Goal: Information Seeking & Learning: Check status

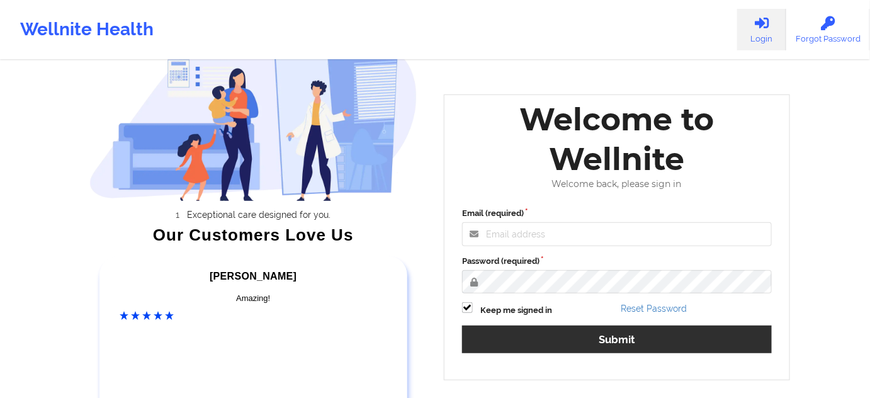
scroll to position [76, 0]
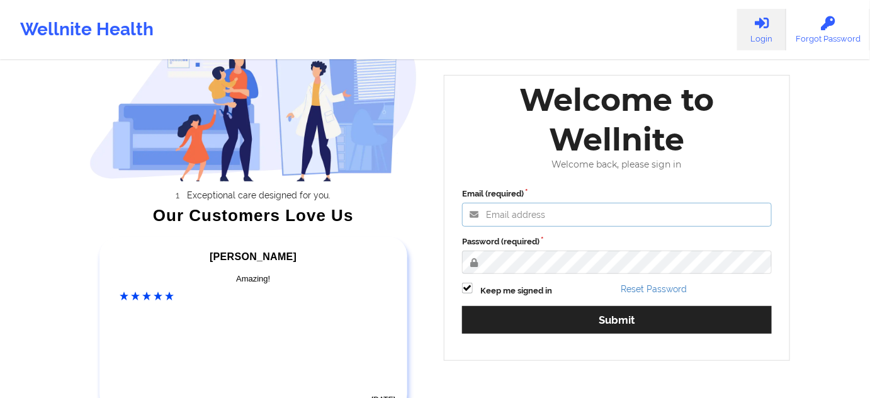
type input "[PERSON_NAME][EMAIL_ADDRESS][PERSON_NAME][DOMAIN_NAME]"
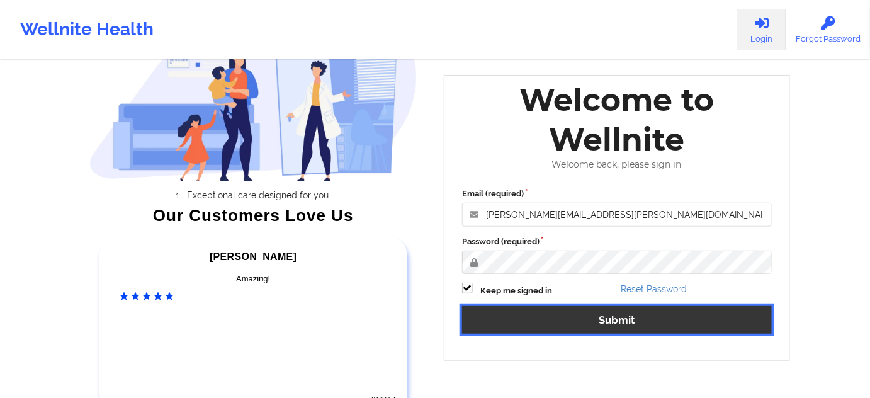
click at [549, 319] on button "Submit" at bounding box center [617, 319] width 310 height 27
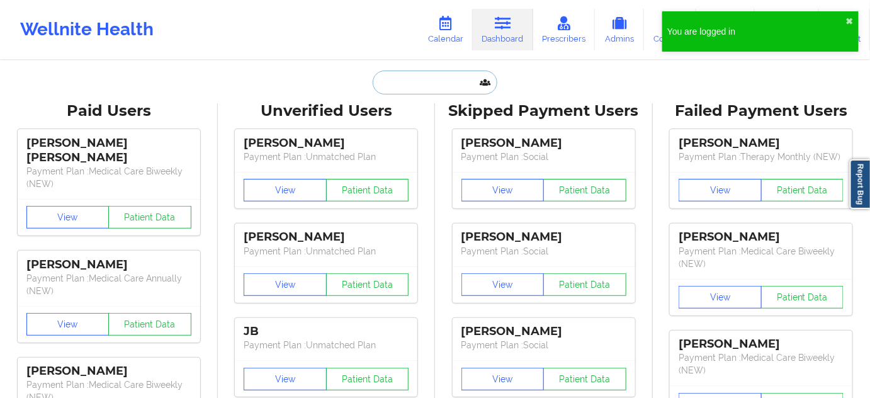
click at [439, 76] on input "text" at bounding box center [435, 83] width 125 height 24
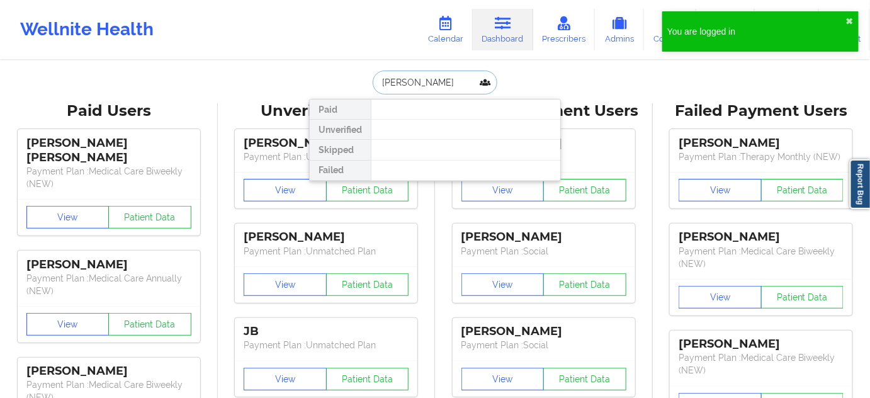
type input "[PERSON_NAME]"
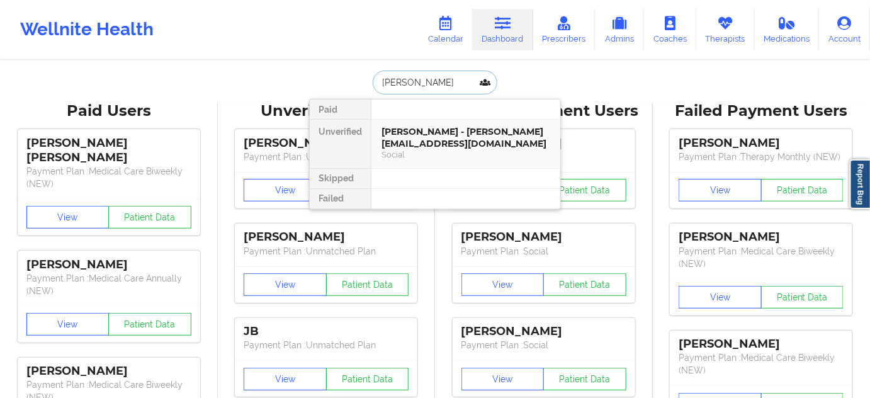
click at [428, 129] on div "[PERSON_NAME] - [PERSON_NAME][EMAIL_ADDRESS][DOMAIN_NAME]" at bounding box center [465, 137] width 169 height 23
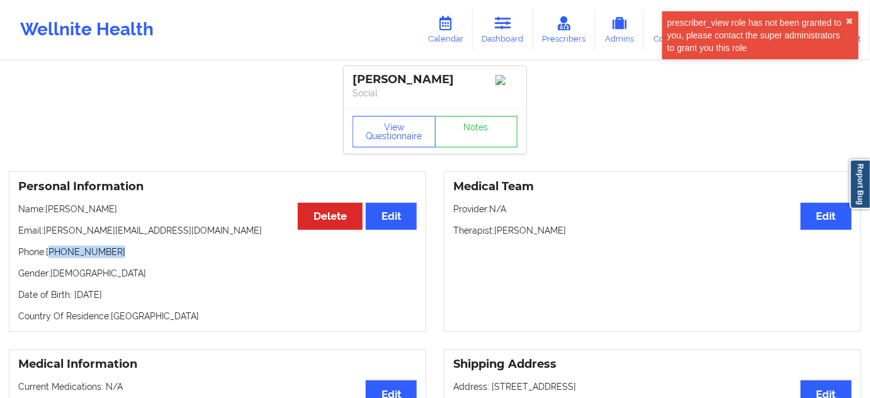
drag, startPoint x: 52, startPoint y: 249, endPoint x: 144, endPoint y: 243, distance: 91.5
click at [144, 243] on div "Personal Information Edit Delete Name: [PERSON_NAME] Email: [PERSON_NAME][EMAIL…" at bounding box center [217, 251] width 417 height 161
copy p "[PHONE_NUMBER]"
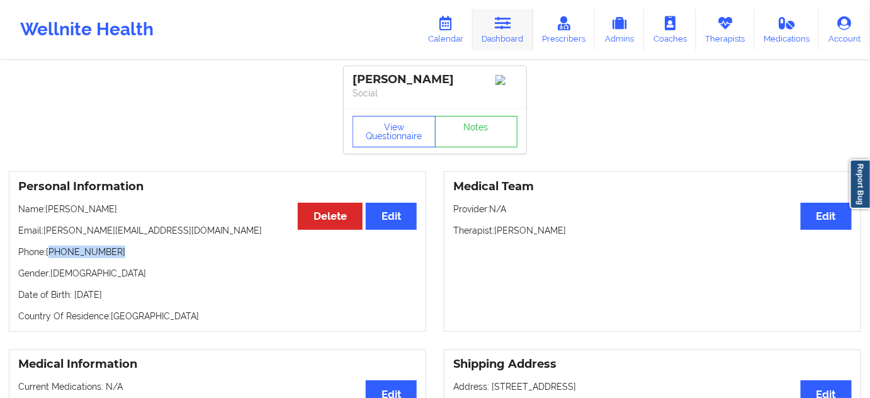
click at [502, 18] on icon at bounding box center [503, 23] width 16 height 14
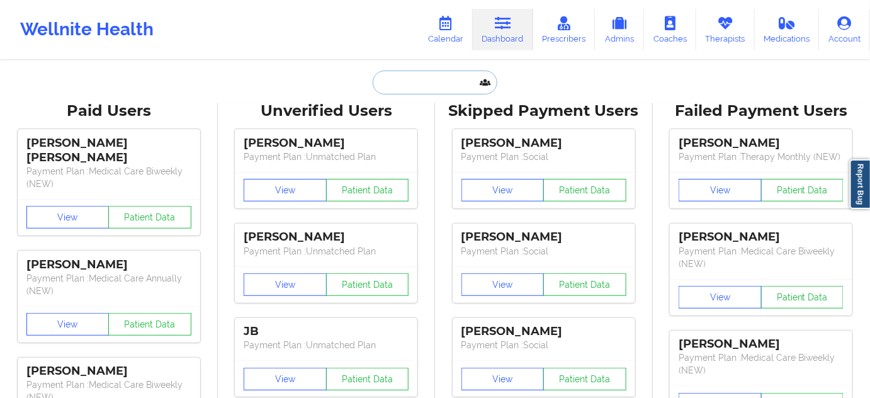
click at [426, 71] on input "text" at bounding box center [435, 83] width 125 height 24
paste input "[EMAIL_ADDRESS][DOMAIN_NAME]"
type input "[EMAIL_ADDRESS][DOMAIN_NAME]"
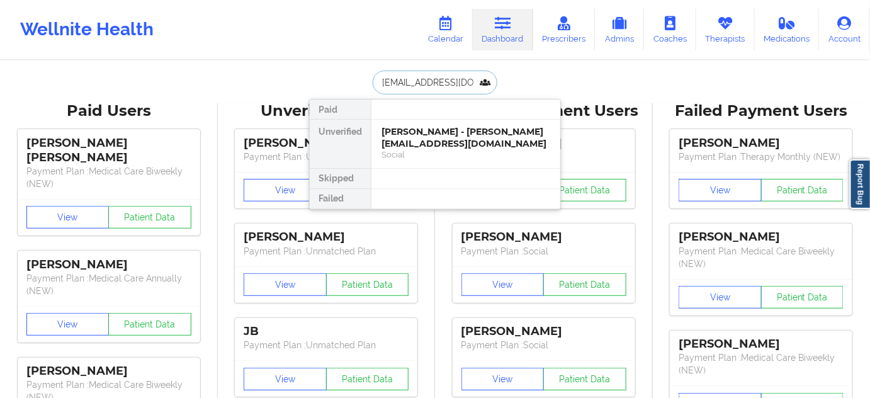
scroll to position [0, 5]
click at [414, 142] on div "[PERSON_NAME] - [EMAIL_ADDRESS][DOMAIN_NAME]" at bounding box center [465, 137] width 169 height 23
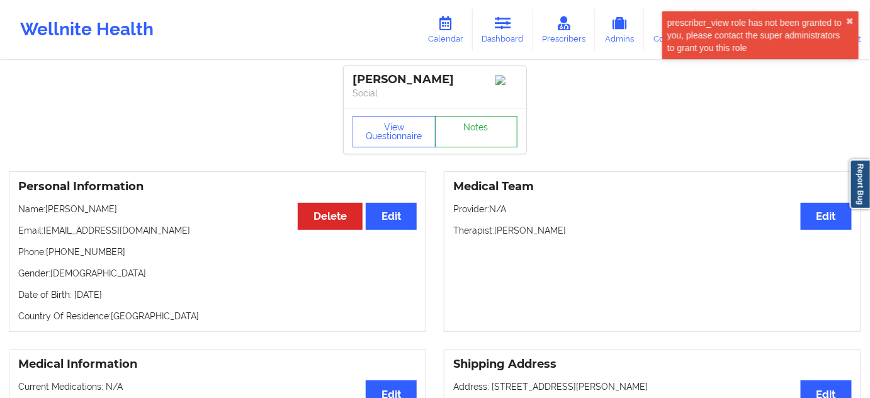
click at [473, 147] on link "Notes" at bounding box center [476, 131] width 83 height 31
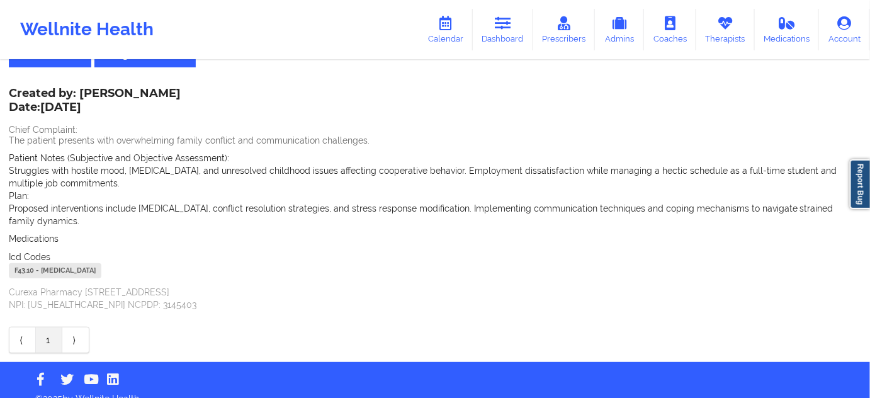
scroll to position [67, 0]
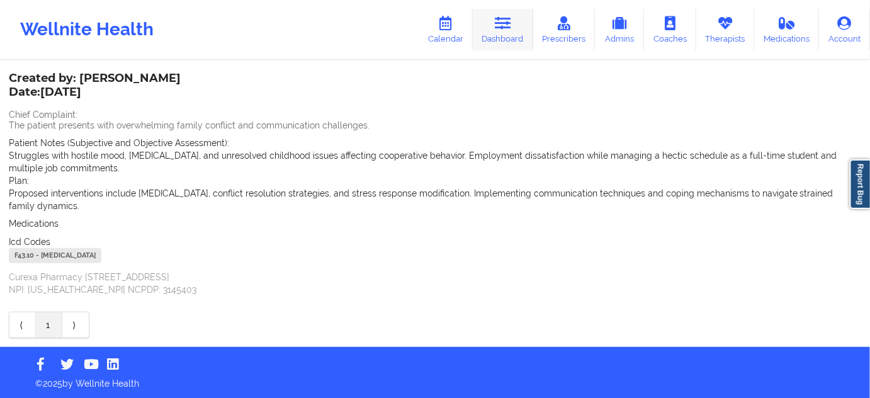
click at [490, 24] on link "Dashboard" at bounding box center [503, 30] width 60 height 42
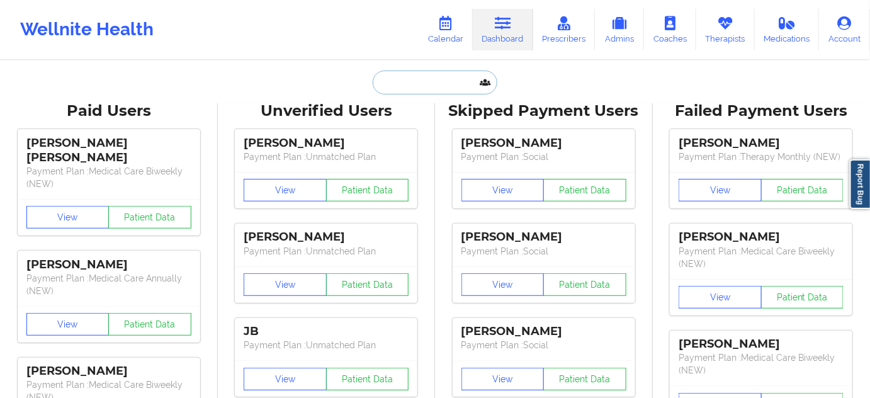
click at [433, 74] on input "text" at bounding box center [435, 83] width 125 height 24
paste input "[EMAIL_ADDRESS][DOMAIN_NAME]"
type input "[EMAIL_ADDRESS][DOMAIN_NAME]"
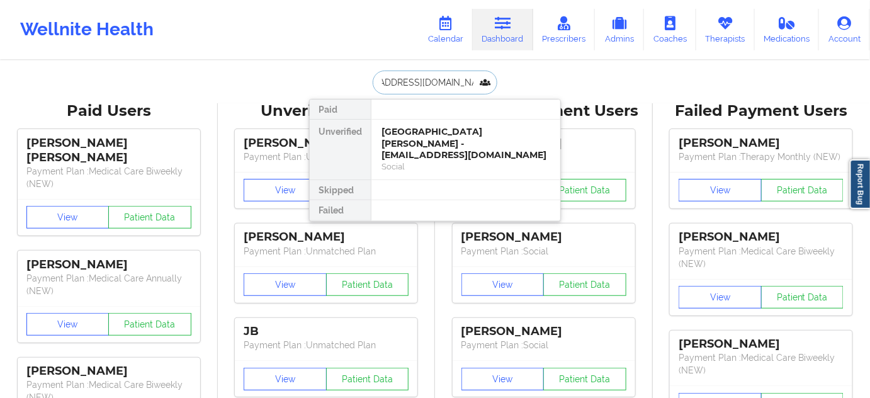
click at [419, 128] on div "[GEOGRAPHIC_DATA][PERSON_NAME] - [EMAIL_ADDRESS][DOMAIN_NAME]" at bounding box center [465, 143] width 169 height 35
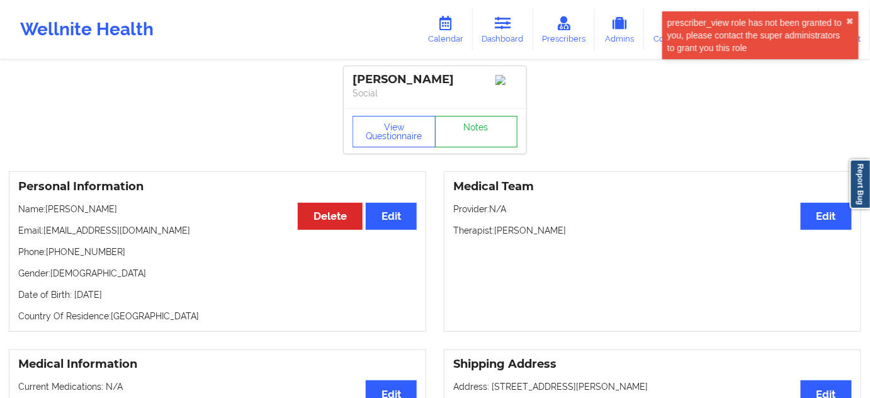
click at [482, 137] on link "Notes" at bounding box center [476, 131] width 83 height 31
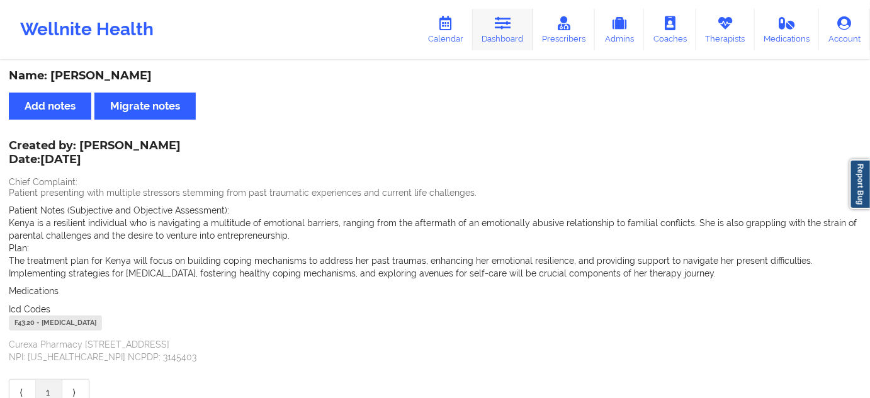
click at [493, 26] on link "Dashboard" at bounding box center [503, 30] width 60 height 42
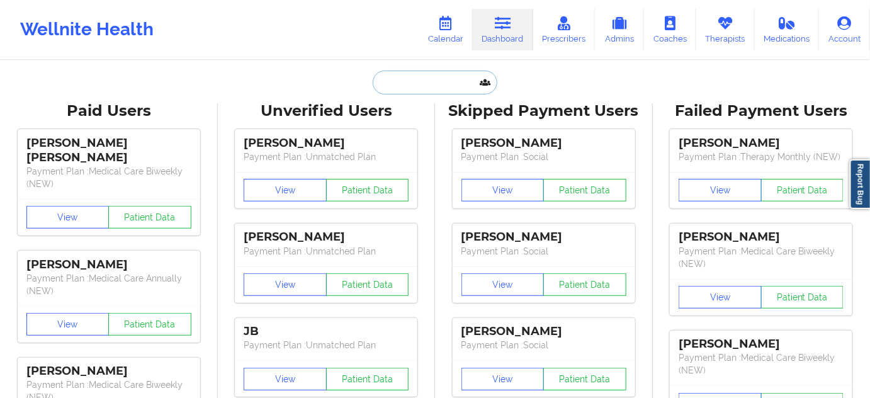
click at [395, 85] on input "text" at bounding box center [435, 83] width 125 height 24
paste input "[EMAIL_ADDRESS][DOMAIN_NAME]"
type input "[EMAIL_ADDRESS][DOMAIN_NAME]"
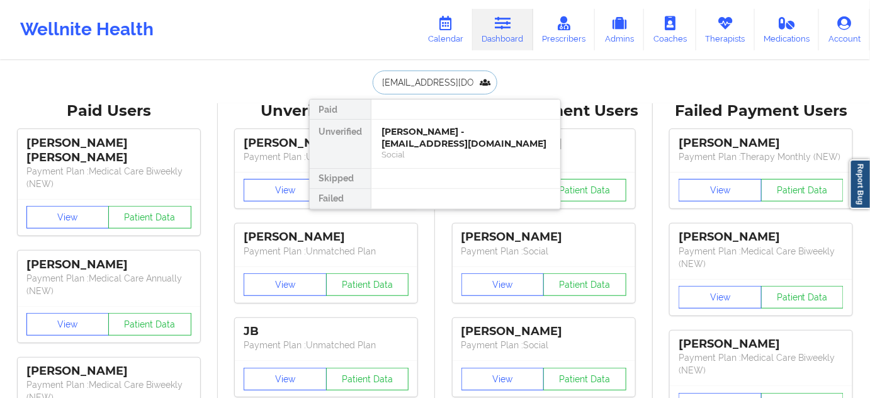
click at [409, 133] on div "[PERSON_NAME] - [EMAIL_ADDRESS][DOMAIN_NAME]" at bounding box center [465, 137] width 169 height 23
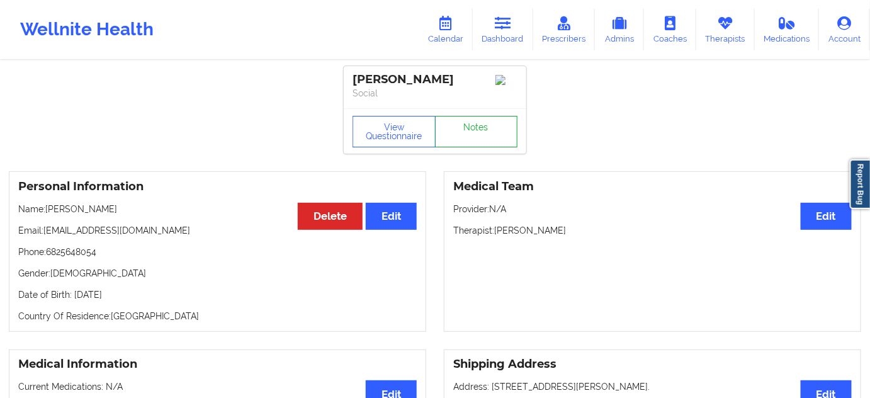
click at [470, 132] on link "Notes" at bounding box center [476, 131] width 83 height 31
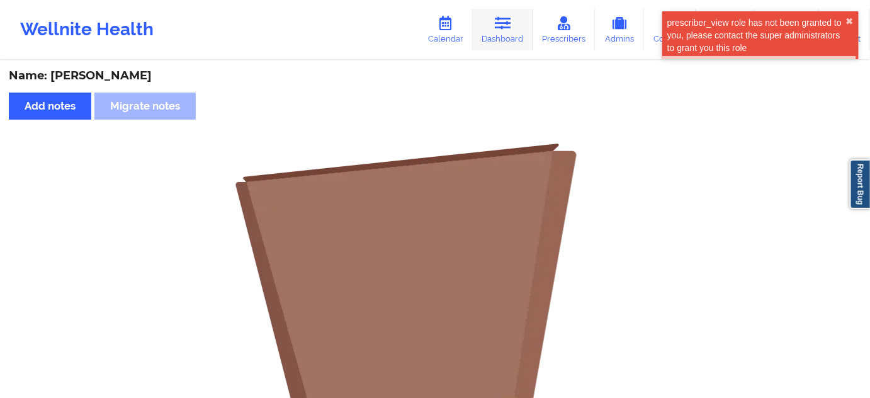
click at [499, 34] on link "Dashboard" at bounding box center [503, 30] width 60 height 42
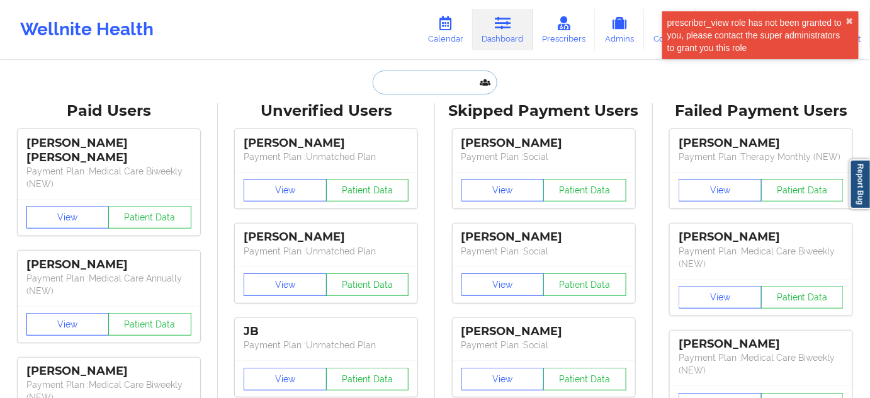
click at [428, 78] on input "text" at bounding box center [435, 83] width 125 height 24
paste input "[EMAIL_ADDRESS][DOMAIN_NAME]"
type input "[EMAIL_ADDRESS][DOMAIN_NAME]"
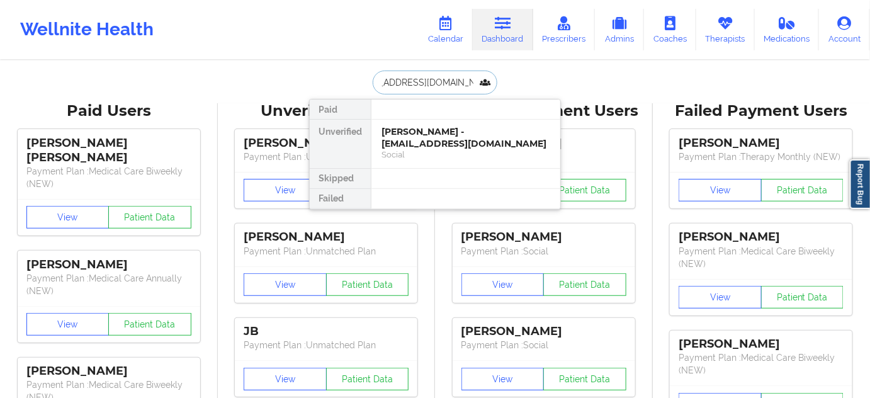
click at [415, 136] on div "[PERSON_NAME] - [EMAIL_ADDRESS][DOMAIN_NAME]" at bounding box center [465, 137] width 169 height 23
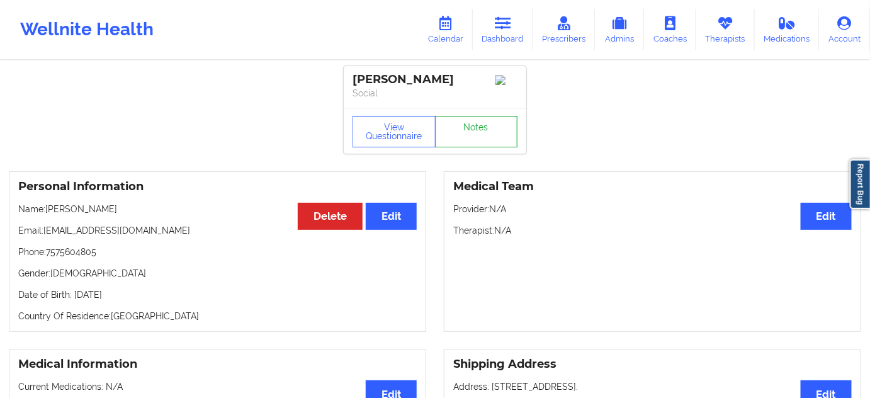
click at [471, 130] on link "Notes" at bounding box center [476, 131] width 83 height 31
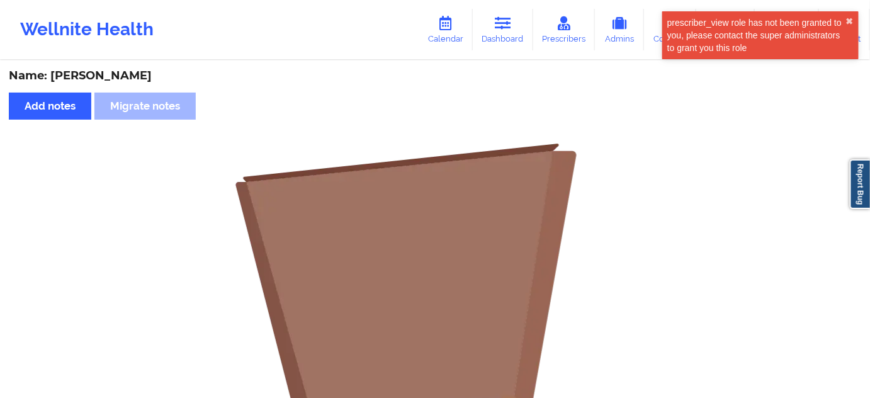
drag, startPoint x: 513, startPoint y: 31, endPoint x: 482, endPoint y: 50, distance: 36.2
click at [513, 31] on link "Dashboard" at bounding box center [503, 30] width 60 height 42
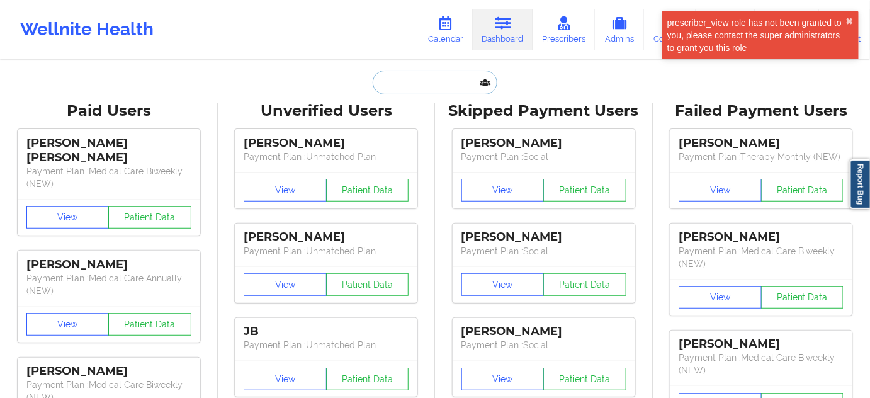
click at [395, 82] on input "text" at bounding box center [435, 83] width 125 height 24
paste input "[PERSON_NAME][EMAIL_ADDRESS][DOMAIN_NAME]"
type input "[PERSON_NAME][EMAIL_ADDRESS][DOMAIN_NAME]"
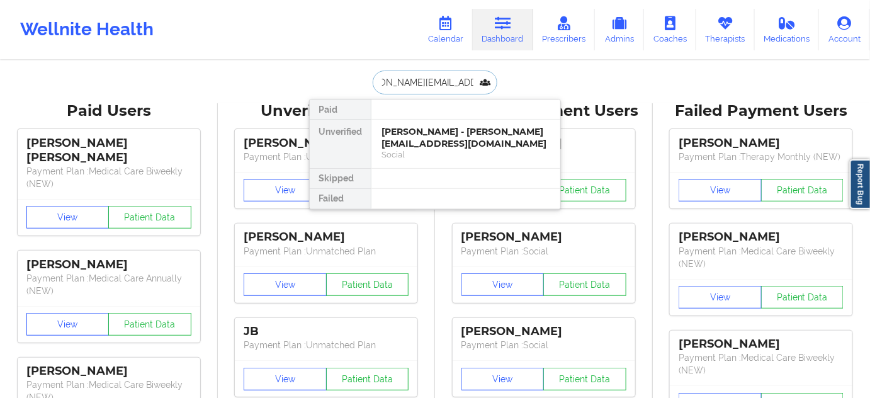
click at [417, 137] on div "[PERSON_NAME] - [PERSON_NAME][EMAIL_ADDRESS][DOMAIN_NAME]" at bounding box center [465, 137] width 169 height 23
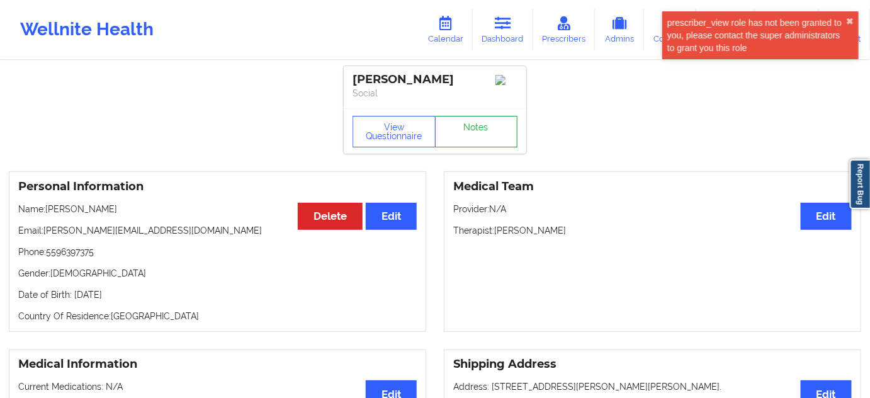
click at [482, 137] on link "Notes" at bounding box center [476, 131] width 83 height 31
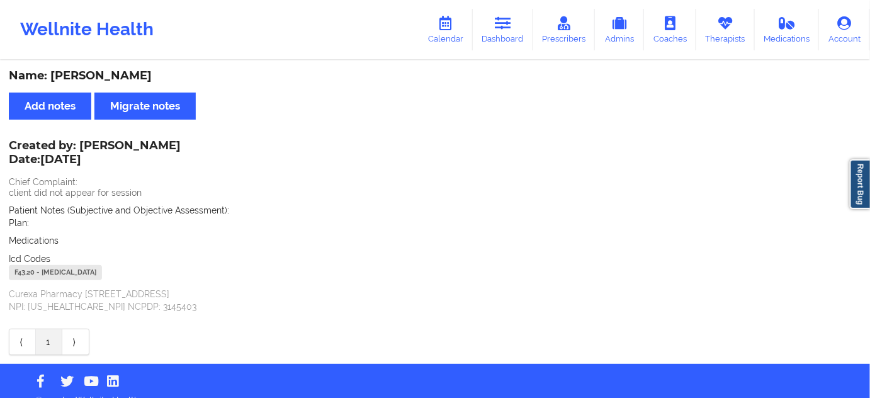
click at [497, 28] on icon at bounding box center [503, 23] width 16 height 14
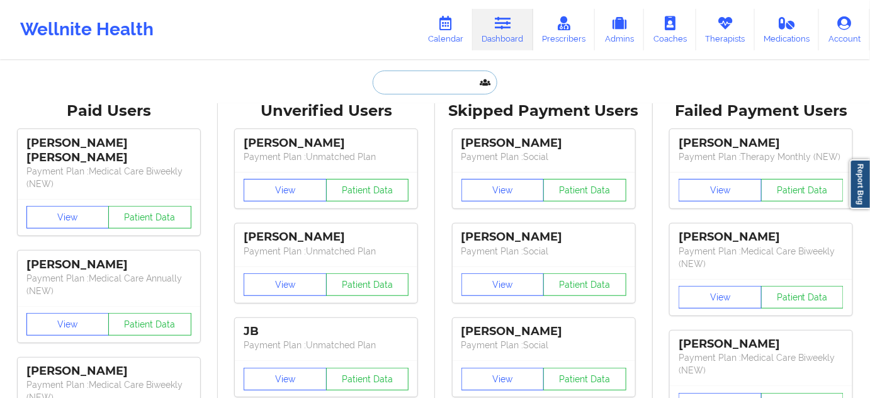
click at [418, 83] on input "text" at bounding box center [435, 83] width 125 height 24
paste input "[EMAIL_ADDRESS][DOMAIN_NAME]"
type input "[EMAIL_ADDRESS][DOMAIN_NAME]"
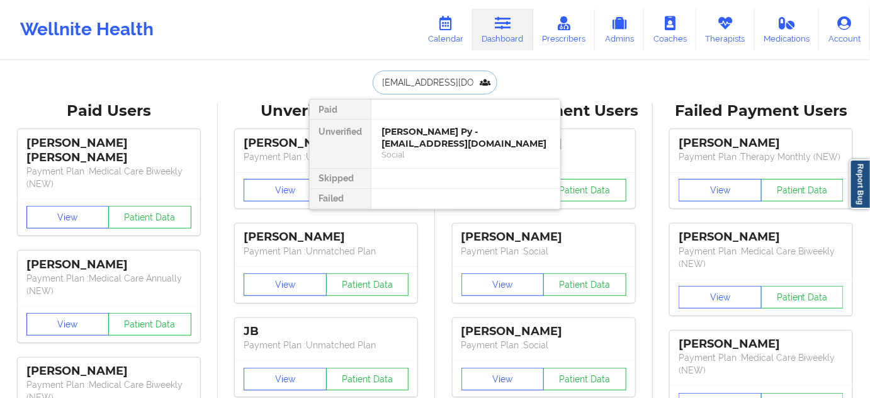
click at [417, 137] on div "[PERSON_NAME] Py - [EMAIL_ADDRESS][DOMAIN_NAME]" at bounding box center [465, 137] width 169 height 23
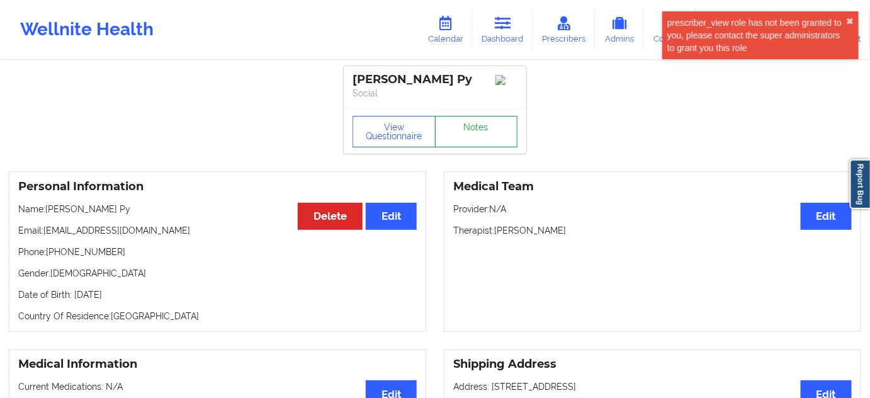
click at [471, 131] on link "Notes" at bounding box center [476, 131] width 83 height 31
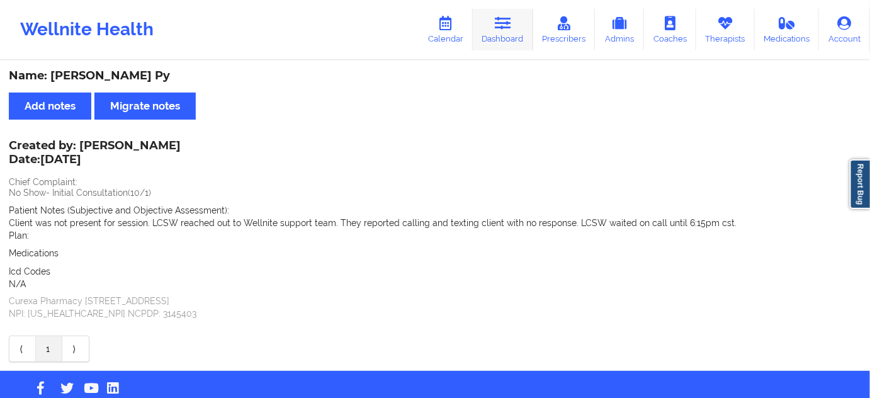
click at [512, 41] on link "Dashboard" at bounding box center [503, 30] width 60 height 42
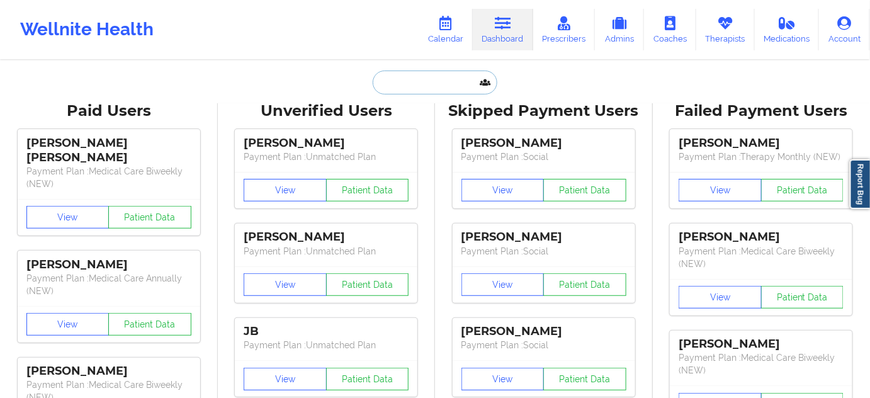
click at [454, 77] on input "text" at bounding box center [435, 83] width 125 height 24
paste input "[EMAIL_ADDRESS][DOMAIN_NAME]"
type input "[EMAIL_ADDRESS][DOMAIN_NAME]"
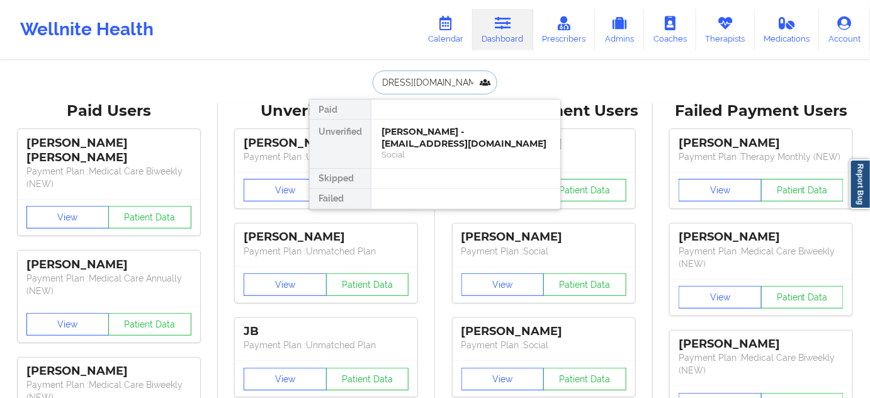
click at [428, 140] on div "[PERSON_NAME] - [EMAIL_ADDRESS][DOMAIN_NAME]" at bounding box center [465, 137] width 169 height 23
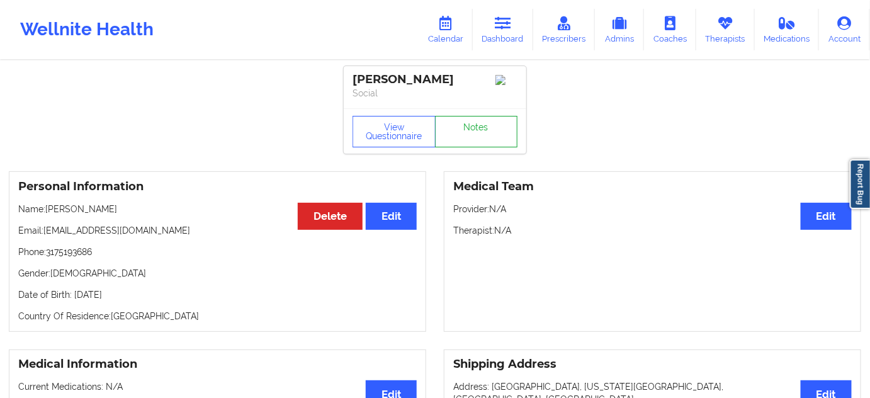
click at [462, 133] on link "Notes" at bounding box center [476, 131] width 83 height 31
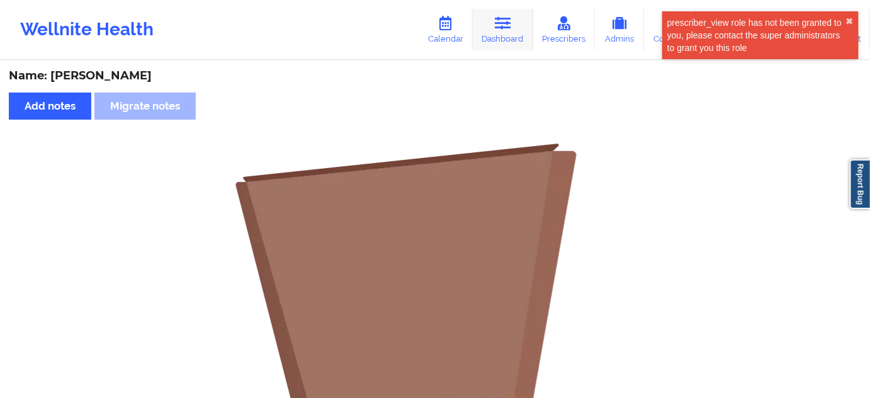
click at [488, 21] on link "Dashboard" at bounding box center [503, 30] width 60 height 42
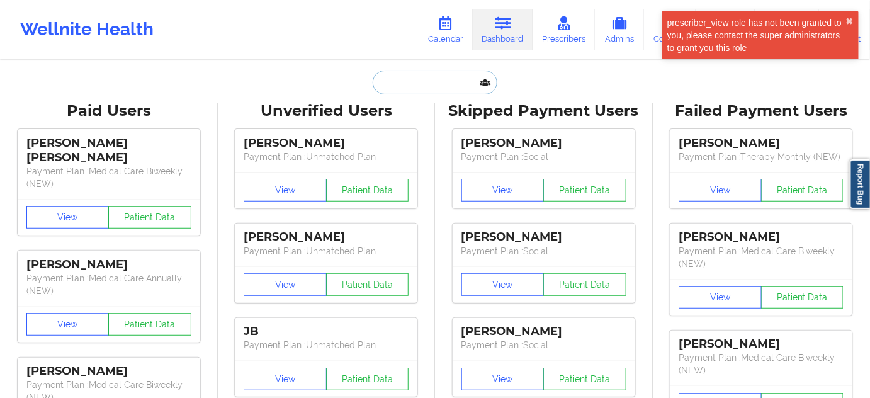
click at [444, 76] on input "text" at bounding box center [435, 83] width 125 height 24
paste input "[EMAIL_ADDRESS][DOMAIN_NAME]"
type input "[EMAIL_ADDRESS][DOMAIN_NAME]"
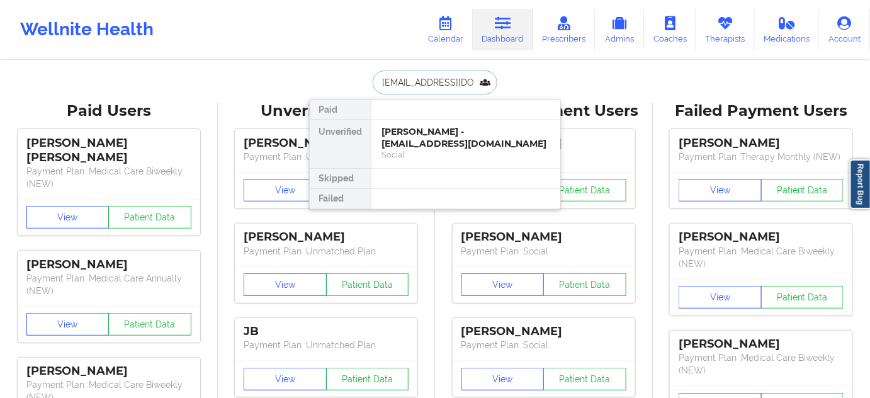
click at [419, 130] on div "[PERSON_NAME] - [EMAIL_ADDRESS][DOMAIN_NAME]" at bounding box center [465, 137] width 169 height 23
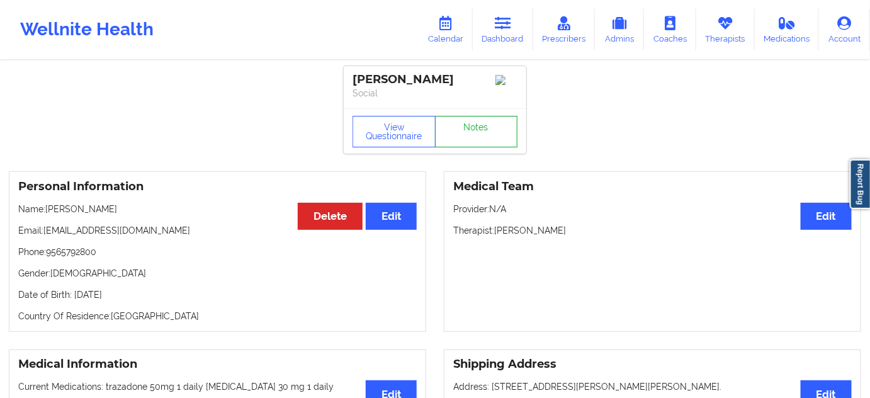
click at [480, 130] on link "Notes" at bounding box center [476, 131] width 83 height 31
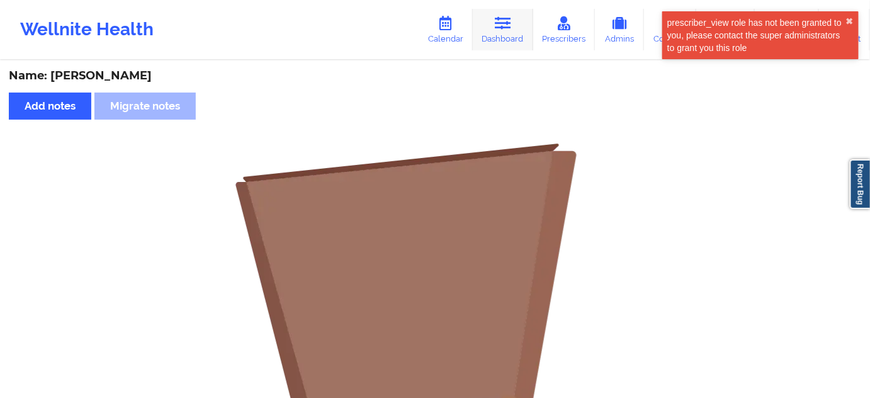
click at [508, 20] on icon at bounding box center [503, 23] width 16 height 14
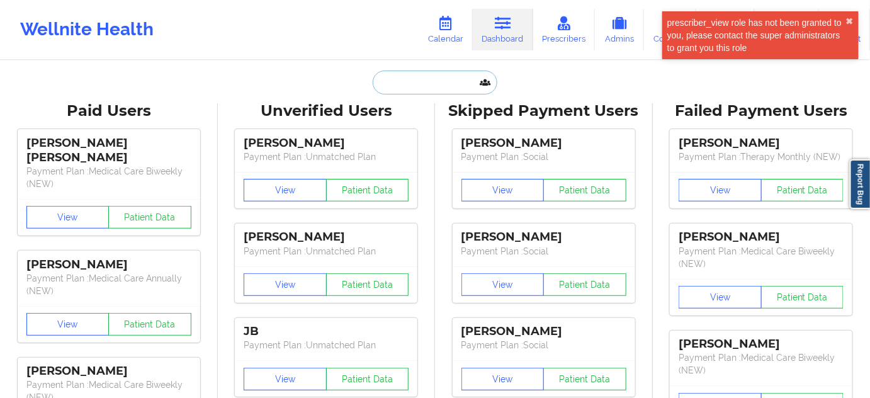
click at [424, 77] on input "text" at bounding box center [435, 83] width 125 height 24
paste input "[EMAIL_ADDRESS][DOMAIN_NAME]"
type input "[EMAIL_ADDRESS][DOMAIN_NAME]"
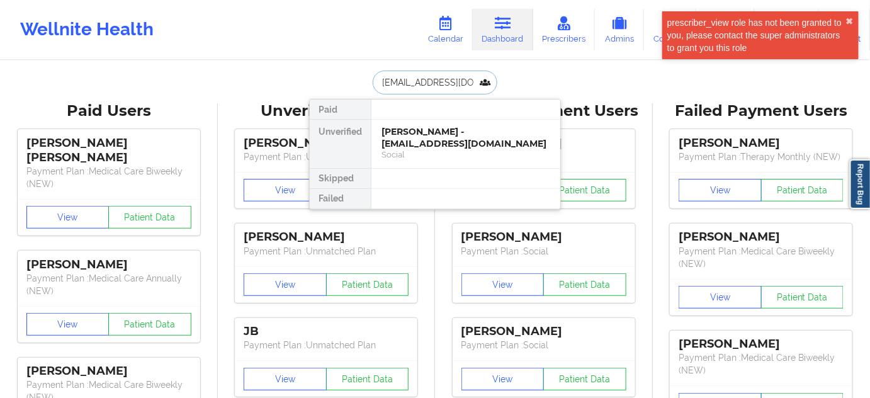
scroll to position [0, 18]
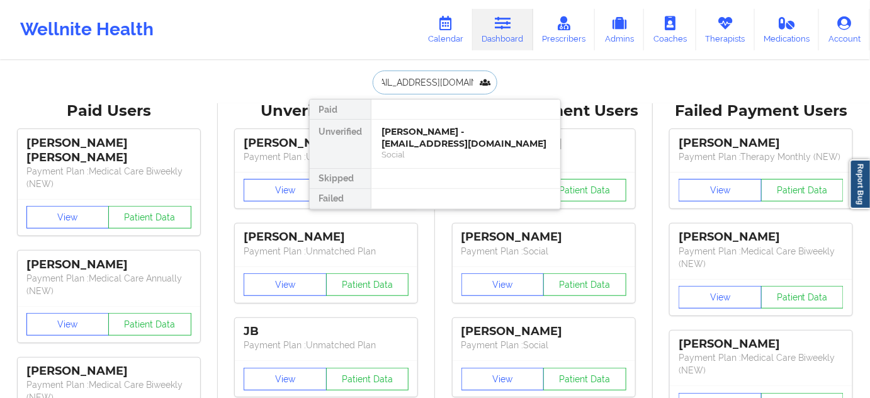
click at [413, 140] on div "[PERSON_NAME] - [EMAIL_ADDRESS][DOMAIN_NAME]" at bounding box center [465, 137] width 169 height 23
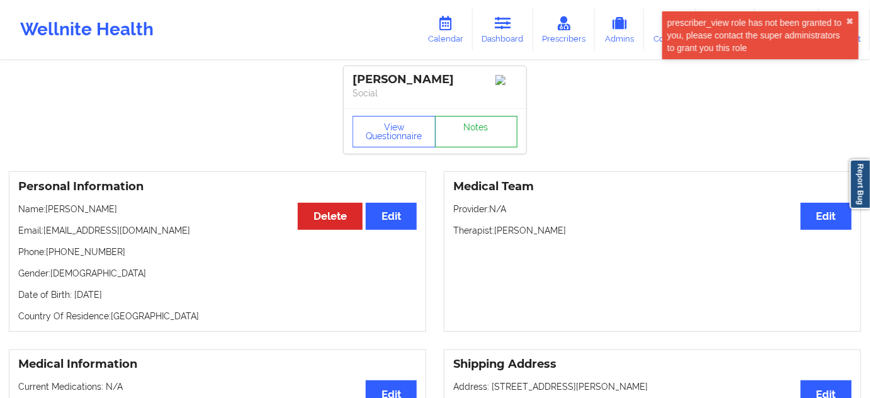
click at [466, 132] on link "Notes" at bounding box center [476, 131] width 83 height 31
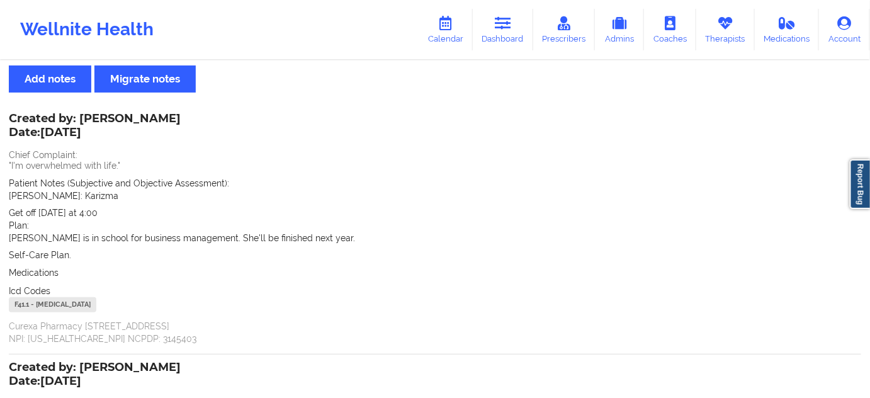
scroll to position [24, 0]
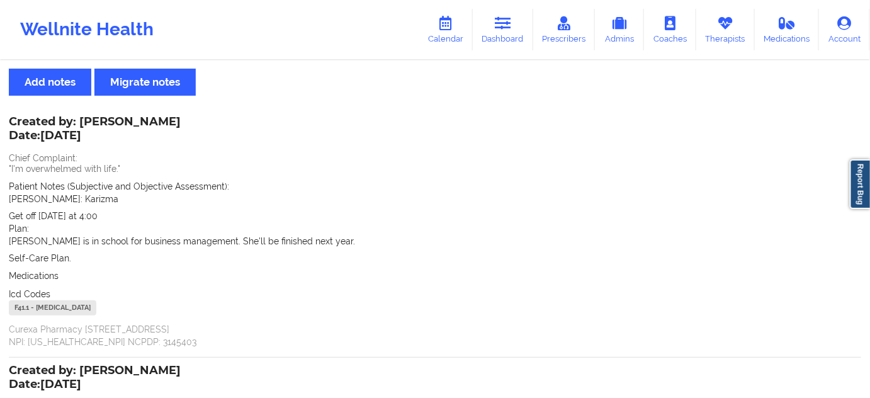
click at [506, 22] on icon at bounding box center [503, 23] width 16 height 14
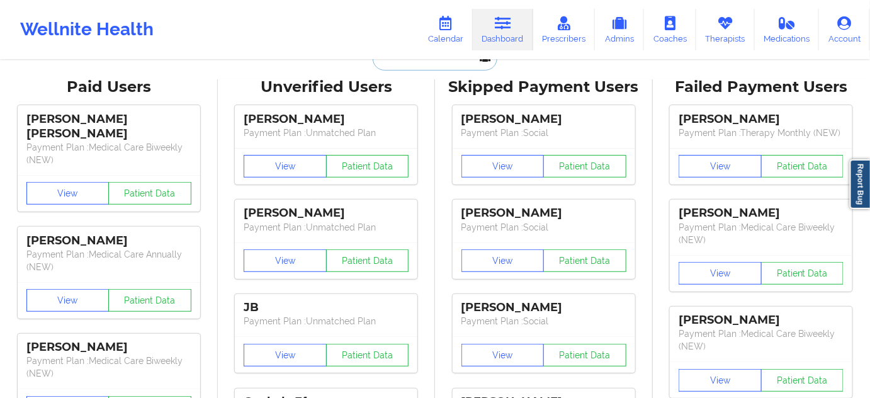
click at [417, 67] on input "text" at bounding box center [435, 59] width 125 height 24
paste input "[EMAIL_ADDRESS][DOMAIN_NAME]"
type input "[EMAIL_ADDRESS][DOMAIN_NAME]"
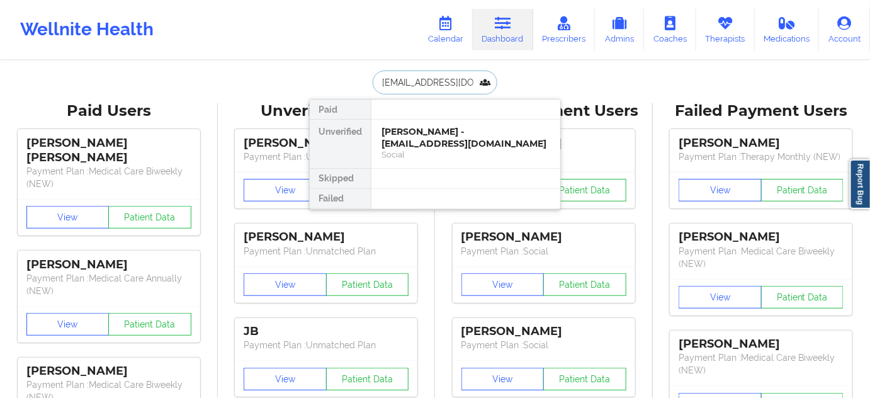
click at [436, 138] on div "[PERSON_NAME] - [EMAIL_ADDRESS][DOMAIN_NAME]" at bounding box center [465, 137] width 169 height 23
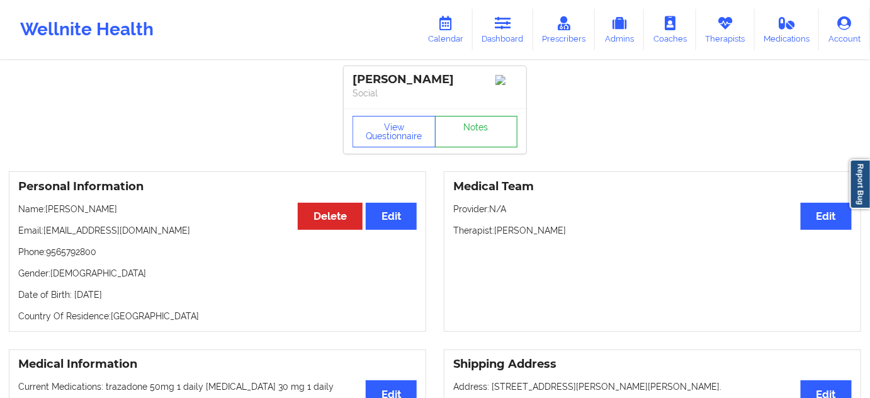
click at [478, 132] on link "Notes" at bounding box center [476, 131] width 83 height 31
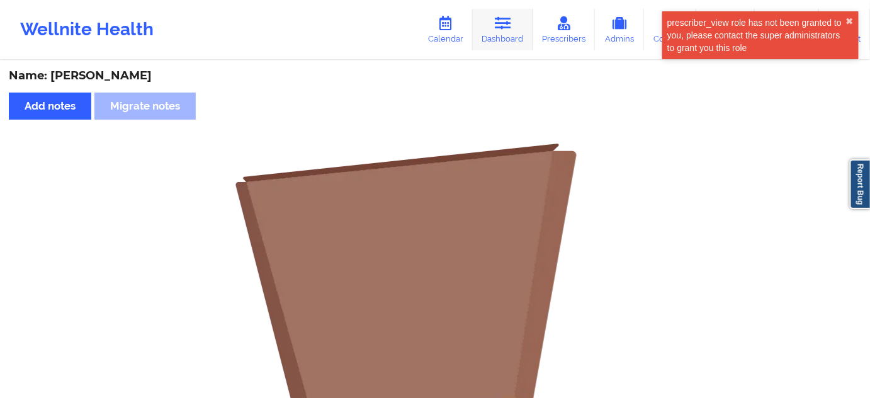
click at [497, 33] on link "Dashboard" at bounding box center [503, 30] width 60 height 42
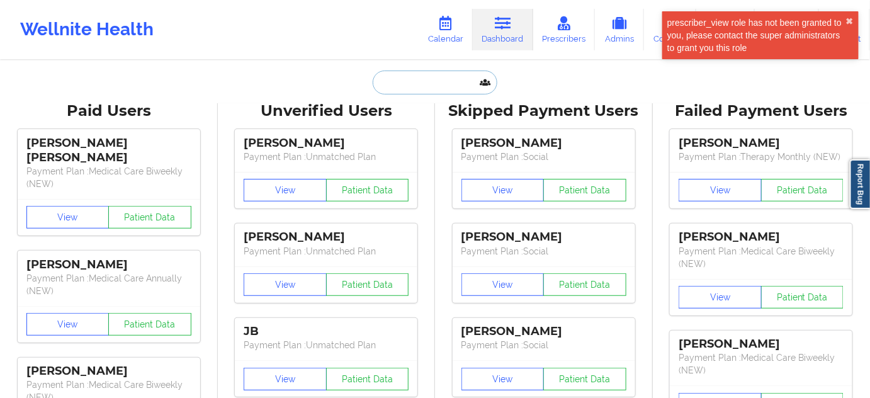
click at [396, 76] on input "text" at bounding box center [435, 83] width 125 height 24
paste input "[EMAIL_ADDRESS][DOMAIN_NAME]"
type input "[EMAIL_ADDRESS][DOMAIN_NAME]"
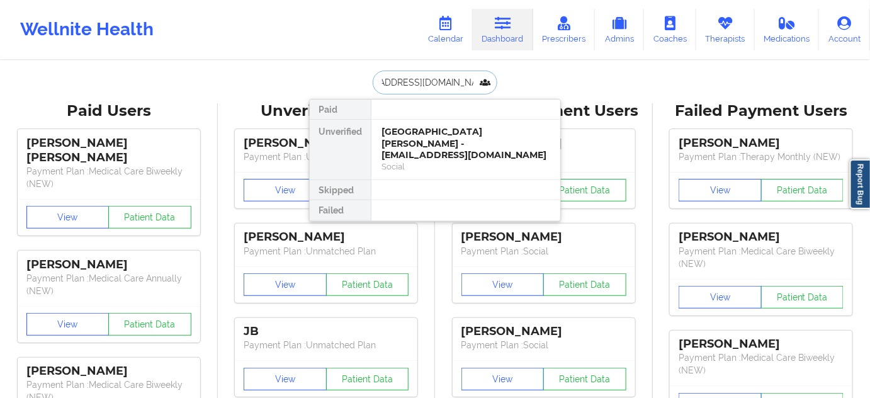
click at [423, 142] on div "[GEOGRAPHIC_DATA][PERSON_NAME] - [EMAIL_ADDRESS][DOMAIN_NAME]" at bounding box center [465, 143] width 169 height 35
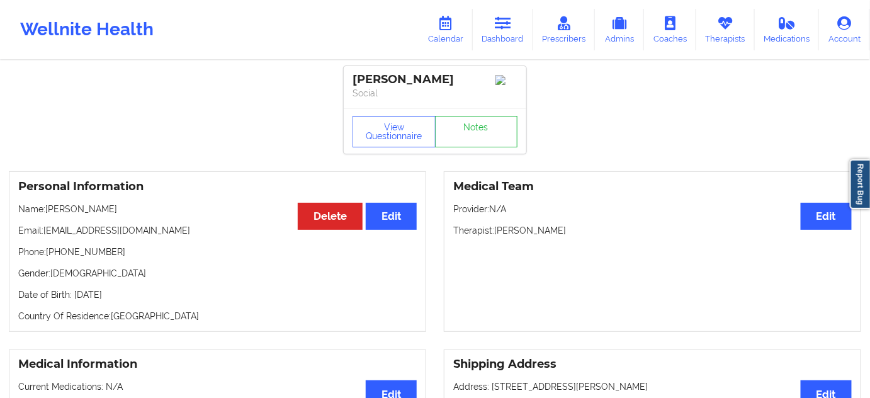
click at [497, 232] on p "Therapist: [PERSON_NAME]" at bounding box center [652, 230] width 398 height 13
drag, startPoint x: 497, startPoint y: 232, endPoint x: 546, endPoint y: 230, distance: 49.1
click at [546, 230] on p "Therapist: [PERSON_NAME]" at bounding box center [652, 230] width 398 height 13
click at [584, 275] on div "Medical Team Edit Provider: N/A Therapist: [PERSON_NAME]" at bounding box center [652, 251] width 417 height 161
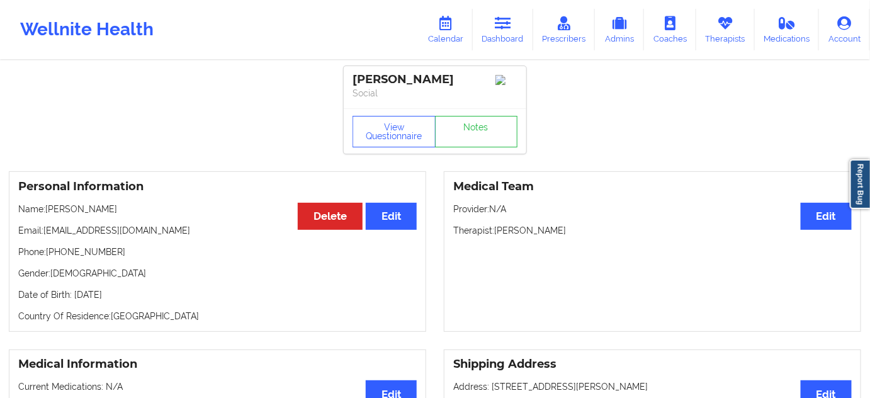
drag, startPoint x: 495, startPoint y: 234, endPoint x: 574, endPoint y: 230, distance: 78.8
click at [572, 229] on p "Therapist: [PERSON_NAME]" at bounding box center [652, 230] width 398 height 13
copy p "[PERSON_NAME]"
drag, startPoint x: 443, startPoint y: 80, endPoint x: 349, endPoint y: 80, distance: 94.4
click at [349, 80] on div "[PERSON_NAME] Social" at bounding box center [435, 87] width 183 height 42
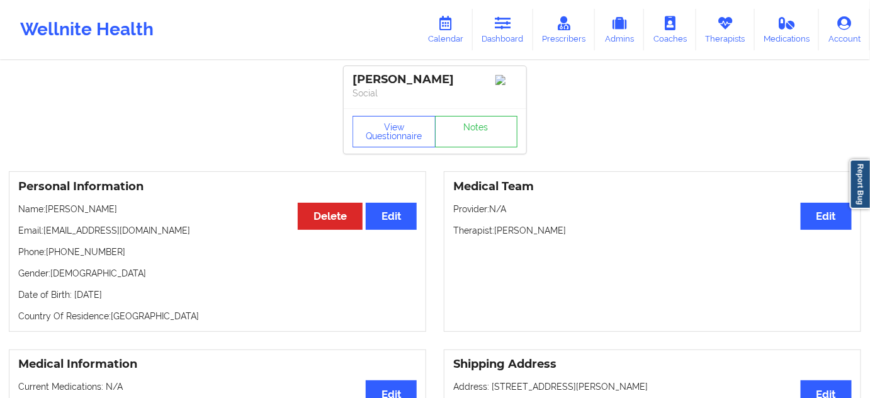
copy div "[PERSON_NAME]"
click at [471, 152] on div "View Questionnaire Notes" at bounding box center [435, 130] width 183 height 45
click at [471, 146] on link "Notes" at bounding box center [476, 131] width 83 height 31
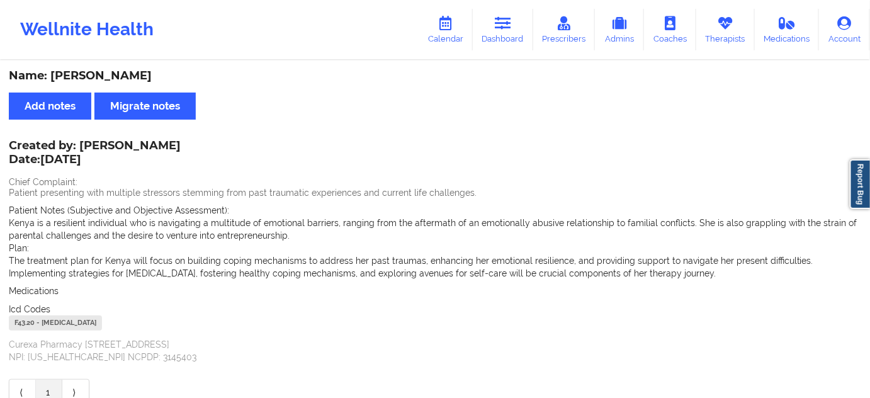
click at [26, 323] on div "F43.20 - [MEDICAL_DATA]" at bounding box center [55, 322] width 93 height 15
copy div "F43.20"
click at [515, 30] on link "Dashboard" at bounding box center [503, 30] width 60 height 42
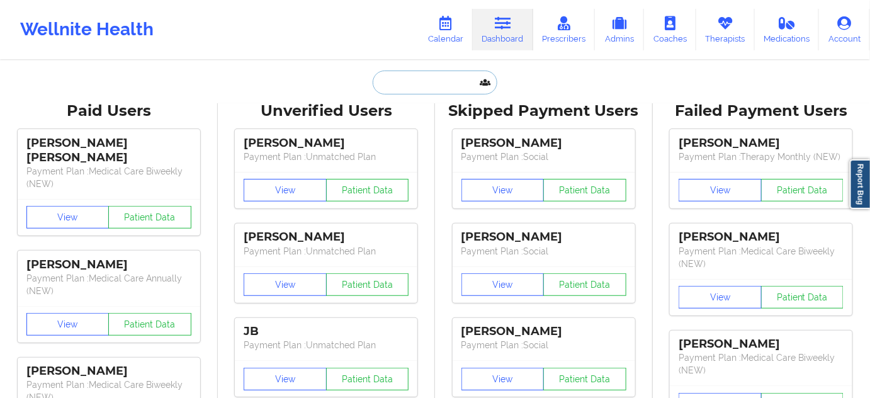
click at [433, 92] on input "text" at bounding box center [435, 83] width 125 height 24
paste input "[EMAIL_ADDRESS][DOMAIN_NAME]"
type input "[EMAIL_ADDRESS][DOMAIN_NAME]"
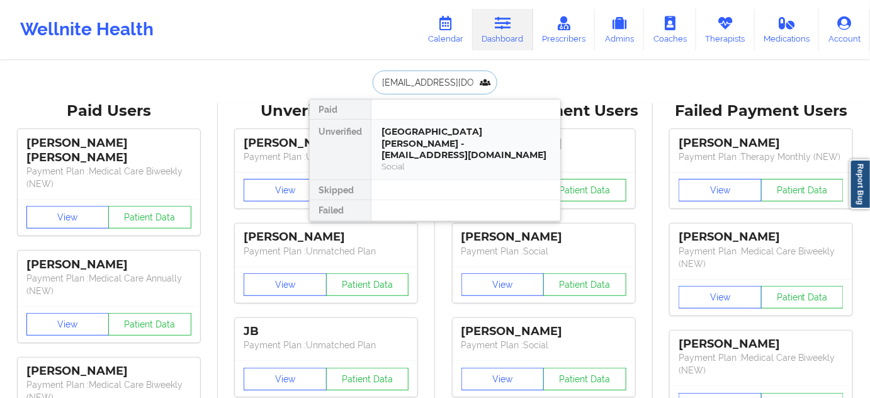
scroll to position [0, 18]
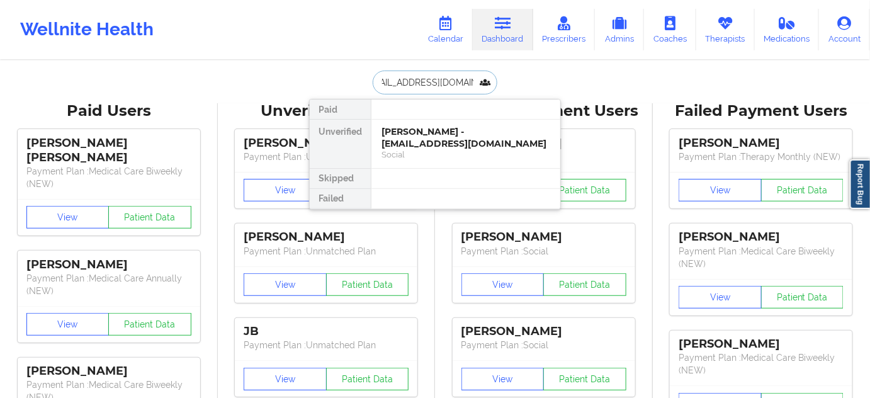
click at [422, 135] on div "[PERSON_NAME] - [EMAIL_ADDRESS][DOMAIN_NAME]" at bounding box center [465, 137] width 169 height 23
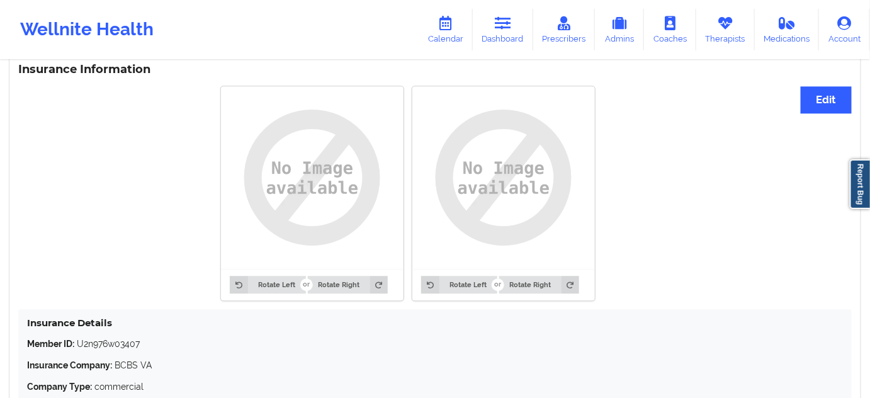
scroll to position [1061, 0]
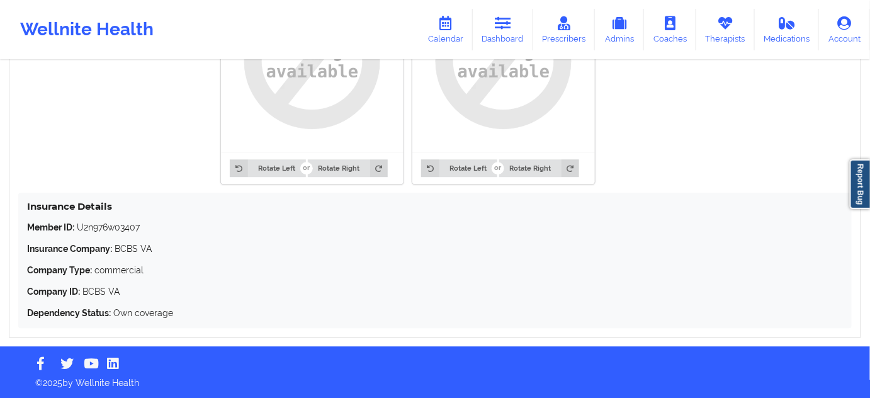
click at [108, 227] on p "Member ID: U2n976w03407" at bounding box center [435, 227] width 816 height 13
copy p "U2n976w03407"
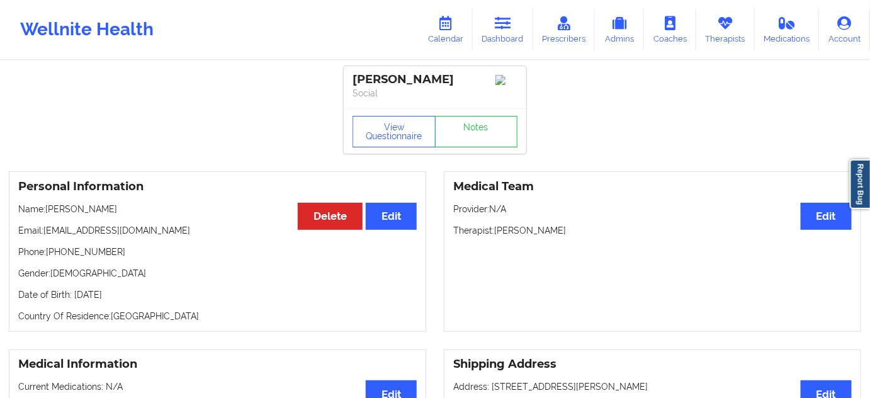
scroll to position [0, 0]
drag, startPoint x: 495, startPoint y: 235, endPoint x: 601, endPoint y: 228, distance: 106.0
click at [601, 228] on p "Therapist: [PERSON_NAME]" at bounding box center [652, 230] width 398 height 13
copy p "[PERSON_NAME]"
drag, startPoint x: 470, startPoint y: 77, endPoint x: 307, endPoint y: 62, distance: 163.7
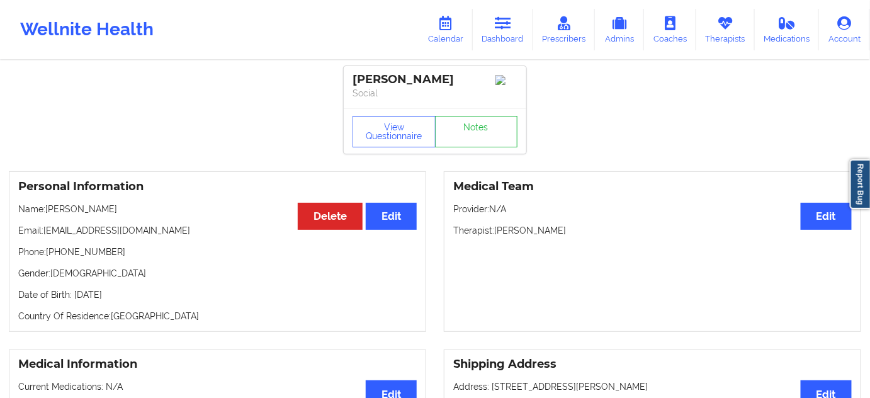
copy div "[PERSON_NAME]"
click at [441, 97] on p "Social" at bounding box center [435, 93] width 165 height 13
click at [441, 83] on div "[PERSON_NAME]" at bounding box center [435, 79] width 165 height 14
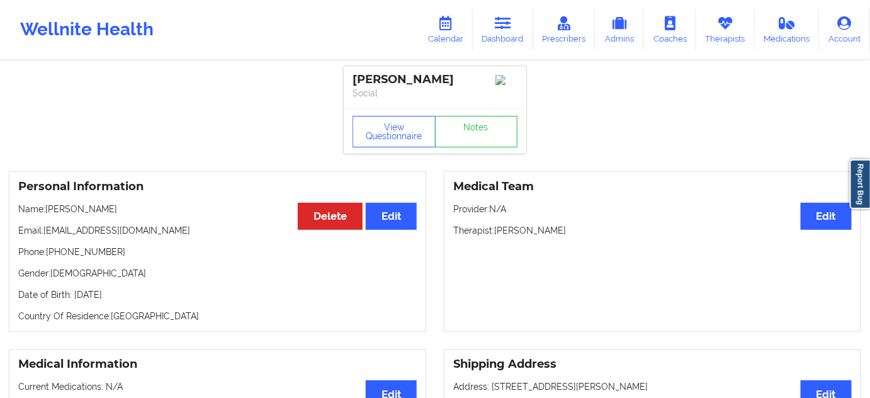
copy div "[PERSON_NAME]"
click at [451, 145] on link "Notes" at bounding box center [476, 131] width 83 height 31
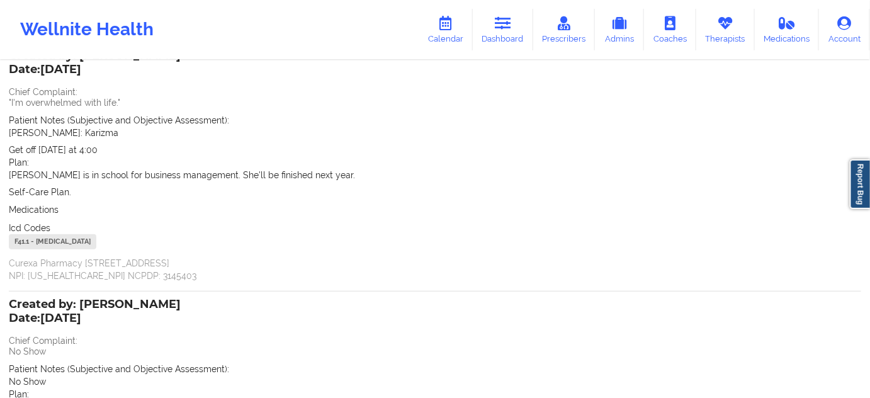
scroll to position [114, 0]
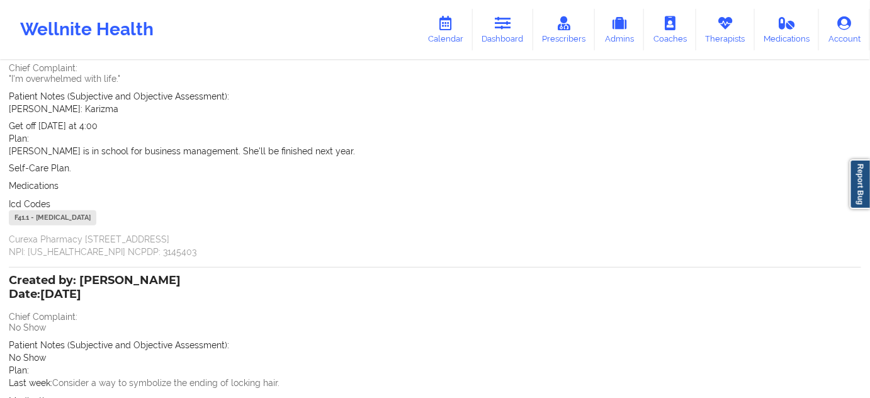
click at [22, 220] on div "F41.1 - [MEDICAL_DATA]" at bounding box center [52, 217] width 87 height 15
copy div "F41.1"
drag, startPoint x: 521, startPoint y: 13, endPoint x: 492, endPoint y: 50, distance: 47.5
click at [521, 13] on link "Dashboard" at bounding box center [503, 30] width 60 height 42
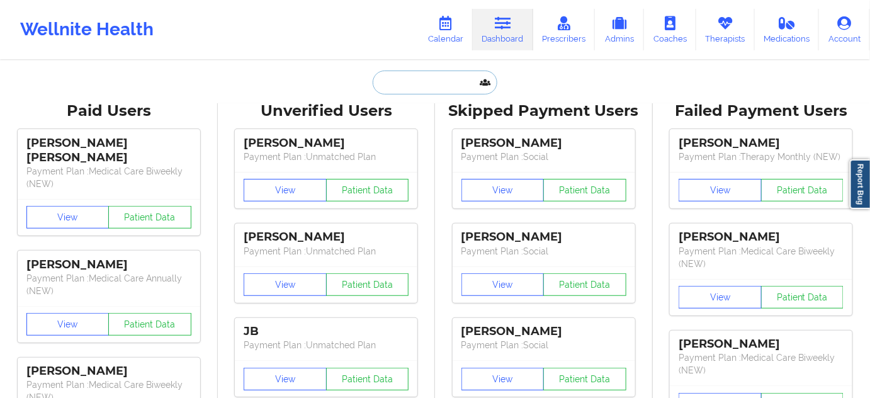
click at [414, 80] on input "text" at bounding box center [435, 83] width 125 height 24
paste input "[EMAIL_ADDRESS][DOMAIN_NAME]"
type input "[EMAIL_ADDRESS][DOMAIN_NAME]"
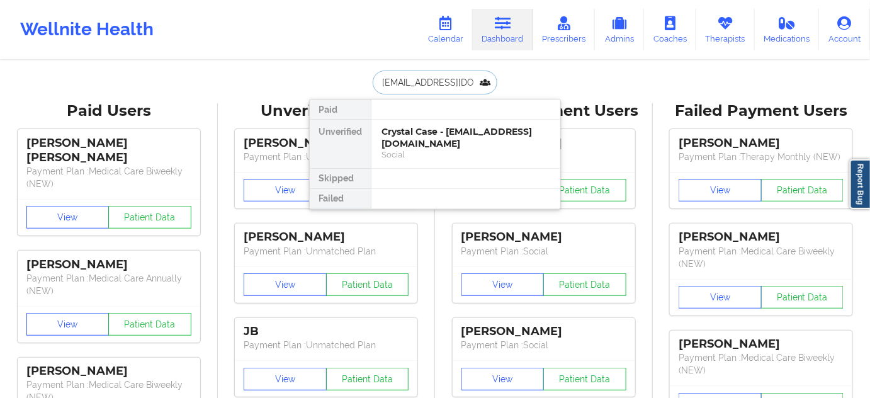
click at [414, 149] on div "Social" at bounding box center [465, 154] width 169 height 11
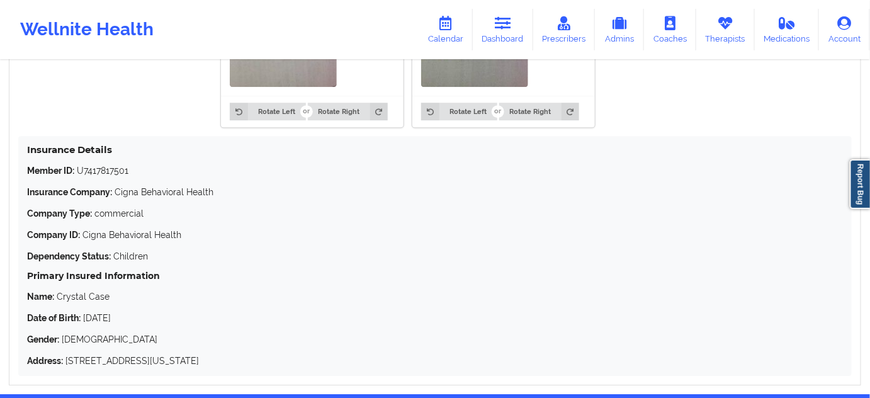
scroll to position [1182, 0]
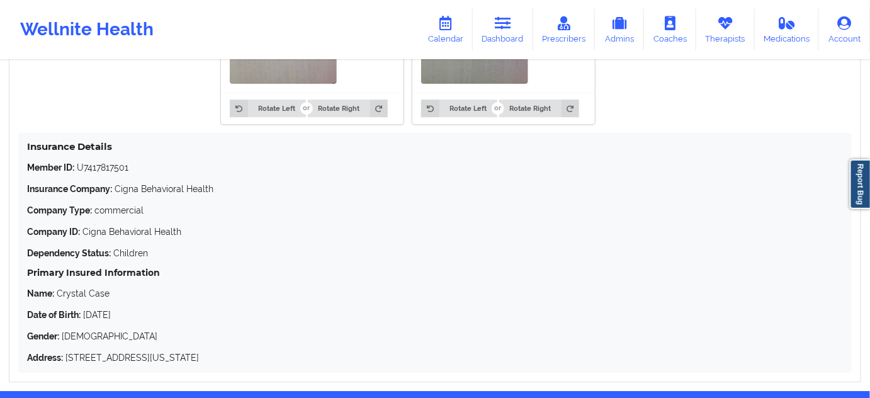
click at [104, 174] on p "Member ID: U7417817501" at bounding box center [435, 167] width 816 height 13
copy p "U7417817501"
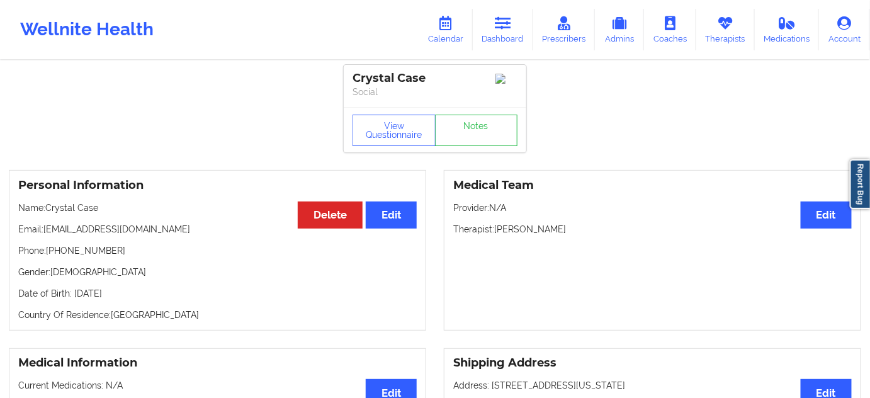
scroll to position [0, 0]
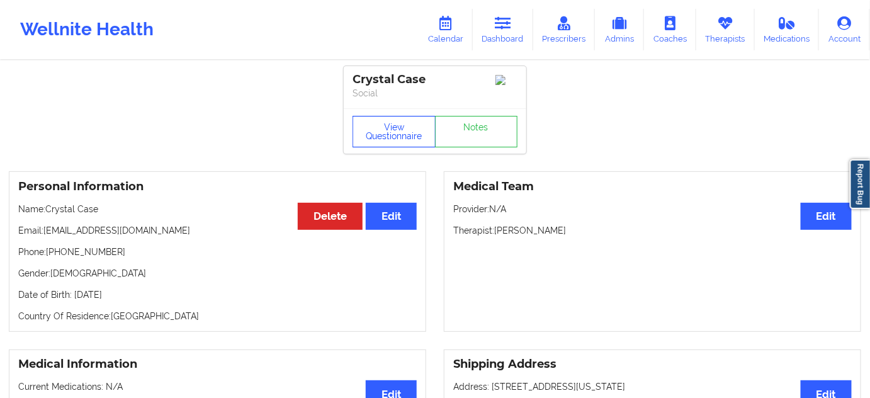
click at [406, 143] on button "View Questionnaire" at bounding box center [394, 131] width 83 height 31
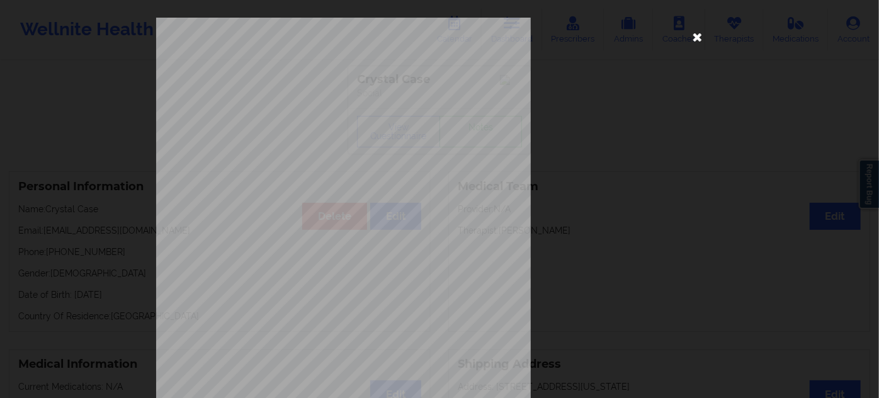
click at [694, 35] on icon at bounding box center [697, 36] width 20 height 20
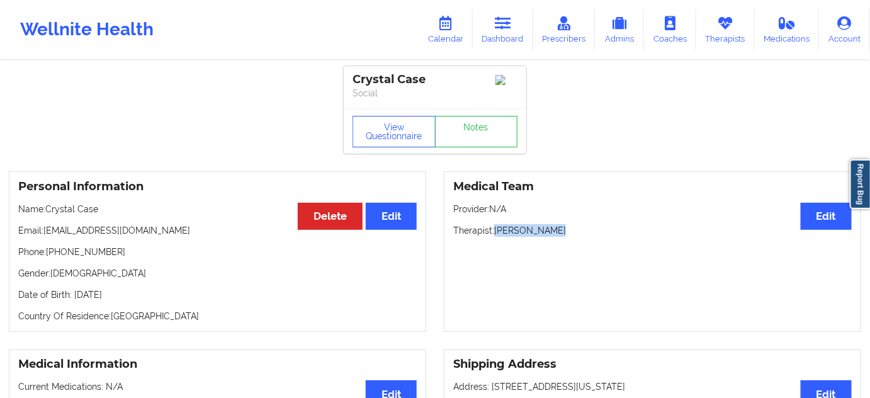
drag, startPoint x: 495, startPoint y: 234, endPoint x: 570, endPoint y: 225, distance: 75.5
click at [570, 225] on div "Medical Team Edit Provider: N/A Therapist: [PERSON_NAME]" at bounding box center [652, 251] width 417 height 161
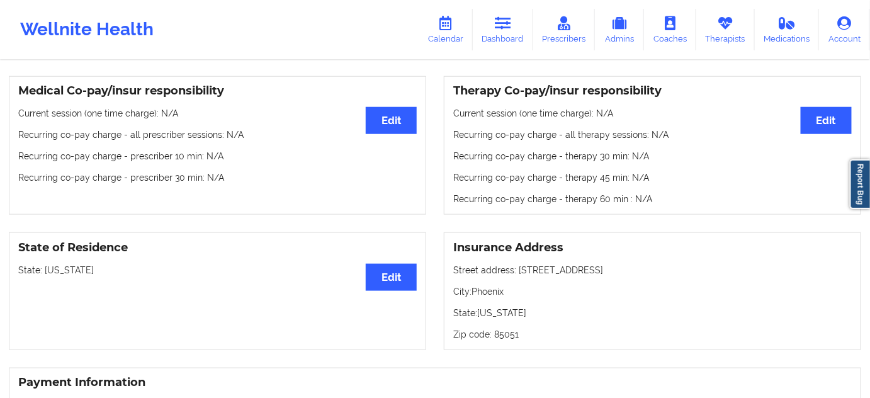
scroll to position [419, 0]
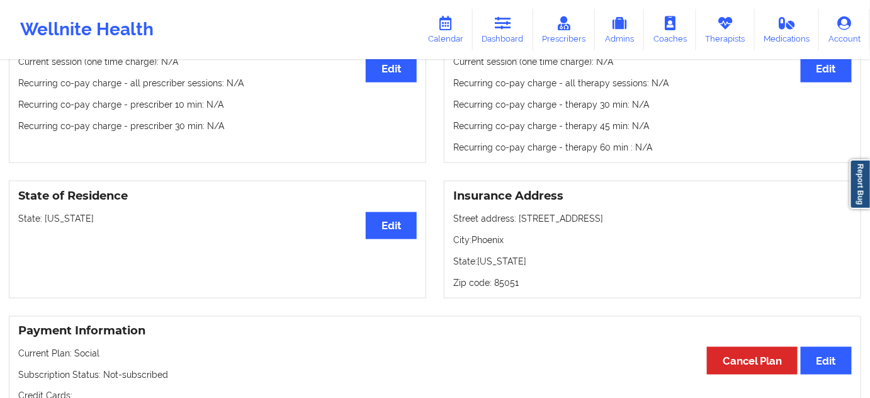
drag, startPoint x: 516, startPoint y: 222, endPoint x: 636, endPoint y: 221, distance: 119.6
click at [646, 216] on p "Street address: [STREET_ADDRESS]" at bounding box center [652, 218] width 398 height 13
click at [497, 244] on p "City: [GEOGRAPHIC_DATA]" at bounding box center [652, 240] width 398 height 13
click at [497, 243] on p "City: [GEOGRAPHIC_DATA]" at bounding box center [652, 240] width 398 height 13
click at [502, 286] on p "Zip code: 85051" at bounding box center [652, 282] width 398 height 13
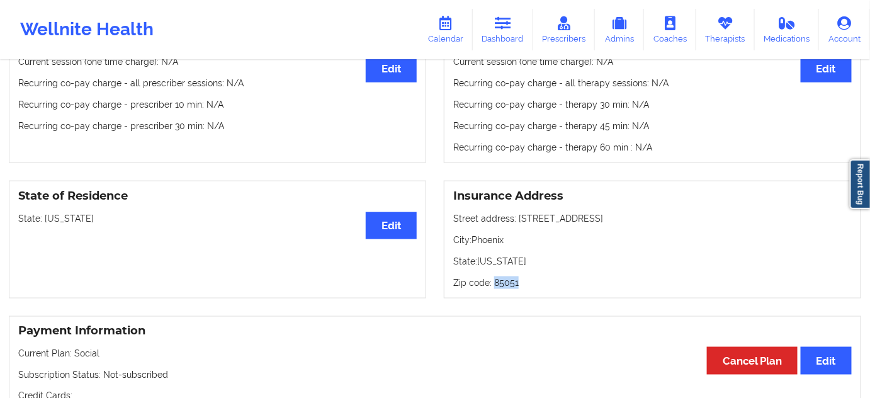
click at [502, 286] on p "Zip code: 85051" at bounding box center [652, 282] width 398 height 13
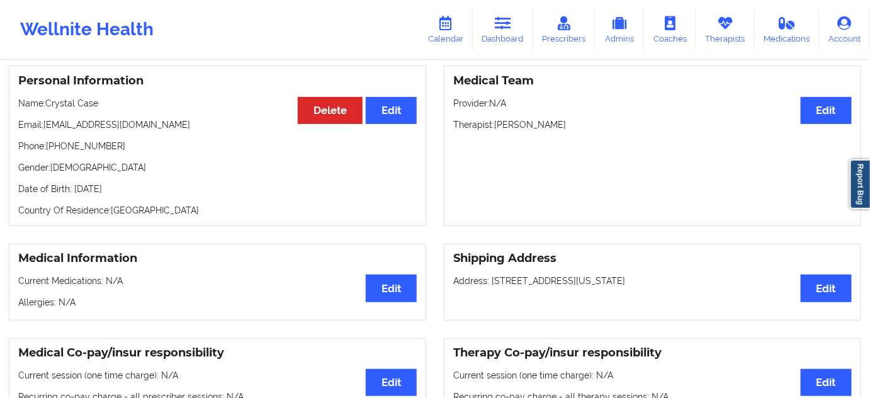
scroll to position [0, 0]
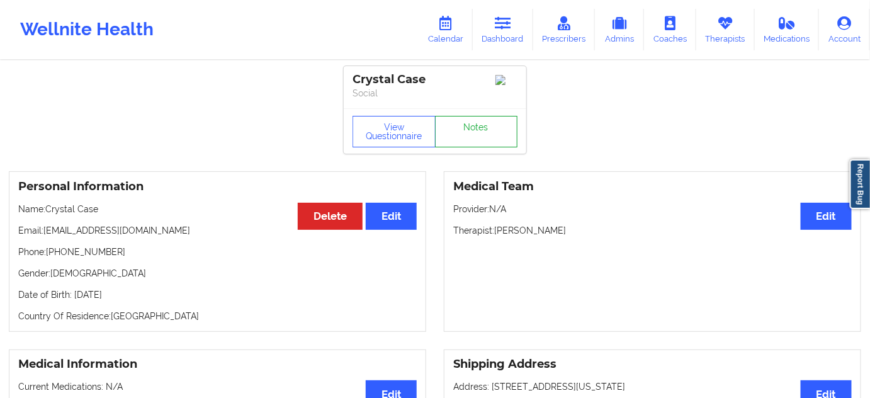
click at [468, 144] on link "Notes" at bounding box center [476, 131] width 83 height 31
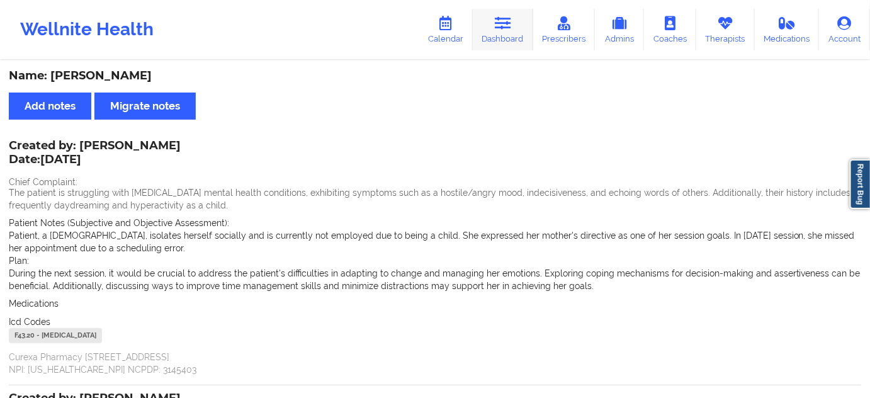
click at [499, 30] on icon at bounding box center [503, 23] width 16 height 14
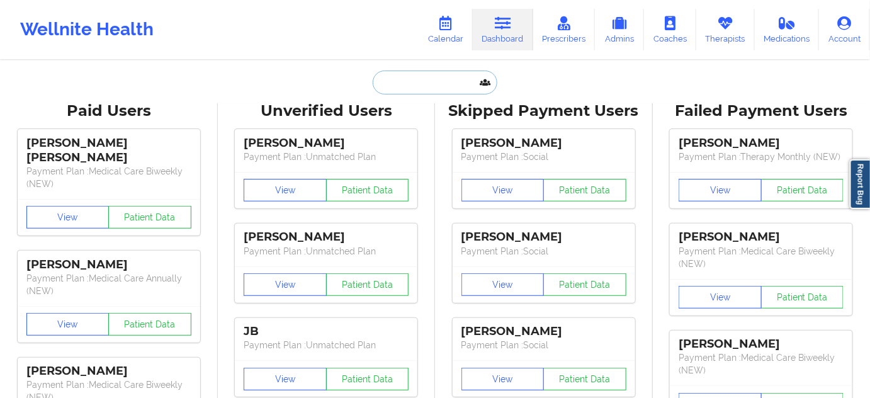
click at [420, 82] on input "text" at bounding box center [435, 83] width 125 height 24
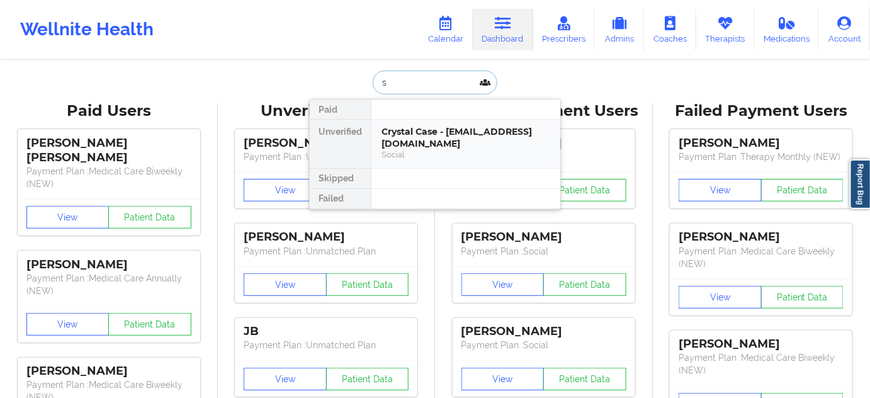
paste input "[EMAIL_ADDRESS][DOMAIN_NAME]"
type input "[EMAIL_ADDRESS][DOMAIN_NAME]"
click at [435, 133] on div "Crystal Case - [EMAIL_ADDRESS][DOMAIN_NAME]" at bounding box center [465, 137] width 169 height 23
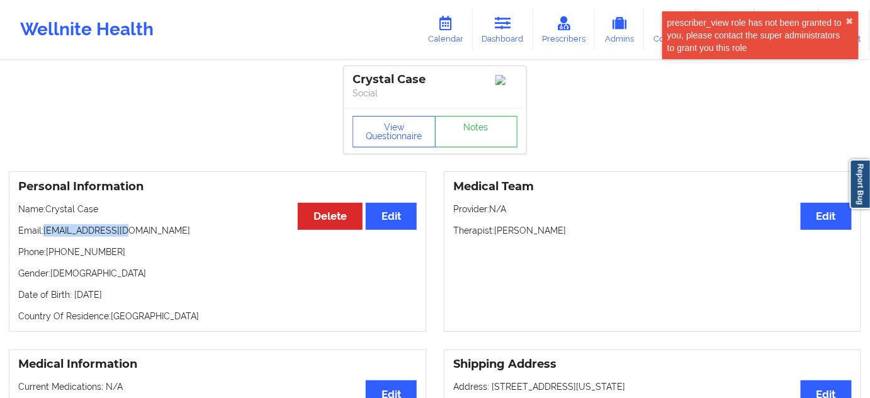
drag, startPoint x: 45, startPoint y: 233, endPoint x: 320, endPoint y: 167, distance: 283.5
click at [147, 232] on p "Email: [EMAIL_ADDRESS][DOMAIN_NAME]" at bounding box center [217, 230] width 398 height 13
click at [373, 77] on div "Crystal Case" at bounding box center [435, 79] width 165 height 14
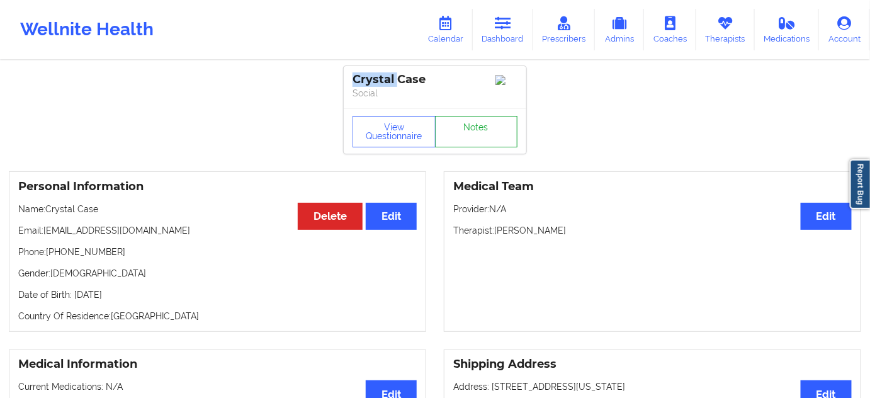
click at [466, 131] on link "Notes" at bounding box center [476, 131] width 83 height 31
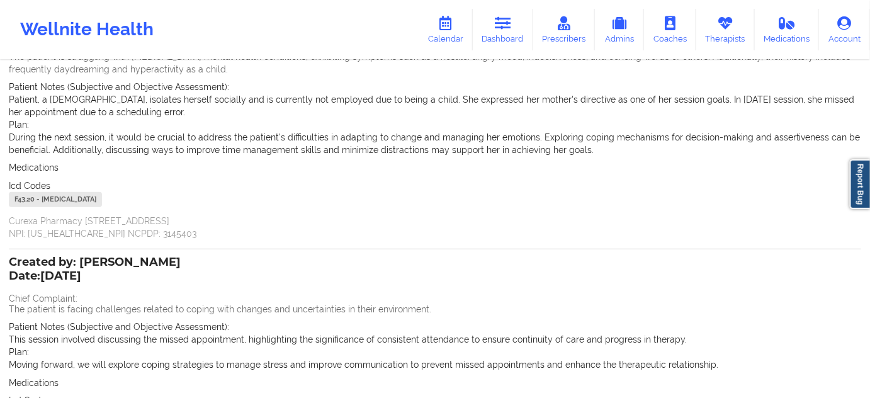
scroll to position [104, 0]
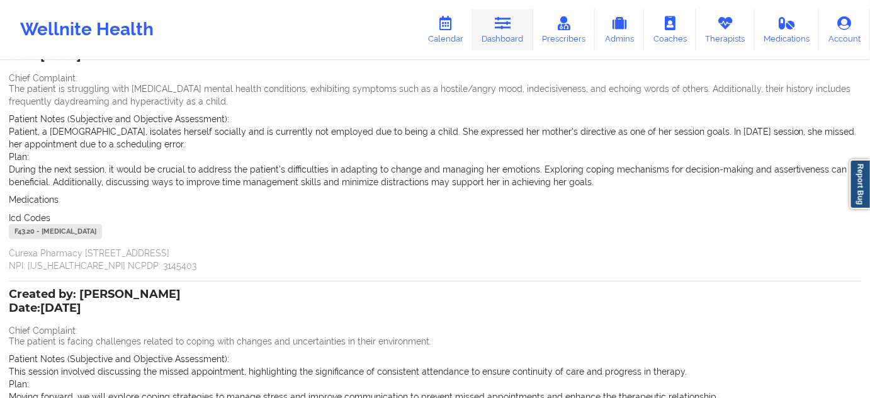
click at [500, 28] on icon at bounding box center [503, 23] width 16 height 14
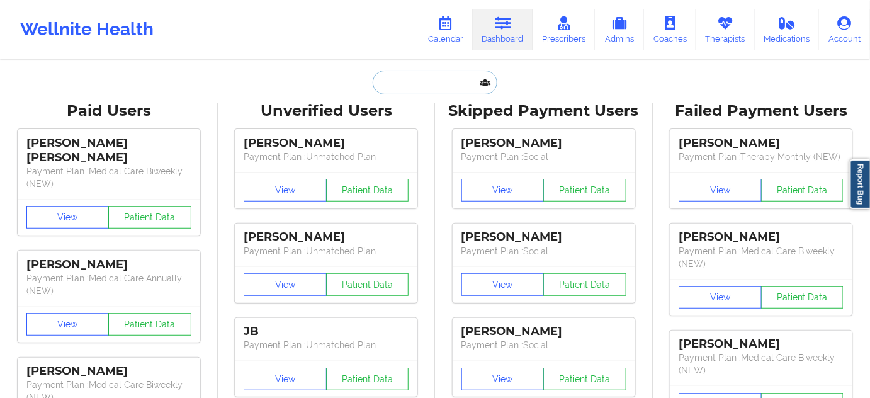
click at [410, 86] on input "text" at bounding box center [435, 83] width 125 height 24
type input "s"
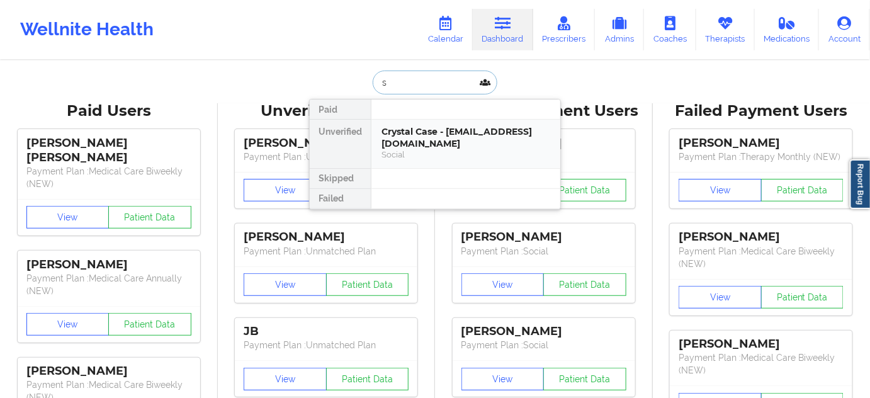
click at [416, 149] on div "Social" at bounding box center [465, 154] width 169 height 11
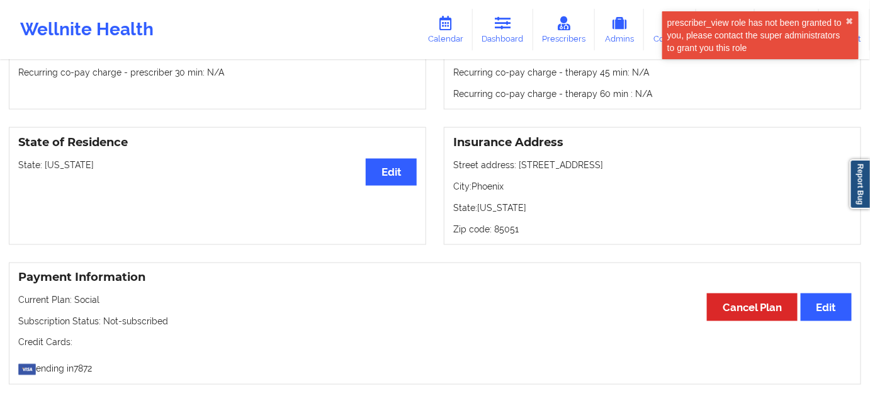
scroll to position [495, 0]
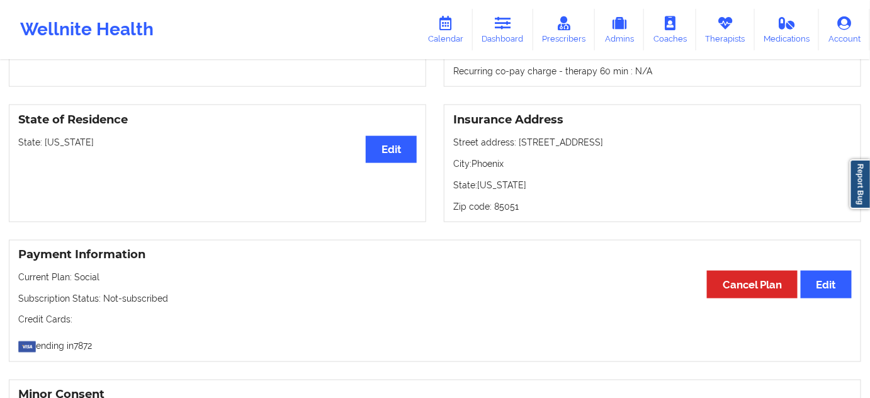
drag, startPoint x: 517, startPoint y: 142, endPoint x: 636, endPoint y: 142, distance: 118.3
click at [636, 142] on p "Street address: [STREET_ADDRESS]" at bounding box center [652, 142] width 398 height 13
click at [499, 164] on p "City: [GEOGRAPHIC_DATA]" at bounding box center [652, 163] width 398 height 13
click at [512, 213] on p "Zip code: 85051" at bounding box center [652, 206] width 398 height 13
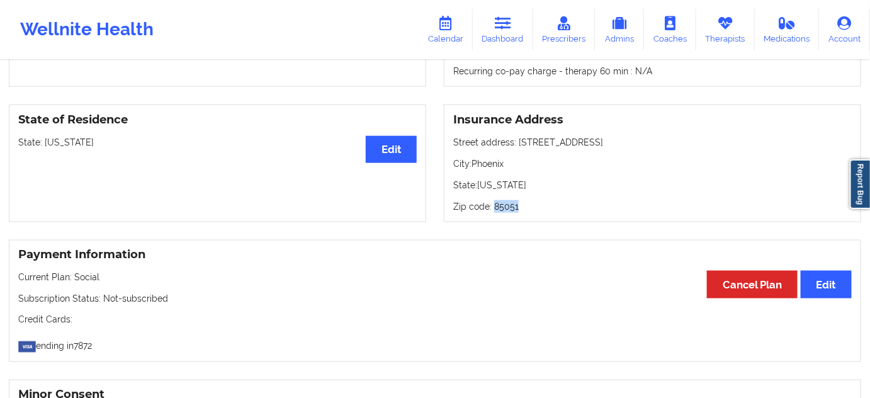
click at [512, 213] on p "Zip code: 85051" at bounding box center [652, 206] width 398 height 13
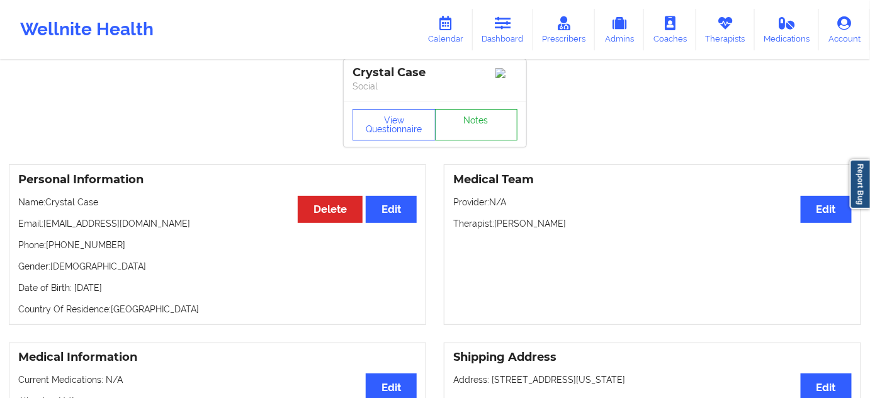
scroll to position [0, 0]
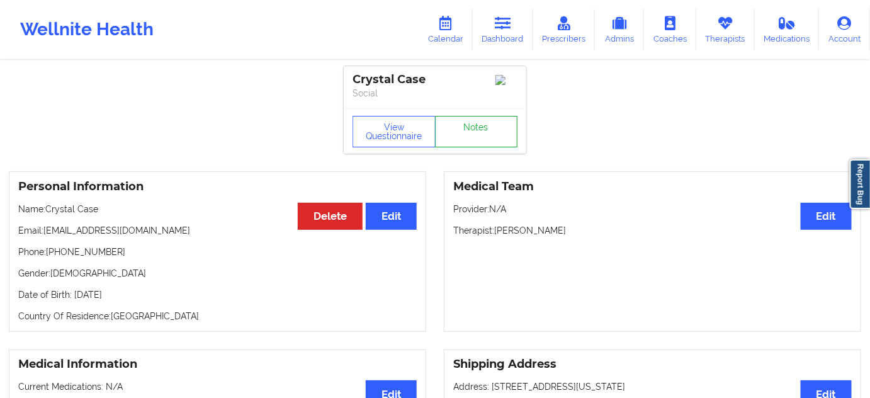
click at [478, 132] on link "Notes" at bounding box center [476, 131] width 83 height 31
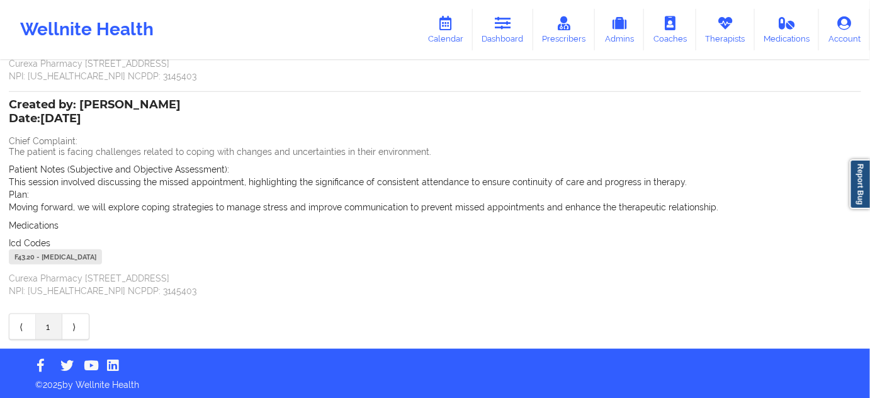
scroll to position [295, 0]
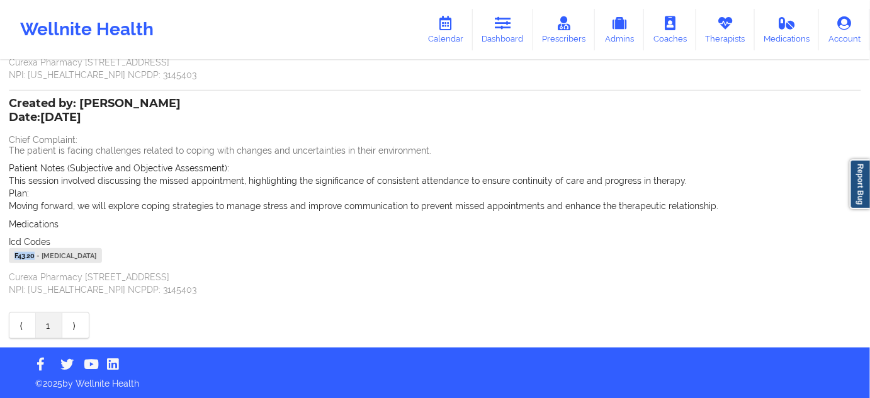
drag, startPoint x: 33, startPoint y: 256, endPoint x: 7, endPoint y: 253, distance: 26.6
click at [7, 253] on div "Name: [PERSON_NAME] Add notes Migrate notes Created by: [PERSON_NAME] Date: [DA…" at bounding box center [435, 57] width 870 height 580
click at [522, 21] on link "Dashboard" at bounding box center [503, 30] width 60 height 42
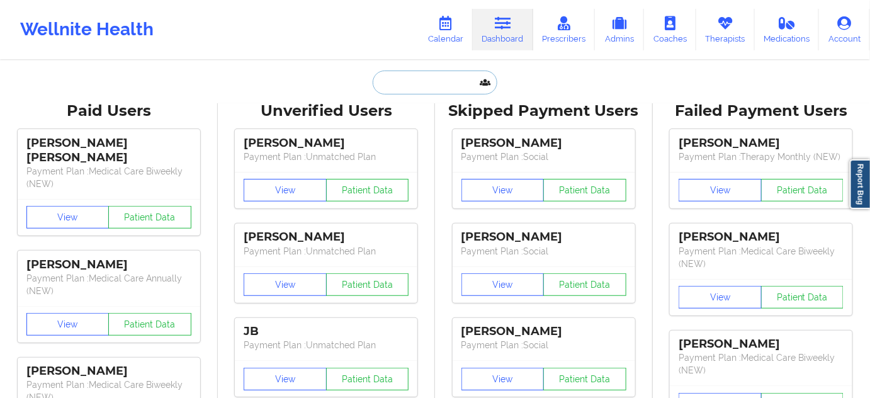
click at [427, 75] on input "text" at bounding box center [435, 83] width 125 height 24
paste input "[EMAIL_ADDRESS][DOMAIN_NAME]"
type input "[EMAIL_ADDRESS][DOMAIN_NAME]"
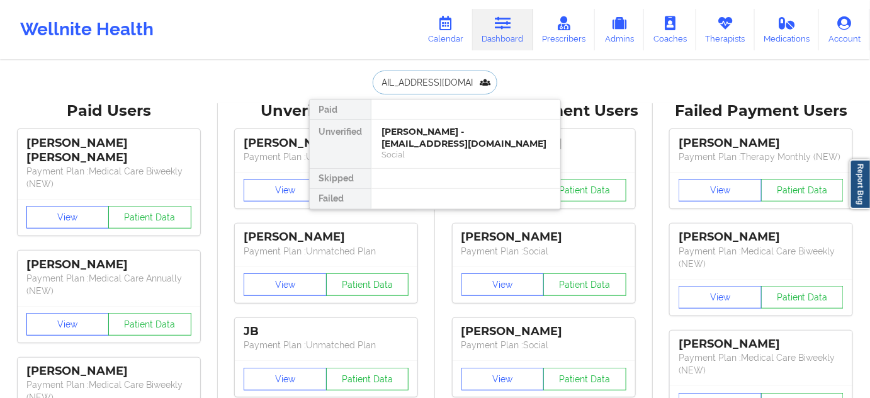
click at [409, 127] on div "[PERSON_NAME] - [EMAIL_ADDRESS][DOMAIN_NAME]" at bounding box center [465, 137] width 169 height 23
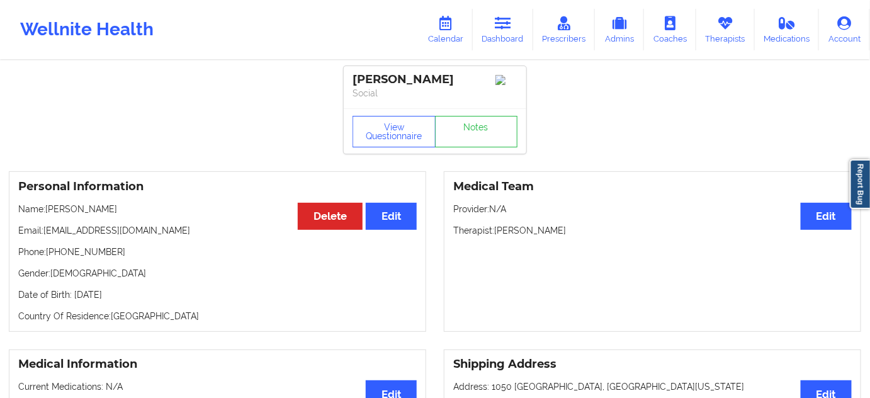
click at [544, 235] on p "Therapist: [PERSON_NAME]" at bounding box center [652, 230] width 398 height 13
drag, startPoint x: 436, startPoint y: 82, endPoint x: 330, endPoint y: 58, distance: 108.6
click at [347, 72] on div "[PERSON_NAME] Social" at bounding box center [435, 87] width 183 height 42
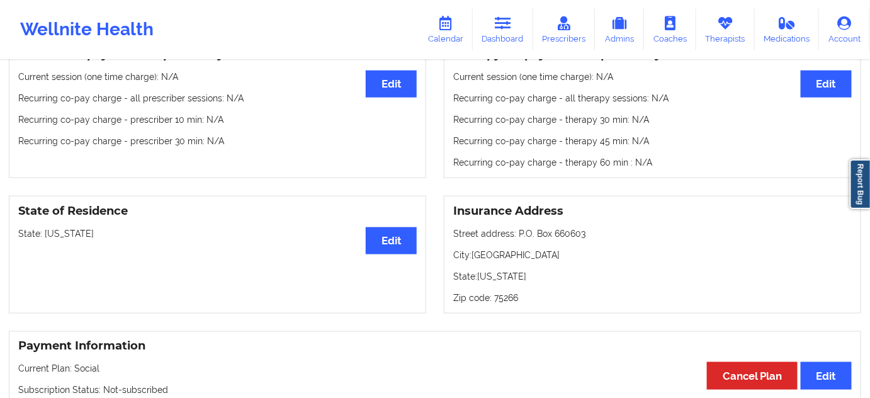
scroll to position [419, 0]
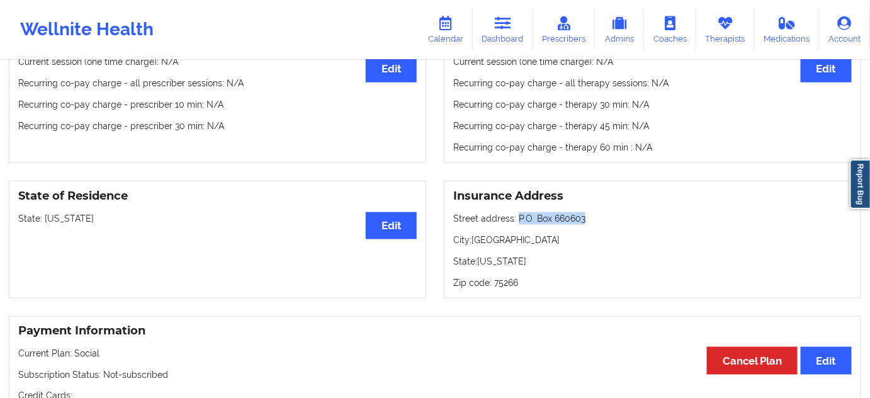
drag, startPoint x: 532, startPoint y: 219, endPoint x: 618, endPoint y: 213, distance: 85.8
click at [618, 213] on div "Insurance Address Street address: P.O. Box 660603 City: [GEOGRAPHIC_DATA]: [US_…" at bounding box center [652, 240] width 417 height 118
click at [488, 240] on p "City: [GEOGRAPHIC_DATA]" at bounding box center [652, 240] width 398 height 13
click at [511, 283] on p "Zip code: 75266" at bounding box center [652, 282] width 398 height 13
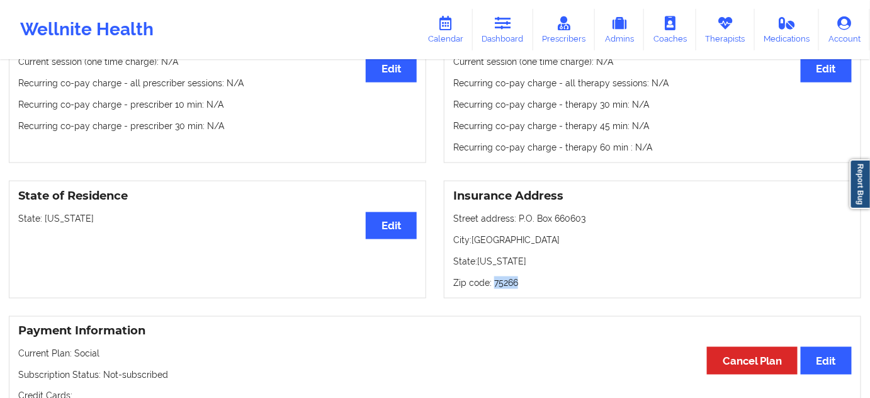
click at [511, 283] on p "Zip code: 75266" at bounding box center [652, 282] width 398 height 13
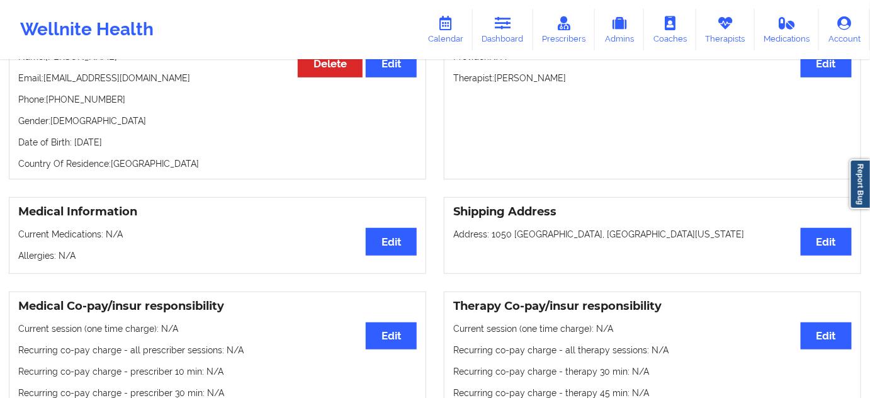
scroll to position [0, 0]
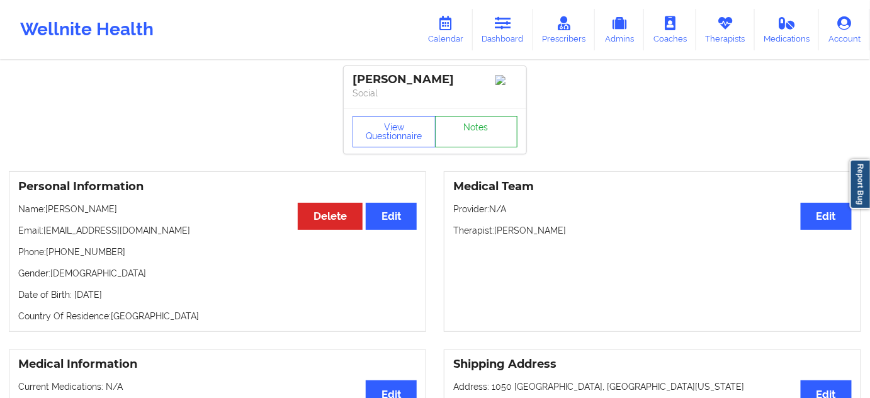
click at [499, 137] on link "Notes" at bounding box center [476, 131] width 83 height 31
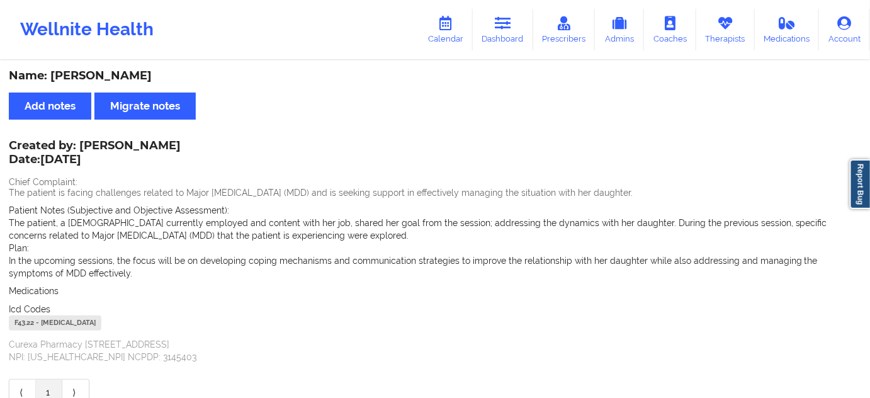
click at [26, 324] on div "F43.22 - [MEDICAL_DATA]" at bounding box center [55, 322] width 93 height 15
click at [522, 20] on link "Dashboard" at bounding box center [503, 30] width 60 height 42
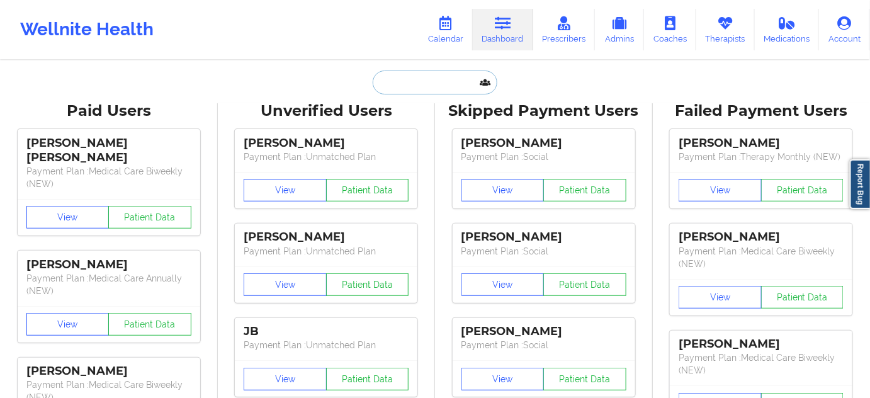
click at [422, 86] on input "text" at bounding box center [435, 83] width 125 height 24
paste input "[EMAIL_ADDRESS][DOMAIN_NAME]"
type input "[EMAIL_ADDRESS][DOMAIN_NAME]"
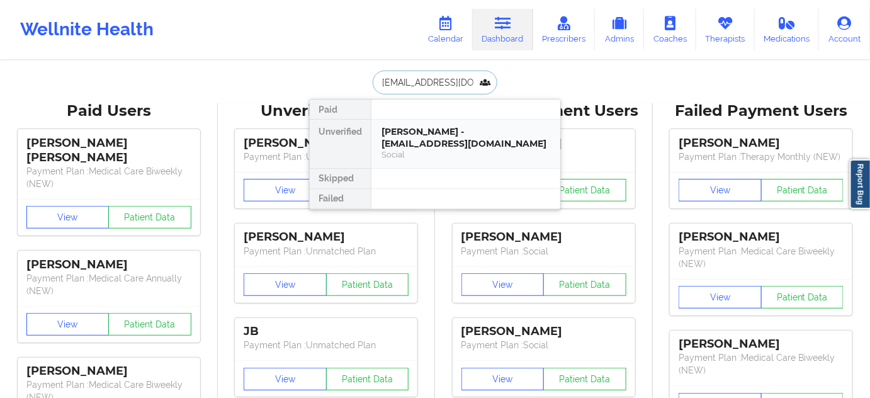
scroll to position [0, 36]
click at [424, 137] on div "[PERSON_NAME] - [EMAIL_ADDRESS][DOMAIN_NAME]" at bounding box center [465, 137] width 169 height 23
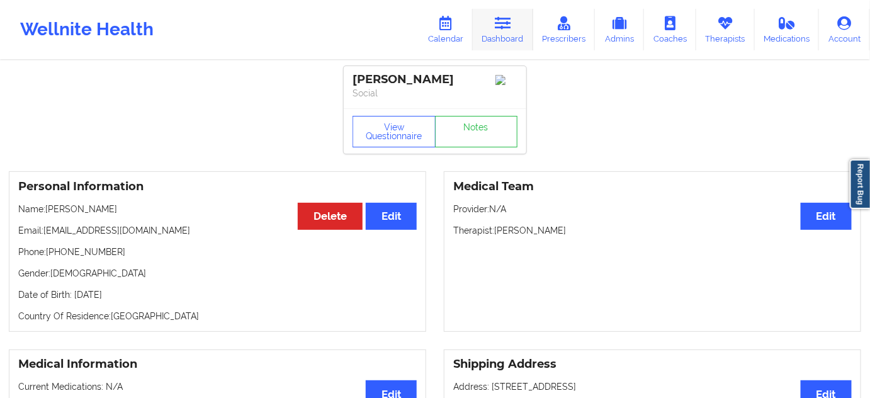
click at [509, 42] on link "Dashboard" at bounding box center [503, 30] width 60 height 42
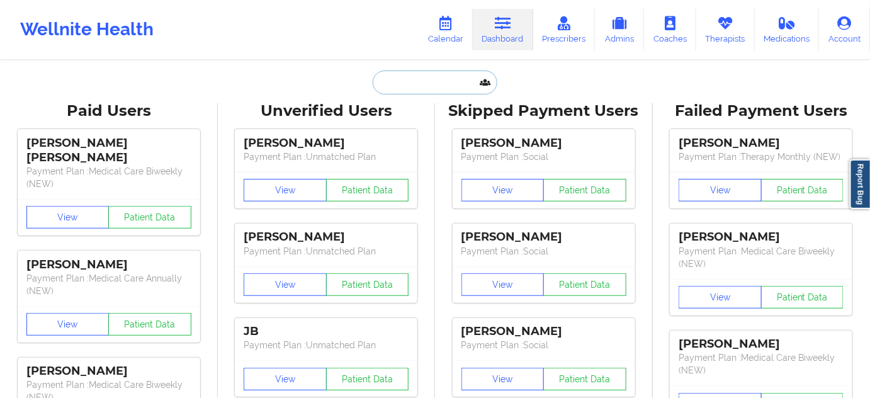
click at [422, 86] on input "text" at bounding box center [435, 83] width 125 height 24
paste input "[PERSON_NAME][EMAIL_ADDRESS][DOMAIN_NAME]"
type input "[PERSON_NAME][EMAIL_ADDRESS][DOMAIN_NAME]"
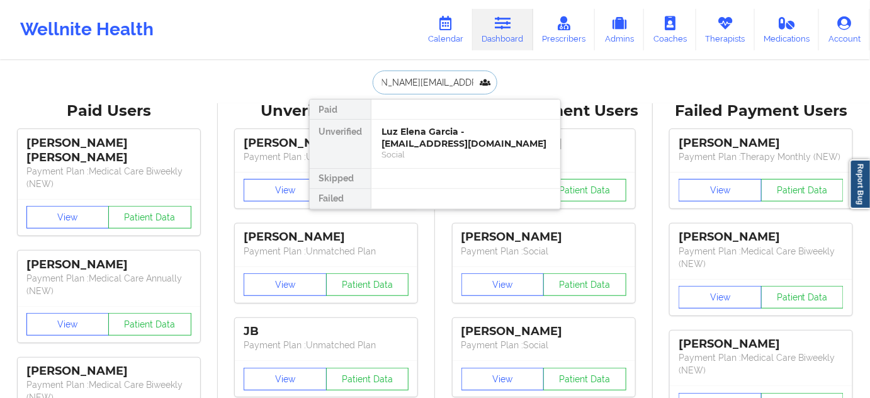
click at [413, 137] on div "Luz Elena Garcia - [EMAIL_ADDRESS][DOMAIN_NAME]" at bounding box center [465, 137] width 169 height 23
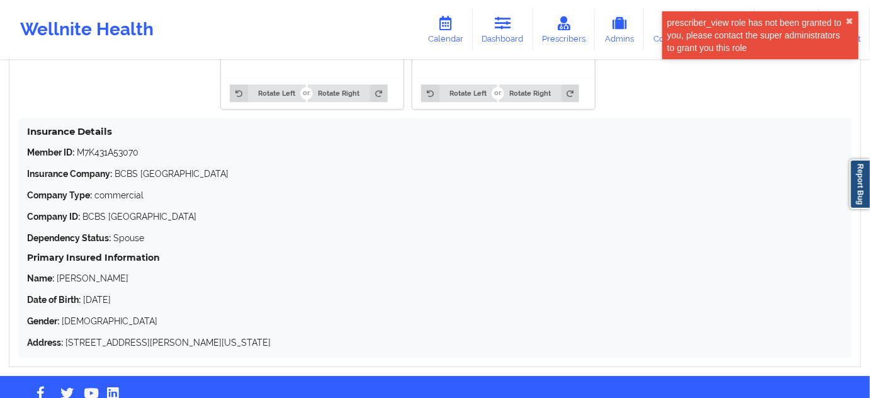
scroll to position [1144, 0]
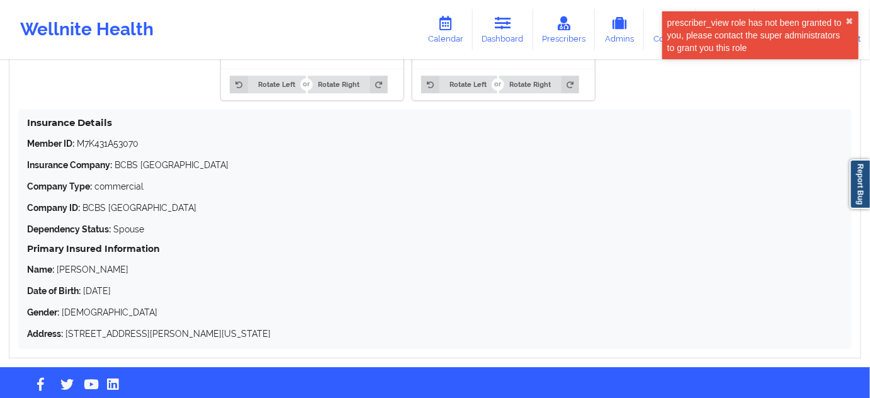
click at [127, 148] on p "Member ID: M7K431A53070" at bounding box center [435, 143] width 816 height 13
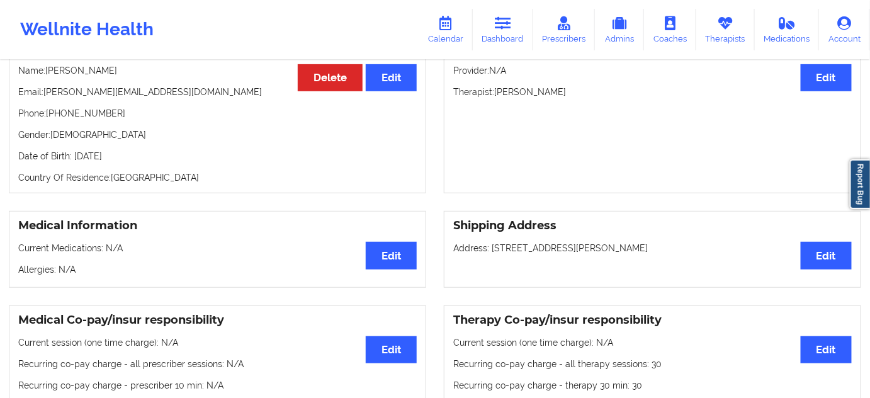
scroll to position [0, 0]
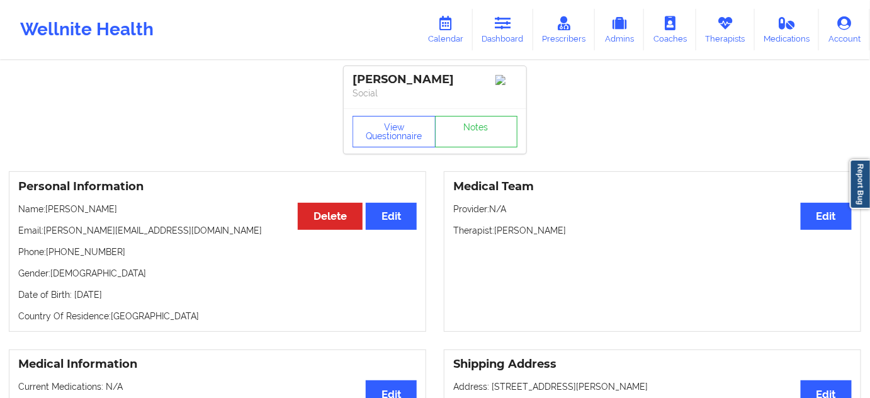
drag, startPoint x: 495, startPoint y: 235, endPoint x: 569, endPoint y: 232, distance: 74.4
click at [569, 232] on p "Therapist: [PERSON_NAME]" at bounding box center [652, 230] width 398 height 13
drag, startPoint x: 454, startPoint y: 82, endPoint x: 320, endPoint y: 79, distance: 134.1
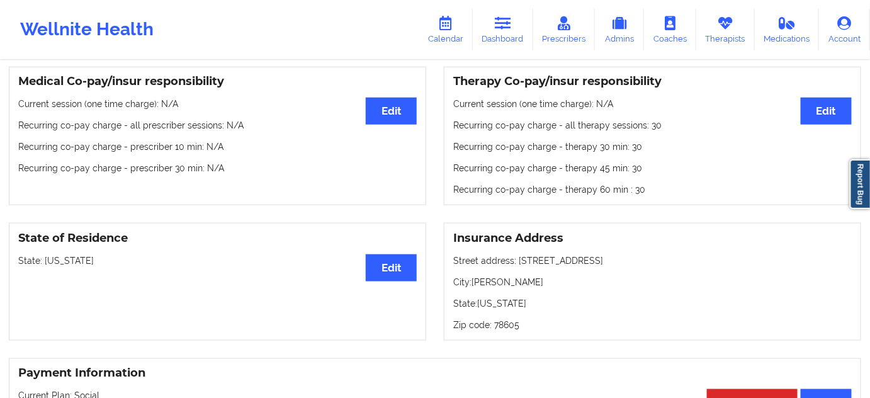
scroll to position [534, 0]
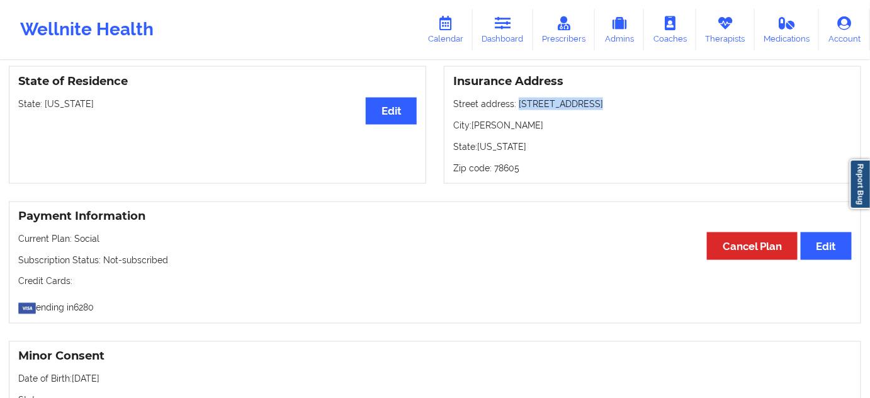
drag, startPoint x: 517, startPoint y: 103, endPoint x: 609, endPoint y: 98, distance: 92.7
click at [609, 97] on div "Insurance Address Street address: [STREET_ADDRESS][PERSON_NAME][US_STATE]" at bounding box center [652, 125] width 417 height 118
click at [504, 127] on p "City: [PERSON_NAME]" at bounding box center [652, 125] width 398 height 13
click at [499, 164] on p "Zip code: 78605" at bounding box center [652, 168] width 398 height 13
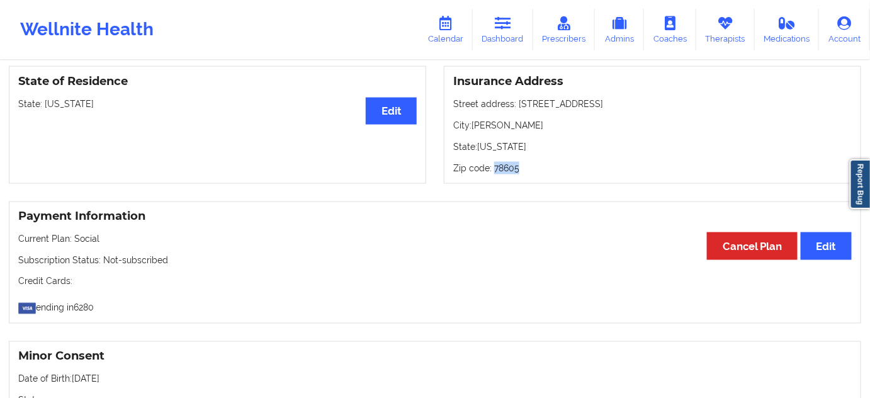
click at [499, 164] on p "Zip code: 78605" at bounding box center [652, 168] width 398 height 13
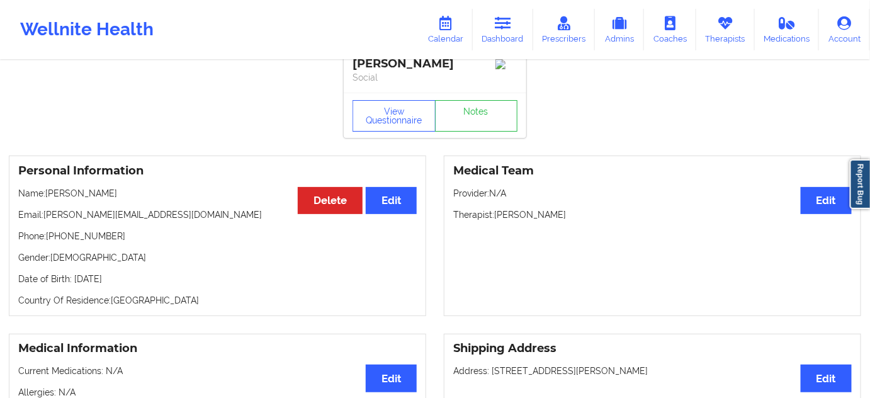
scroll to position [0, 0]
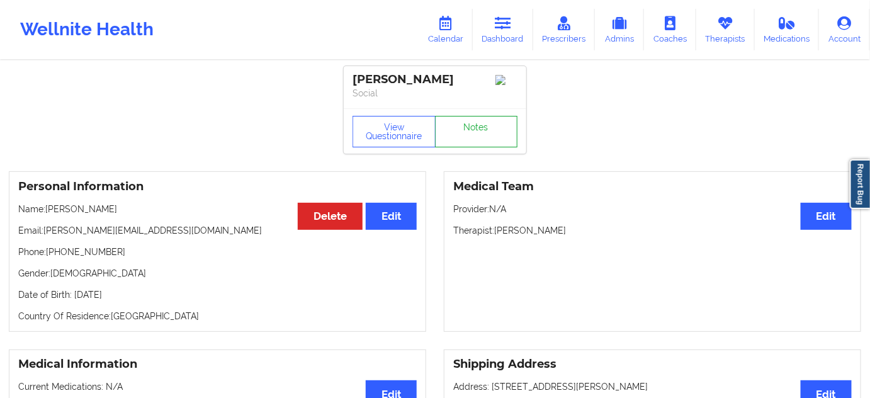
click at [482, 127] on link "Notes" at bounding box center [476, 131] width 83 height 31
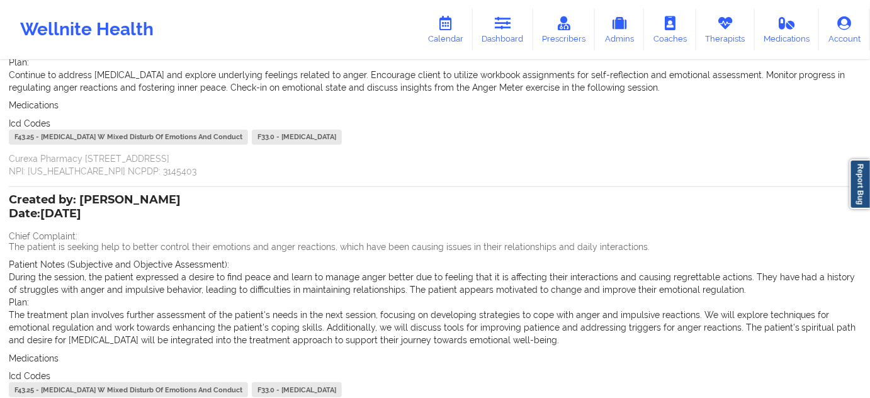
scroll to position [267, 0]
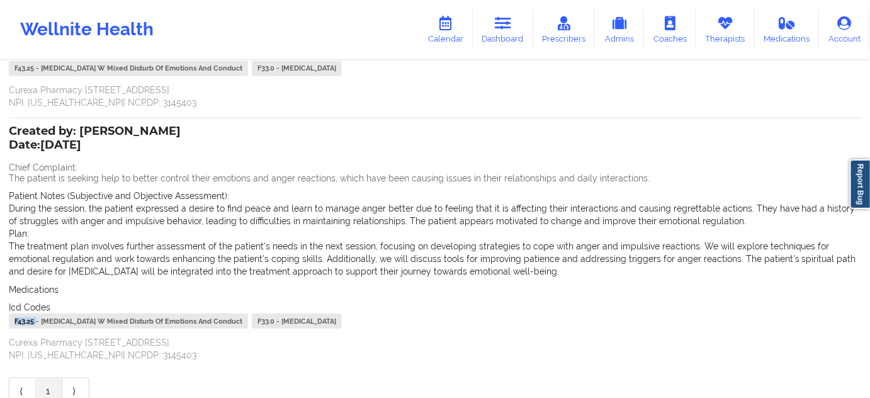
drag, startPoint x: 37, startPoint y: 317, endPoint x: 9, endPoint y: 319, distance: 27.7
click at [9, 319] on div "F43.25 - [MEDICAL_DATA] W Mixed Disturb Of Emotions And Conduct" at bounding box center [128, 320] width 239 height 15
drag, startPoint x: 276, startPoint y: 319, endPoint x: 257, endPoint y: 321, distance: 19.0
click at [258, 319] on div "F33.0 - [MEDICAL_DATA]" at bounding box center [297, 320] width 90 height 15
click at [520, 22] on link "Dashboard" at bounding box center [503, 30] width 60 height 42
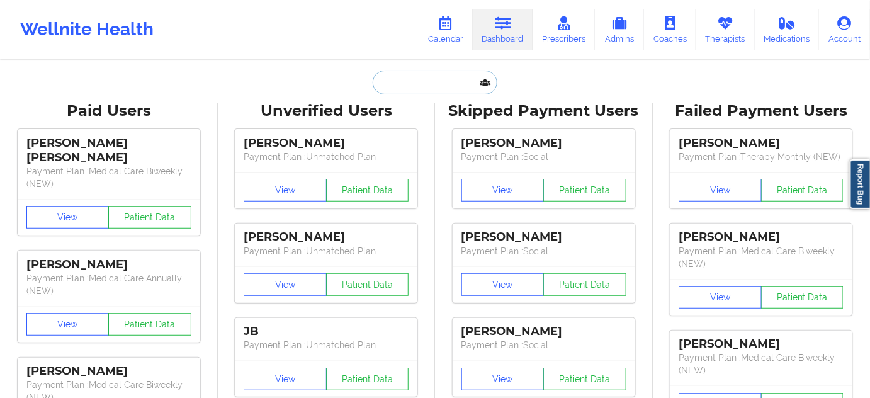
click at [439, 76] on input "text" at bounding box center [435, 83] width 125 height 24
paste input "[EMAIL_ADDRESS][DOMAIN_NAME]"
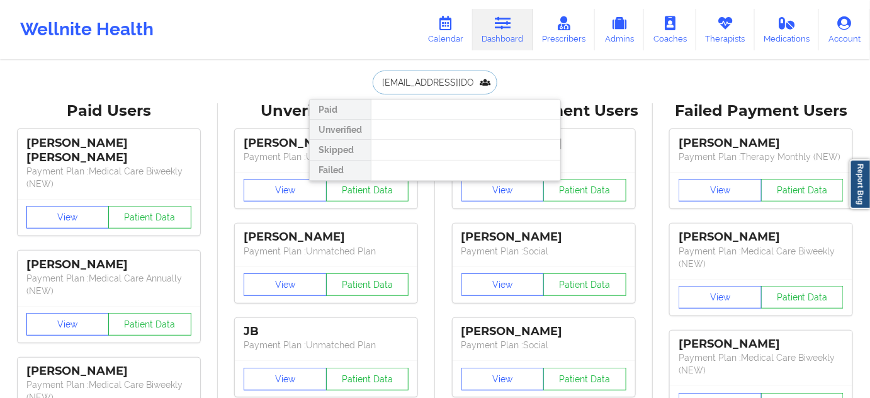
type input "[EMAIL_ADDRESS][DOMAIN_NAME]"
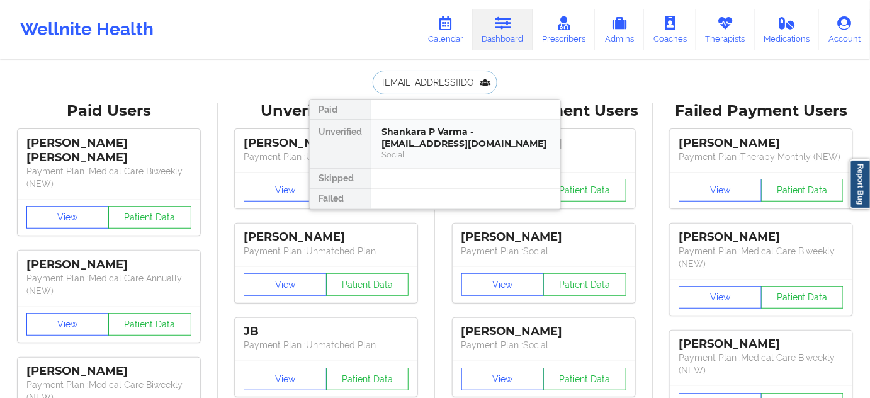
click at [420, 142] on div "Shankara P Varma - [EMAIL_ADDRESS][DOMAIN_NAME]" at bounding box center [465, 137] width 169 height 23
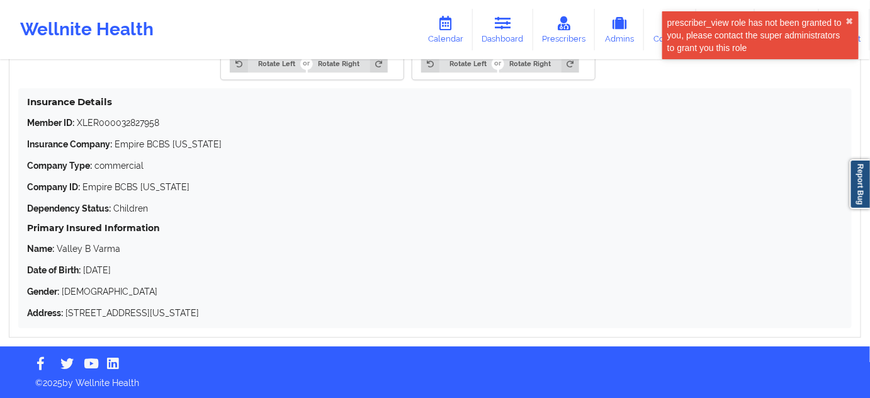
scroll to position [1079, 0]
click at [135, 126] on p "Member ID: XLER000032827958" at bounding box center [435, 122] width 816 height 13
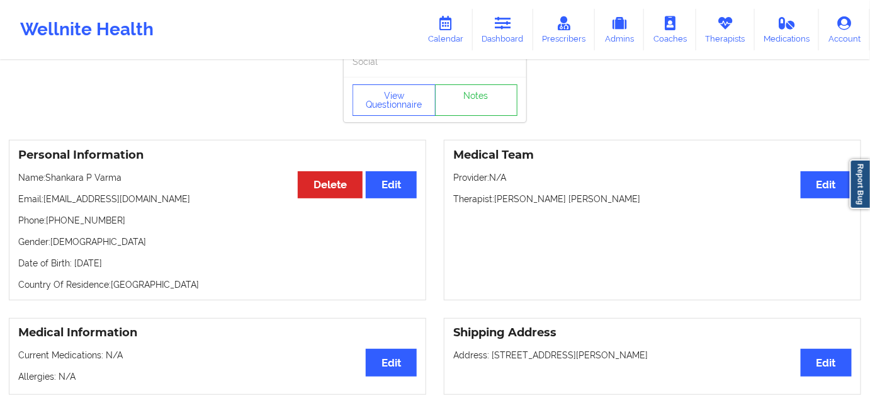
scroll to position [0, 0]
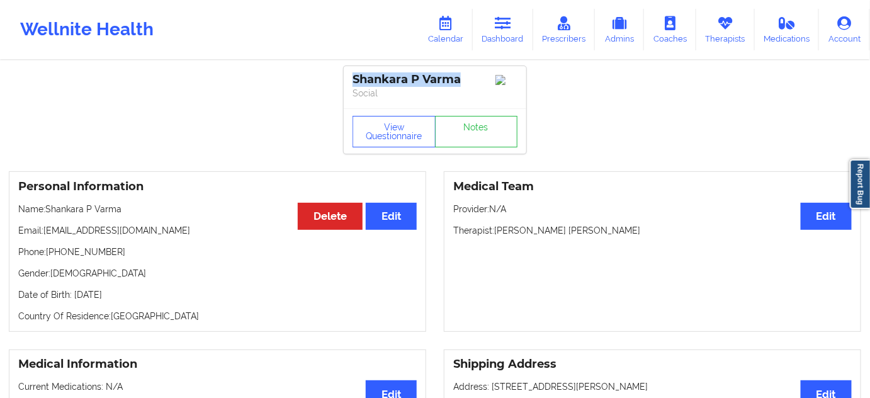
drag, startPoint x: 460, startPoint y: 78, endPoint x: 350, endPoint y: 81, distance: 110.2
click at [350, 81] on div "Shankara P Varma Social" at bounding box center [435, 87] width 183 height 42
drag, startPoint x: 497, startPoint y: 232, endPoint x: 631, endPoint y: 209, distance: 136.1
click at [624, 232] on p "Therapist: [PERSON_NAME] [PERSON_NAME]" at bounding box center [652, 230] width 398 height 13
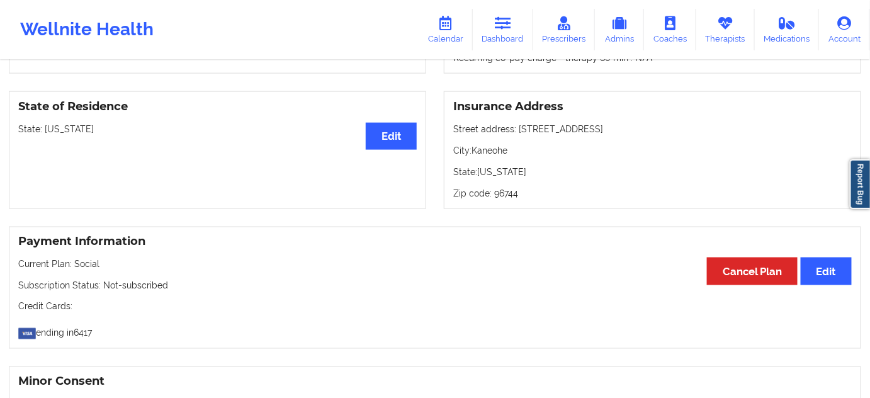
scroll to position [495, 0]
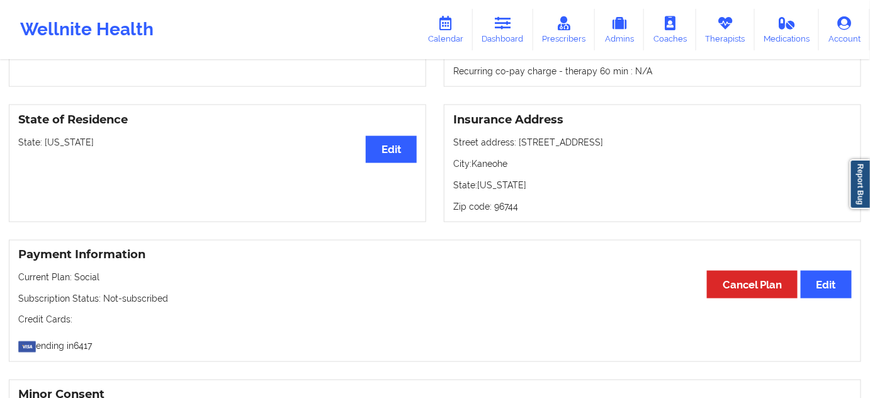
drag, startPoint x: 516, startPoint y: 145, endPoint x: 619, endPoint y: 144, distance: 103.9
click at [619, 144] on p "Street address: [STREET_ADDRESS]" at bounding box center [652, 142] width 398 height 13
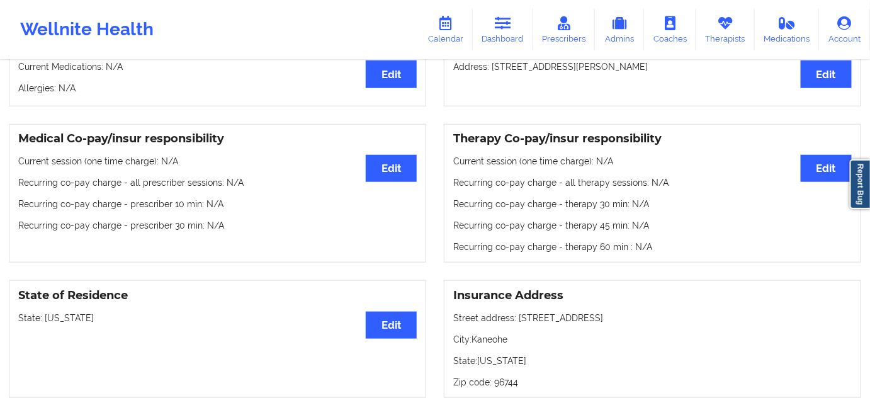
scroll to position [305, 0]
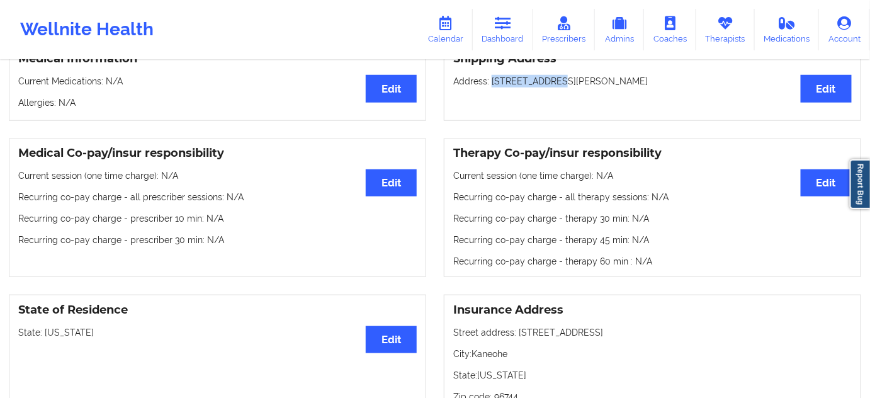
drag, startPoint x: 492, startPoint y: 81, endPoint x: 547, endPoint y: 85, distance: 55.6
click at [547, 85] on p "Address: [STREET_ADDRESS][PERSON_NAME]" at bounding box center [652, 81] width 398 height 13
click at [576, 87] on p "Address: [STREET_ADDRESS][PERSON_NAME]" at bounding box center [652, 81] width 398 height 13
click at [615, 84] on p "Address: [STREET_ADDRESS][PERSON_NAME]" at bounding box center [652, 81] width 398 height 13
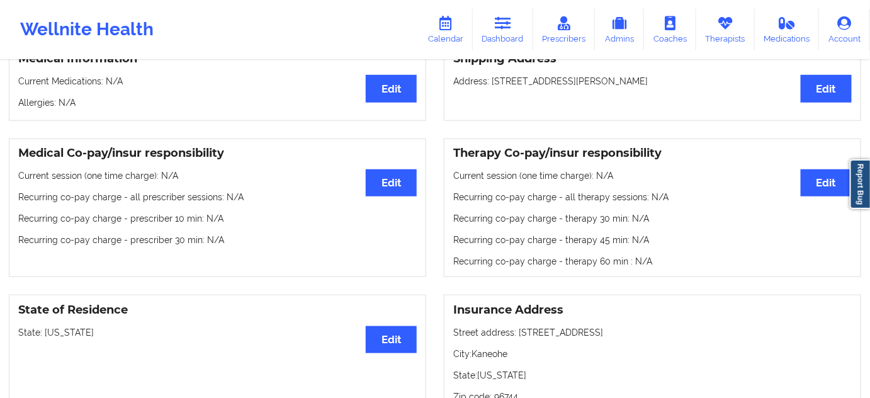
click at [615, 84] on p "Address: [STREET_ADDRESS][PERSON_NAME]" at bounding box center [652, 81] width 398 height 13
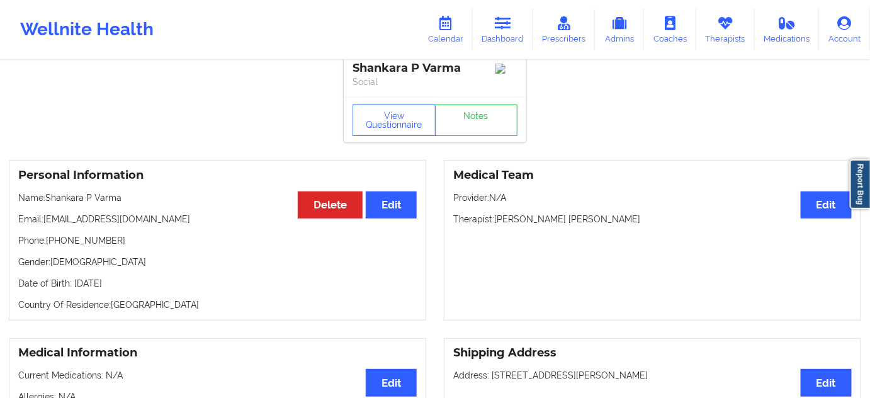
scroll to position [0, 0]
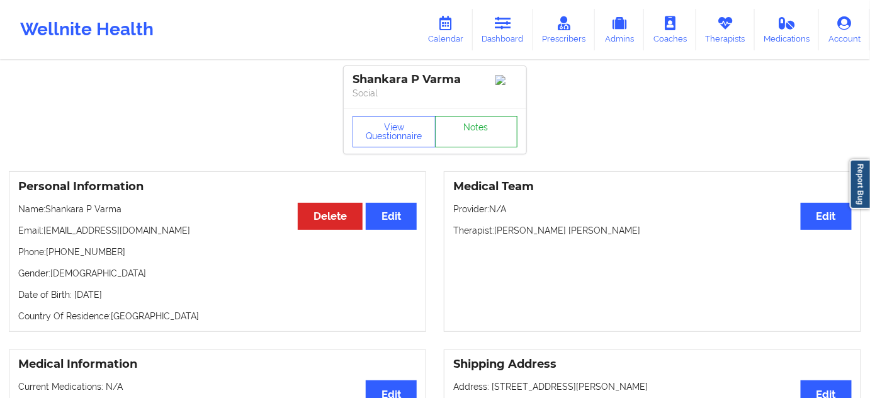
click at [493, 133] on link "Notes" at bounding box center [476, 131] width 83 height 31
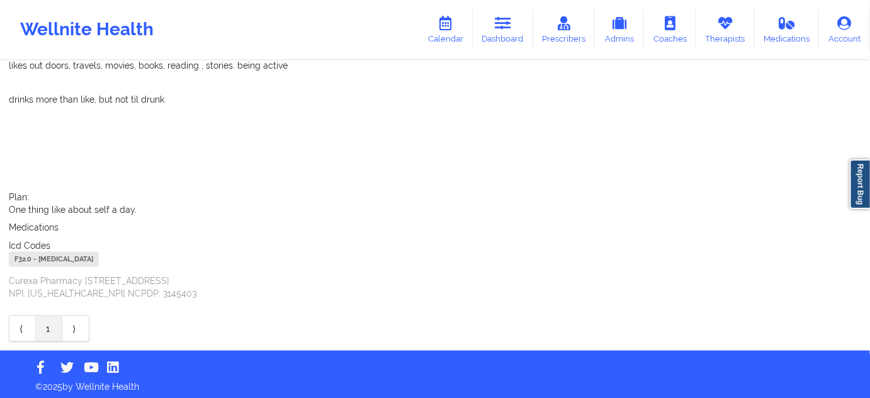
scroll to position [450, 0]
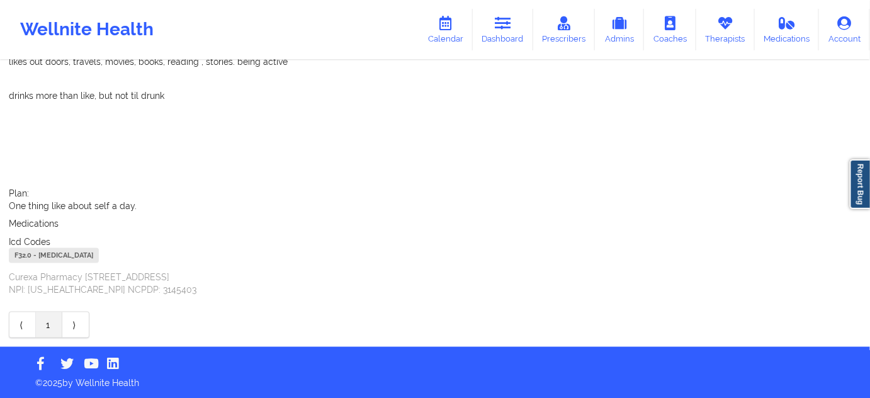
click at [25, 257] on div "F32.0 - [MEDICAL_DATA]" at bounding box center [54, 255] width 90 height 15
click at [526, 40] on link "Dashboard" at bounding box center [503, 30] width 60 height 42
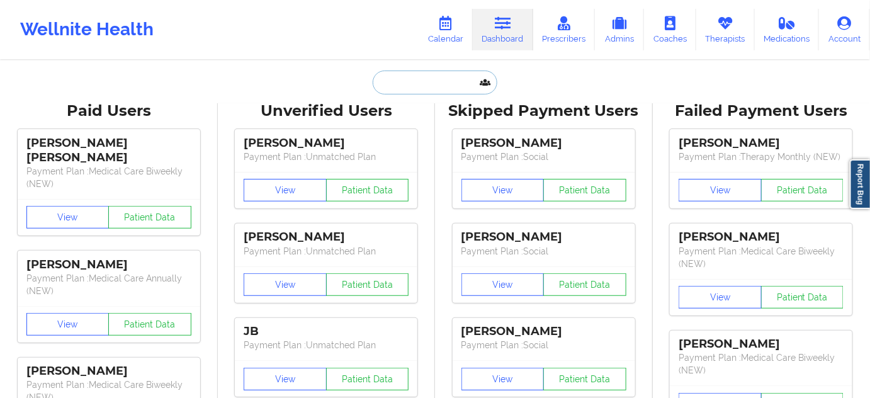
click at [421, 77] on input "text" at bounding box center [435, 83] width 125 height 24
paste input "[EMAIL_ADDRESS][DOMAIN_NAME]"
type input "[EMAIL_ADDRESS][DOMAIN_NAME]"
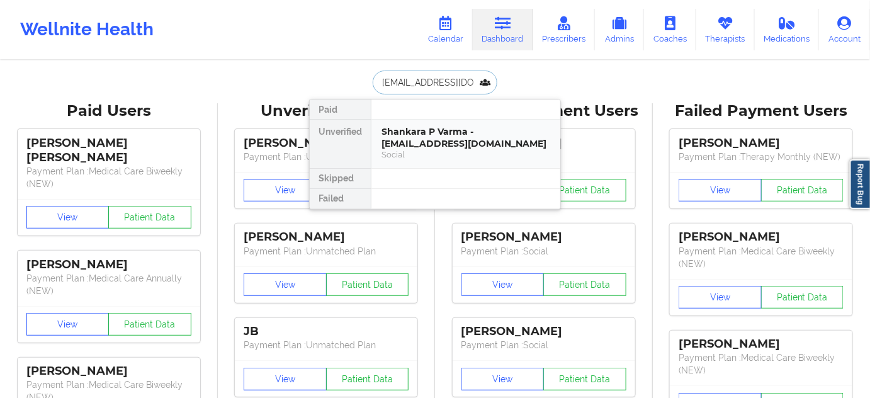
scroll to position [0, 21]
click at [417, 145] on div "[PERSON_NAME] - [EMAIL_ADDRESS][DOMAIN_NAME]" at bounding box center [465, 137] width 169 height 23
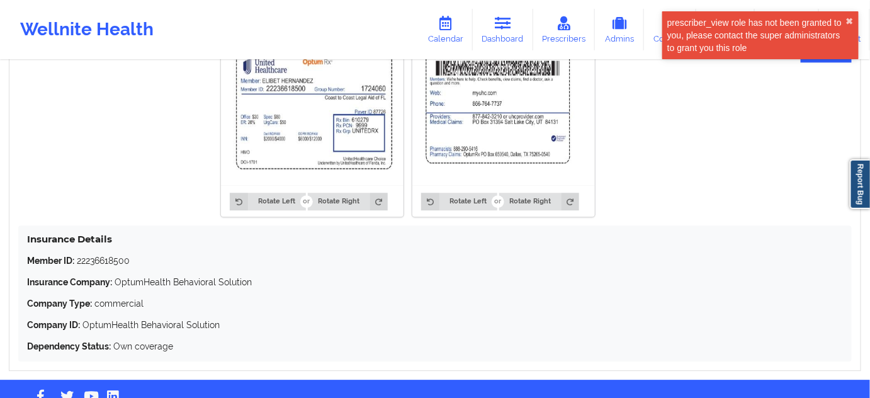
scroll to position [1029, 0]
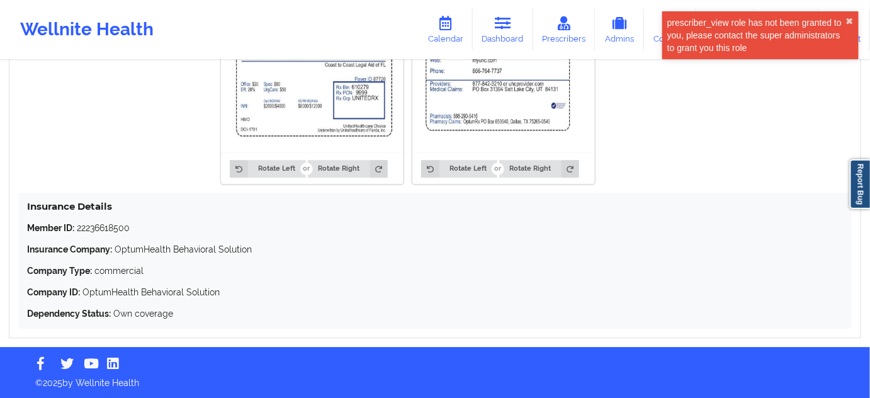
click at [120, 225] on p "Member ID: 22236618500" at bounding box center [435, 228] width 816 height 13
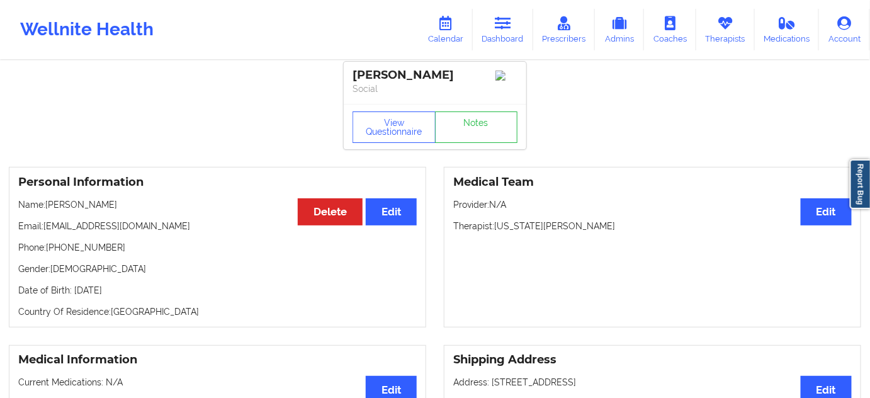
scroll to position [0, 0]
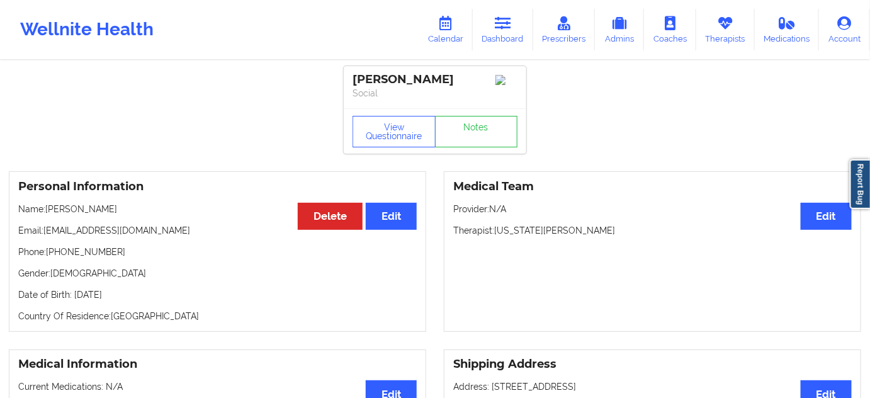
click at [535, 237] on p "Therapist: [US_STATE][PERSON_NAME]" at bounding box center [652, 230] width 398 height 13
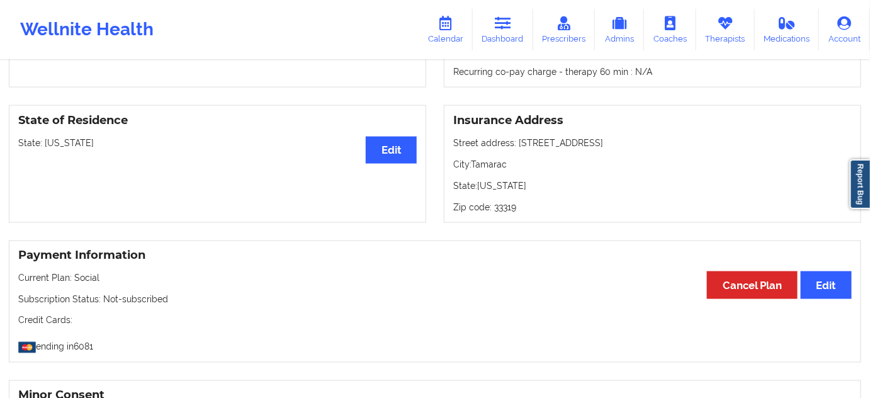
scroll to position [495, 0]
drag, startPoint x: 517, startPoint y: 142, endPoint x: 607, endPoint y: 135, distance: 89.7
click at [607, 135] on div "Insurance Address Street address: [STREET_ADDRESS]: [GEOGRAPHIC_DATA]: [US_STAT…" at bounding box center [652, 163] width 417 height 118
click at [497, 172] on div "Insurance Address Street address: [STREET_ADDRESS]: [GEOGRAPHIC_DATA]: [US_STAT…" at bounding box center [652, 163] width 417 height 118
click at [497, 170] on p "City: Tamarac" at bounding box center [652, 163] width 398 height 13
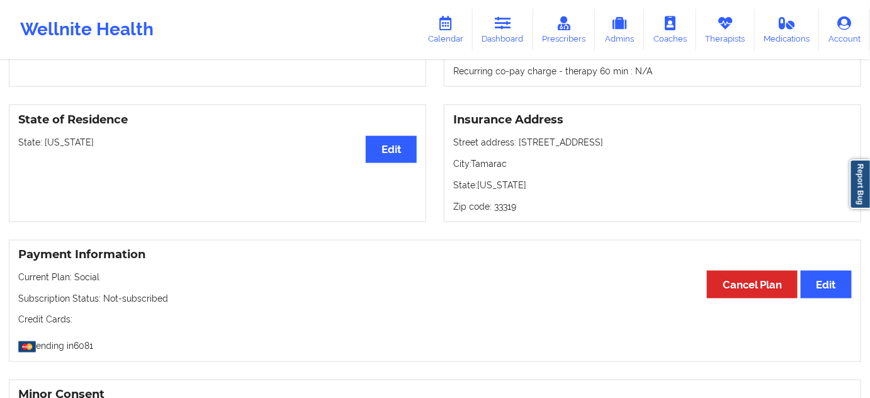
click at [512, 206] on p "Zip code: 33319" at bounding box center [652, 206] width 398 height 13
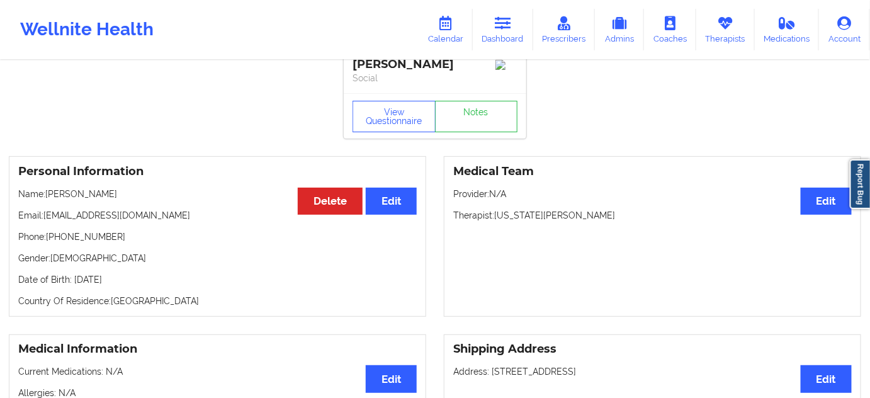
scroll to position [0, 0]
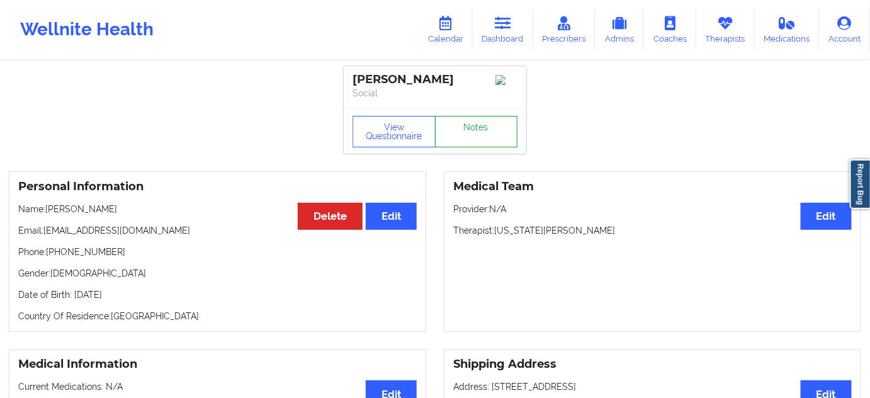
click at [474, 137] on link "Notes" at bounding box center [476, 131] width 83 height 31
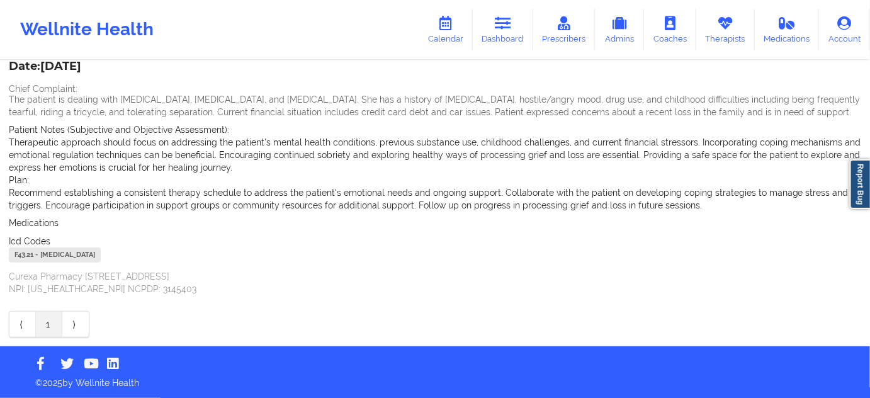
scroll to position [105, 0]
click at [27, 259] on div "F43.21 - [MEDICAL_DATA]" at bounding box center [55, 254] width 92 height 15
click at [515, 37] on link "Dashboard" at bounding box center [503, 30] width 60 height 42
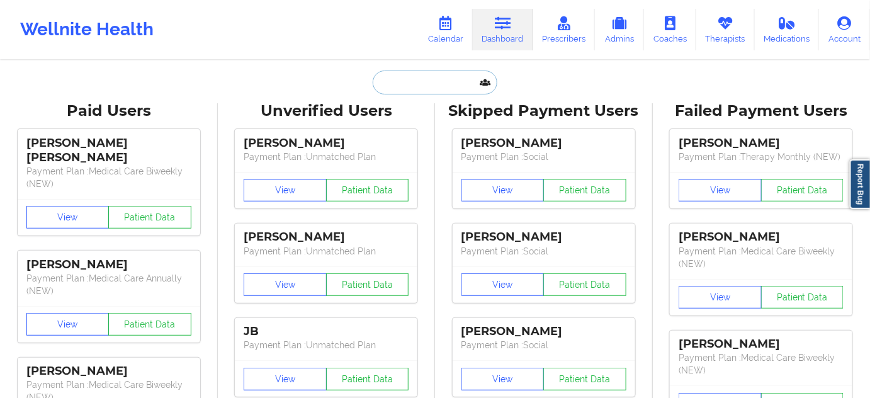
click at [414, 81] on input "text" at bounding box center [435, 83] width 125 height 24
paste input "[EMAIL_ADDRESS][DOMAIN_NAME]"
type input "[EMAIL_ADDRESS][DOMAIN_NAME]"
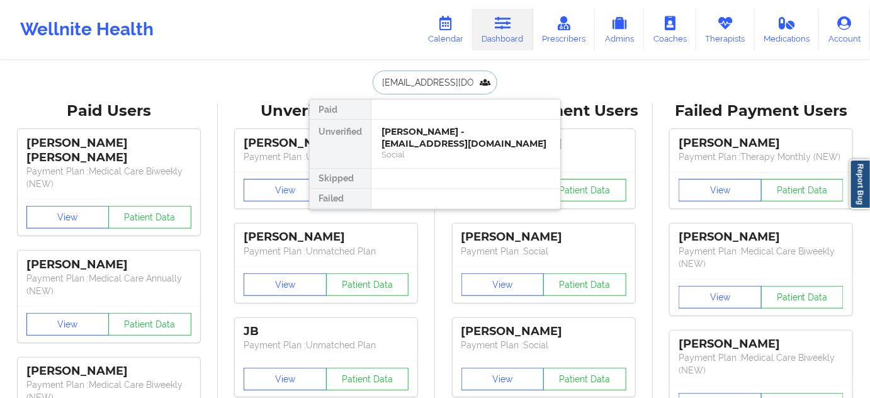
click at [417, 133] on div "[PERSON_NAME] - [EMAIL_ADDRESS][DOMAIN_NAME]" at bounding box center [465, 137] width 169 height 23
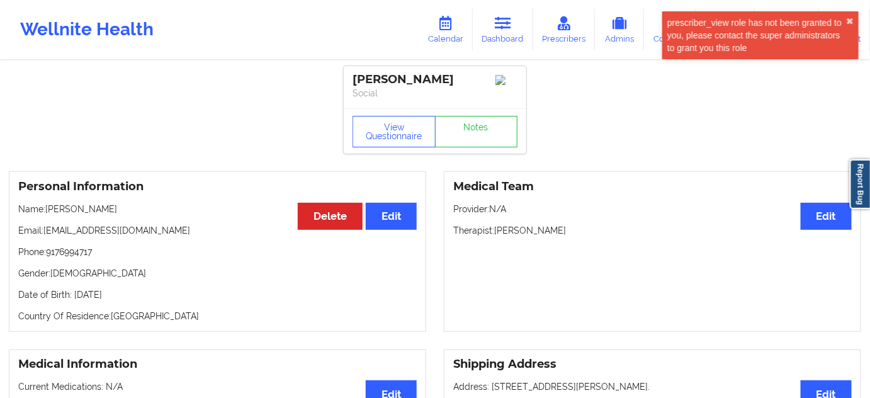
click at [388, 81] on div "[PERSON_NAME]" at bounding box center [435, 79] width 165 height 14
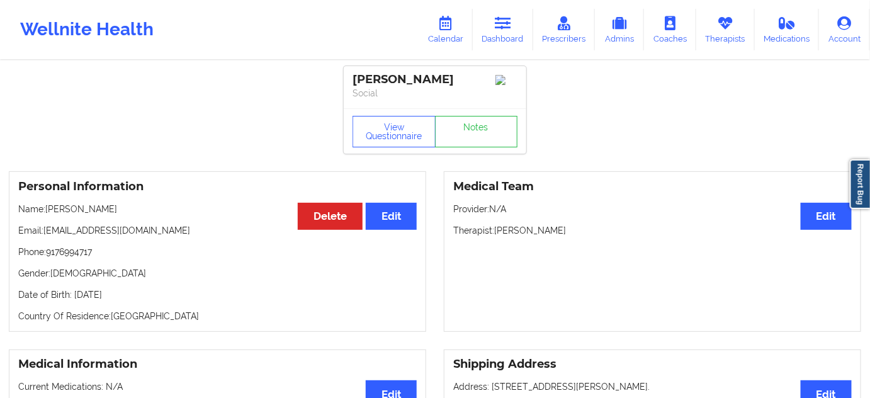
click at [539, 232] on p "Therapist: [PERSON_NAME]" at bounding box center [652, 230] width 398 height 13
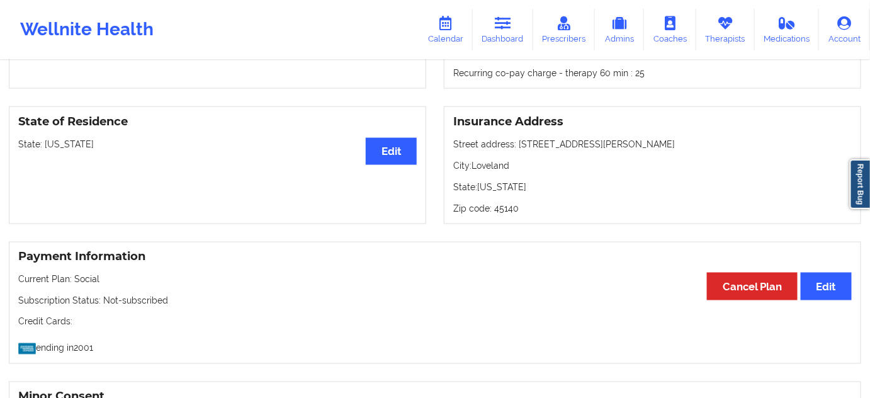
scroll to position [495, 0]
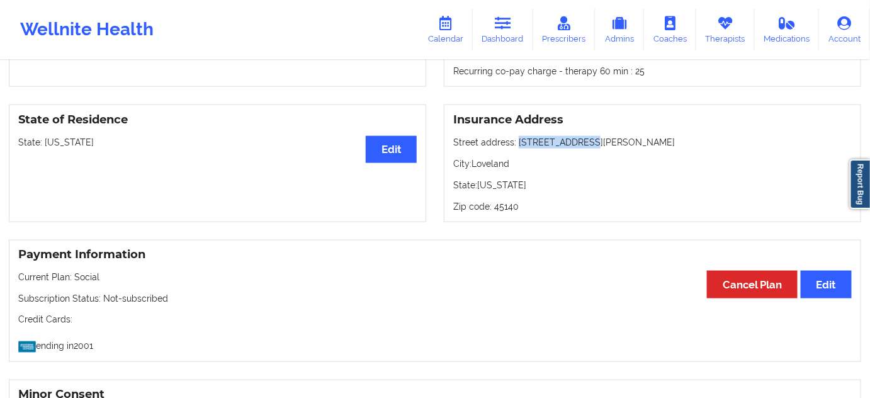
drag, startPoint x: 519, startPoint y: 145, endPoint x: 601, endPoint y: 144, distance: 81.9
click at [601, 144] on p "Street address: [STREET_ADDRESS][PERSON_NAME]" at bounding box center [652, 142] width 398 height 13
click at [494, 169] on p "City: [GEOGRAPHIC_DATA]" at bounding box center [652, 163] width 398 height 13
click at [495, 213] on p "Zip code: 45140" at bounding box center [652, 206] width 398 height 13
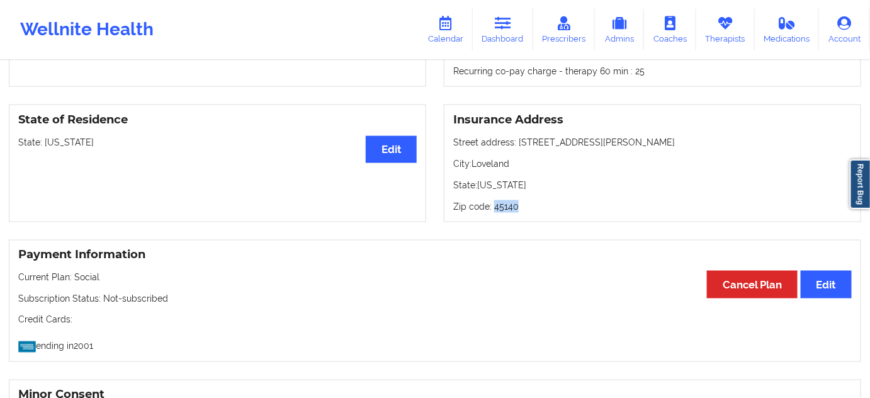
click at [495, 213] on p "Zip code: 45140" at bounding box center [652, 206] width 398 height 13
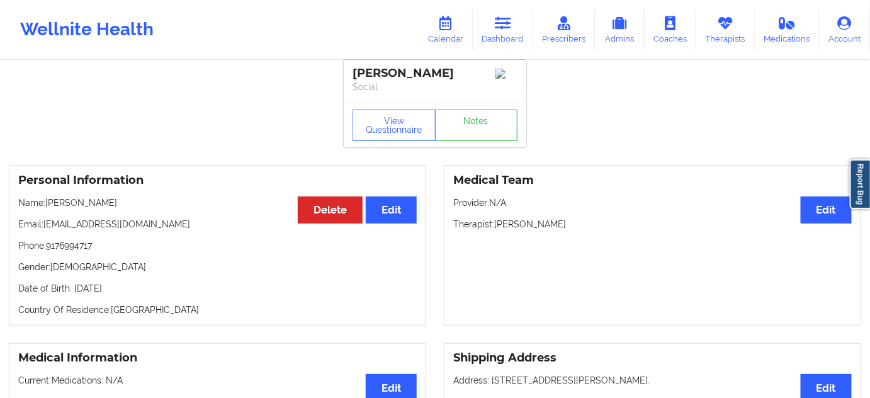
scroll to position [0, 0]
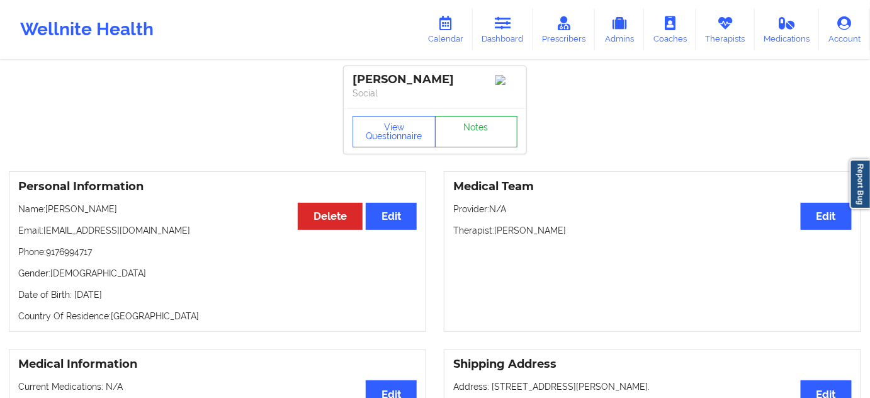
click at [479, 133] on link "Notes" at bounding box center [476, 131] width 83 height 31
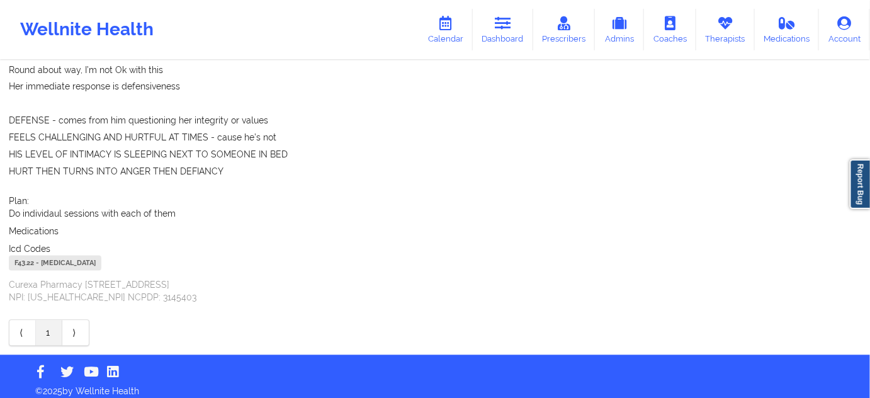
scroll to position [726, 0]
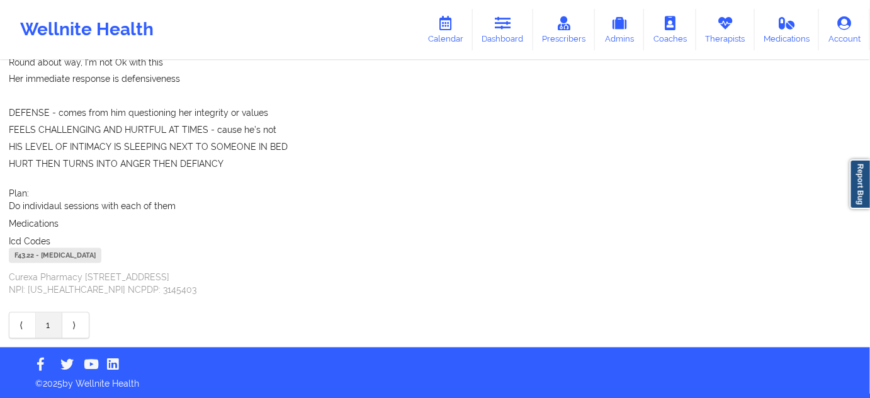
click at [23, 258] on div "F43.22 - [MEDICAL_DATA]" at bounding box center [55, 255] width 93 height 15
click at [511, 26] on icon at bounding box center [503, 23] width 16 height 14
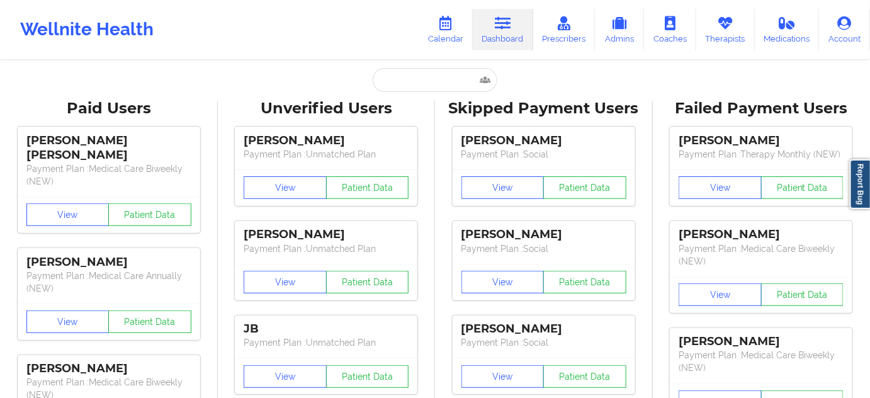
scroll to position [2, 0]
click at [430, 88] on input "text" at bounding box center [435, 81] width 125 height 24
paste input "[EMAIL_ADDRESS][DOMAIN_NAME]"
type input "[EMAIL_ADDRESS][DOMAIN_NAME]"
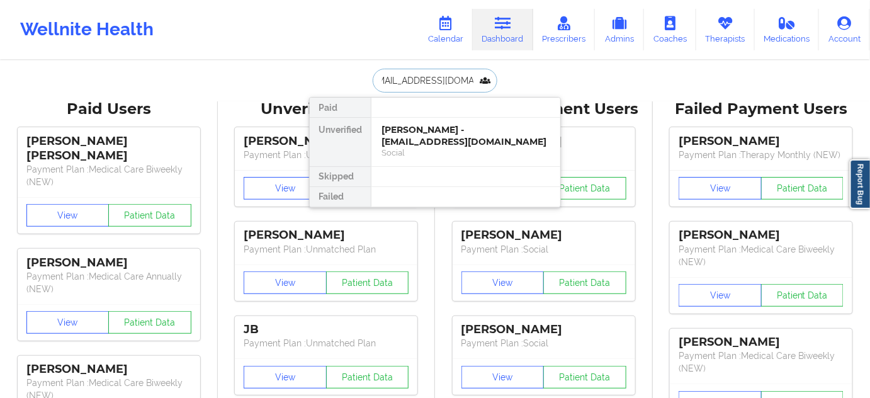
click at [422, 137] on div "[PERSON_NAME] - [EMAIL_ADDRESS][DOMAIN_NAME]" at bounding box center [465, 135] width 169 height 23
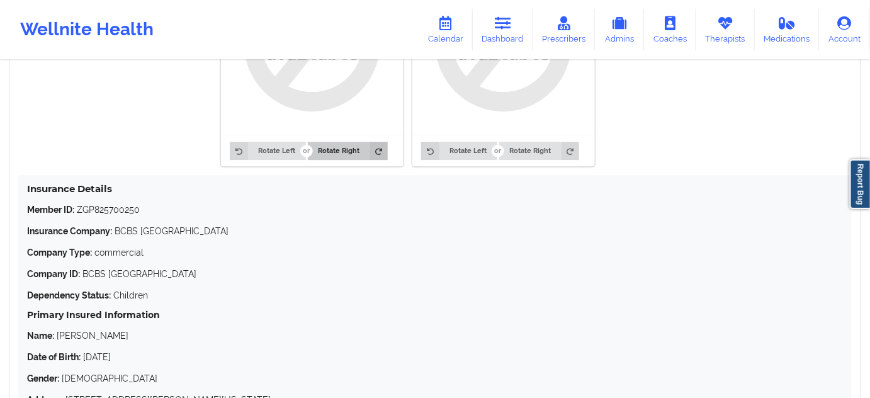
scroll to position [1108, 0]
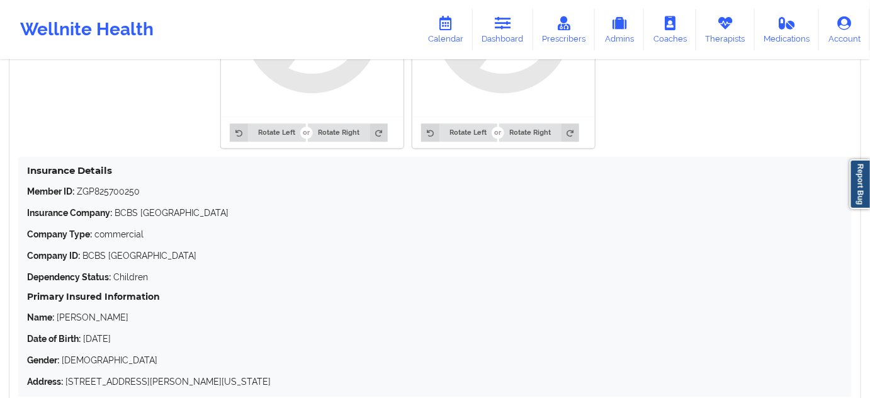
click at [116, 189] on p "Member ID: ZGP825700250" at bounding box center [435, 191] width 816 height 13
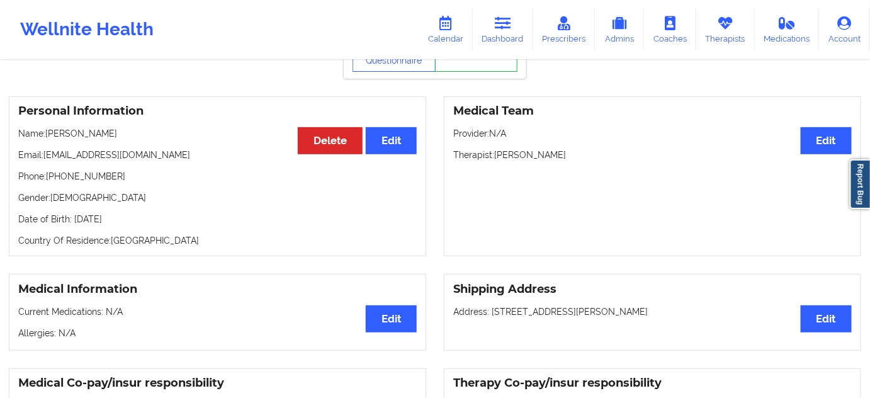
scroll to position [0, 0]
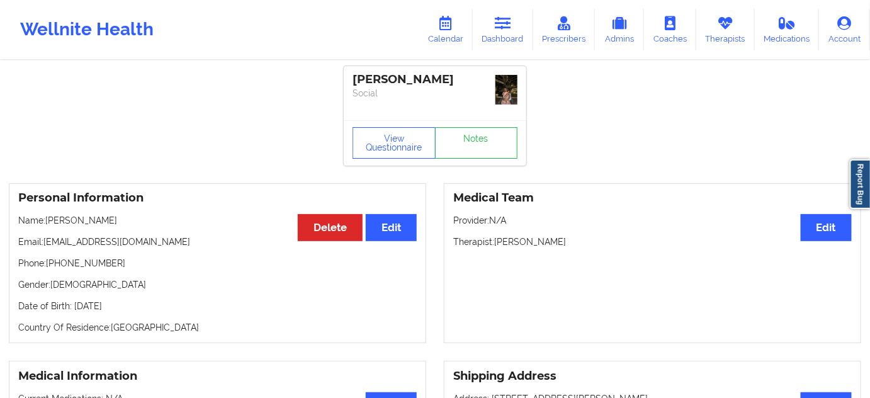
click at [405, 80] on div "[PERSON_NAME]" at bounding box center [435, 79] width 165 height 14
drag, startPoint x: 495, startPoint y: 239, endPoint x: 584, endPoint y: 244, distance: 88.9
click at [584, 244] on p "Therapist: [PERSON_NAME]" at bounding box center [652, 241] width 398 height 13
drag, startPoint x: 439, startPoint y: 78, endPoint x: 322, endPoint y: 69, distance: 116.8
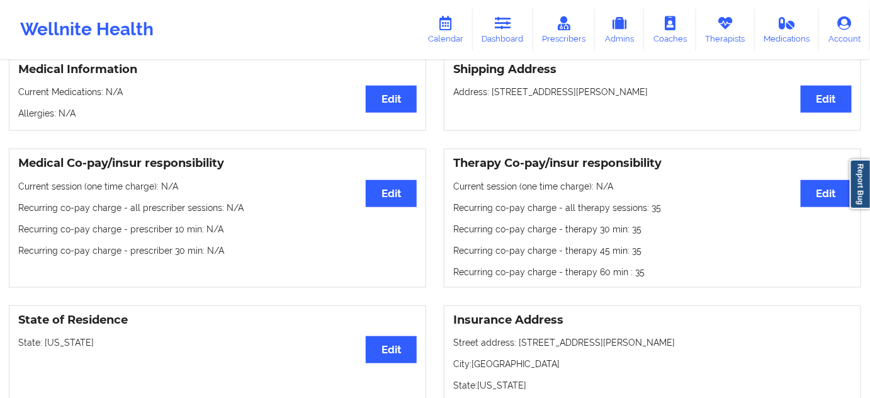
scroll to position [305, 0]
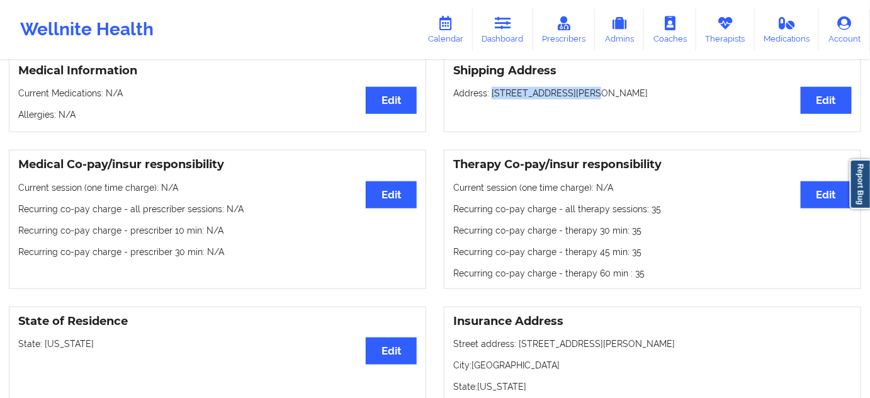
drag, startPoint x: 490, startPoint y: 90, endPoint x: 582, endPoint y: 88, distance: 92.6
click at [582, 88] on p "Address: [STREET_ADDRESS][PERSON_NAME]" at bounding box center [652, 93] width 398 height 13
click at [593, 93] on p "Address: [STREET_ADDRESS][PERSON_NAME]" at bounding box center [652, 93] width 398 height 13
click at [652, 89] on p "Address: [STREET_ADDRESS][PERSON_NAME]" at bounding box center [652, 93] width 398 height 13
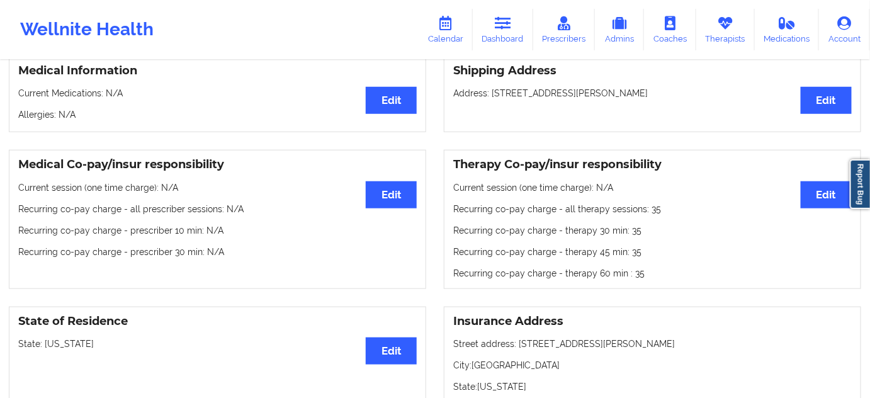
click at [652, 89] on p "Address: [STREET_ADDRESS][PERSON_NAME]" at bounding box center [652, 93] width 398 height 13
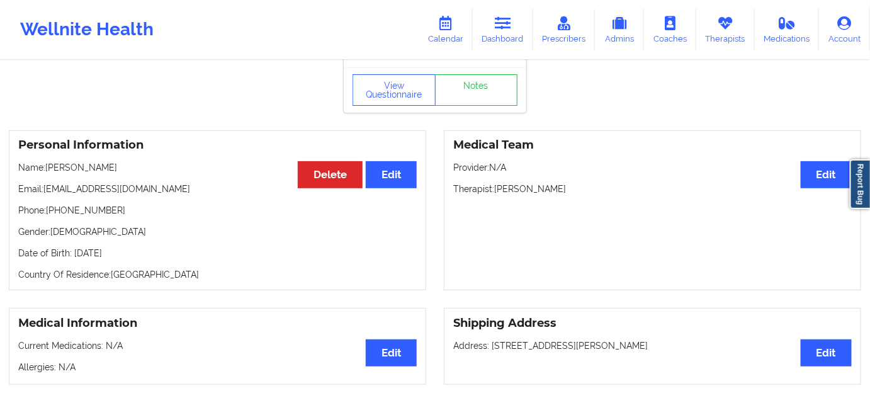
scroll to position [0, 0]
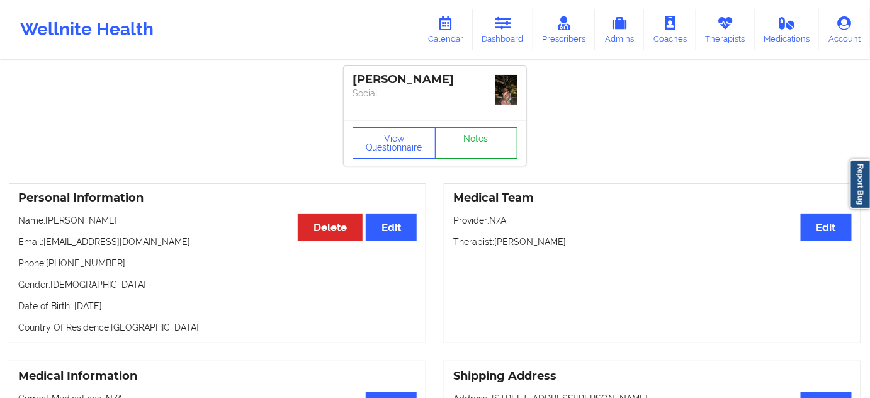
click at [497, 149] on link "Notes" at bounding box center [476, 142] width 83 height 31
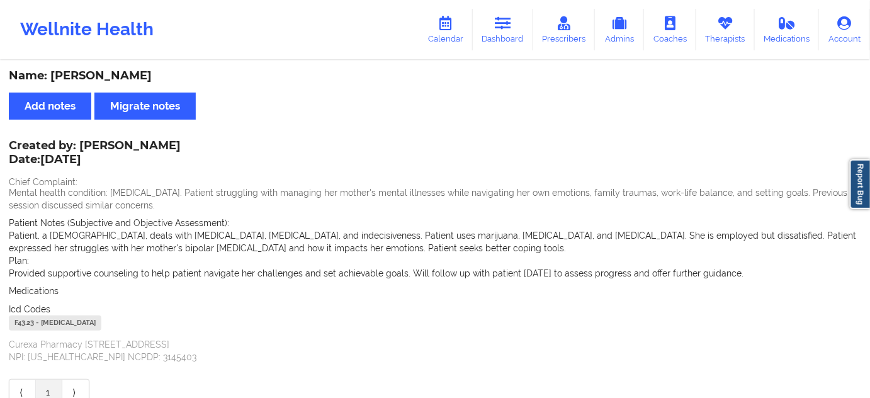
click at [23, 325] on div "F43.23 - [MEDICAL_DATA]" at bounding box center [55, 322] width 93 height 15
click at [508, 28] on icon at bounding box center [503, 23] width 16 height 14
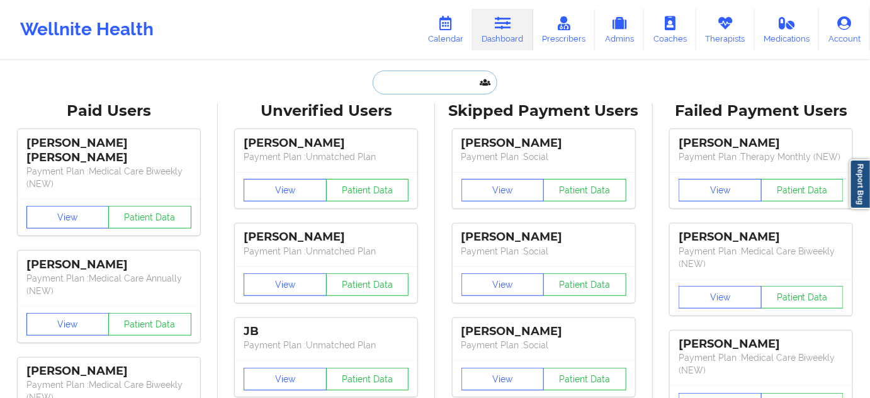
click at [404, 79] on input "text" at bounding box center [435, 83] width 125 height 24
paste input "[EMAIL_ADDRESS][DOMAIN_NAME]"
type input "[EMAIL_ADDRESS][DOMAIN_NAME]"
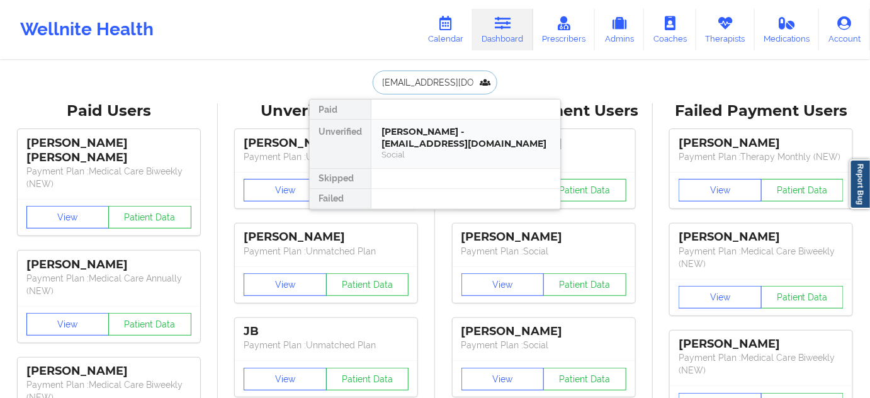
scroll to position [0, 14]
click at [417, 133] on div "[PERSON_NAME] - [EMAIL_ADDRESS][DOMAIN_NAME]" at bounding box center [465, 137] width 169 height 23
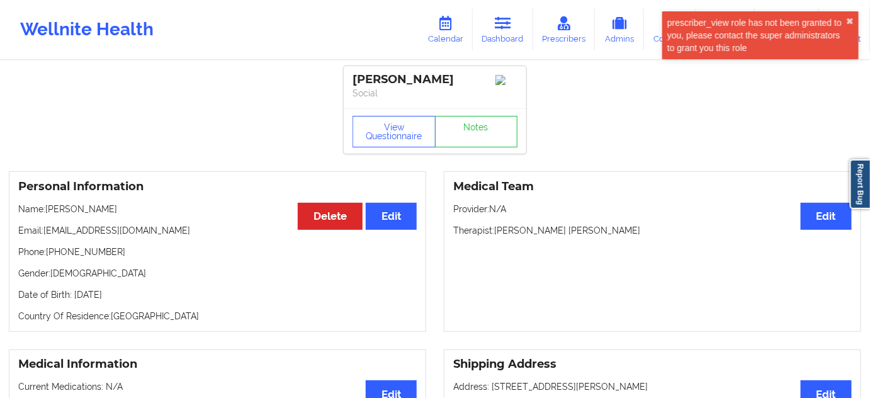
drag, startPoint x: 432, startPoint y: 83, endPoint x: 346, endPoint y: 83, distance: 86.9
click at [346, 83] on div "[PERSON_NAME] Social" at bounding box center [435, 87] width 183 height 42
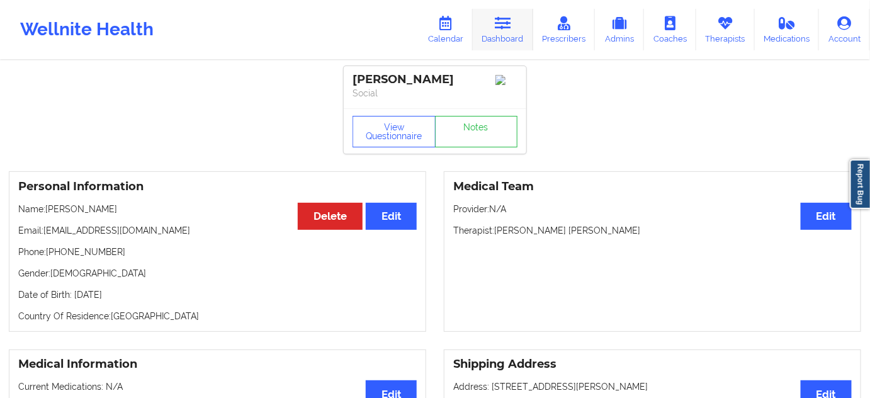
click at [507, 32] on link "Dashboard" at bounding box center [503, 30] width 60 height 42
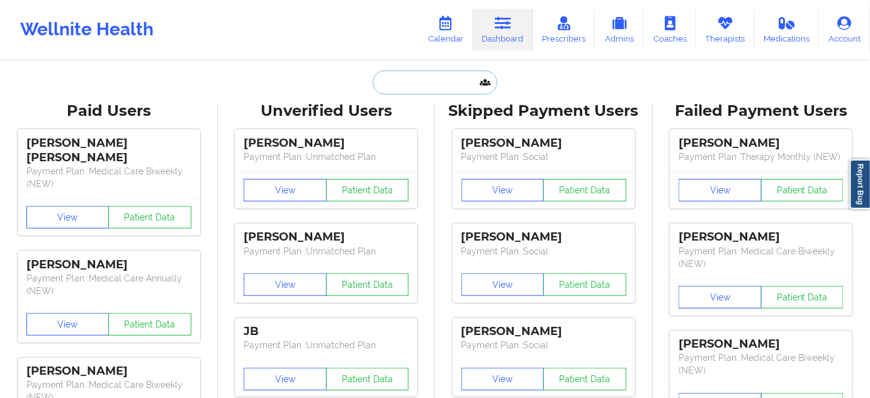
click at [428, 85] on input "text" at bounding box center [435, 83] width 125 height 24
paste input "[EMAIL_ADDRESS][DOMAIN_NAME]"
type input "[EMAIL_ADDRESS][DOMAIN_NAME]"
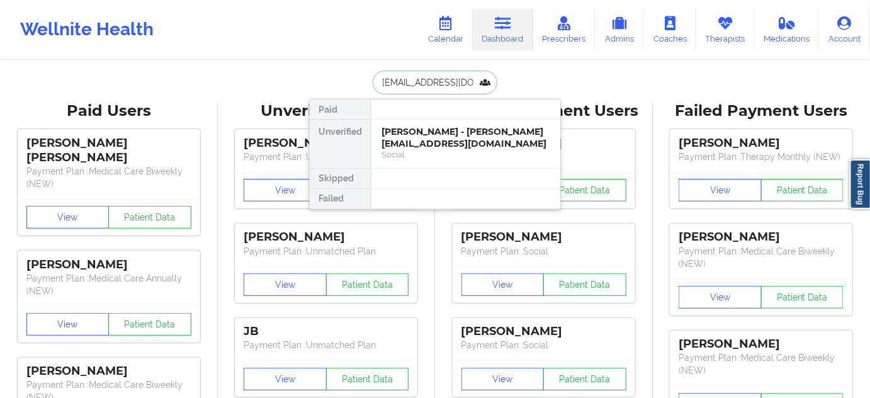
click at [412, 142] on div "[PERSON_NAME] - [PERSON_NAME][EMAIL_ADDRESS][DOMAIN_NAME]" at bounding box center [465, 137] width 169 height 23
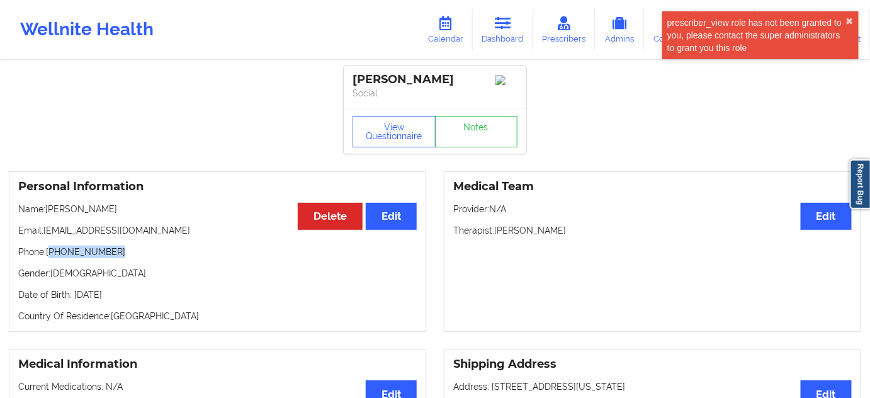
drag, startPoint x: 52, startPoint y: 256, endPoint x: 155, endPoint y: 255, distance: 103.2
click at [149, 255] on p "Phone: [PHONE_NUMBER]" at bounding box center [217, 251] width 398 height 13
